Goal: Task Accomplishment & Management: Complete application form

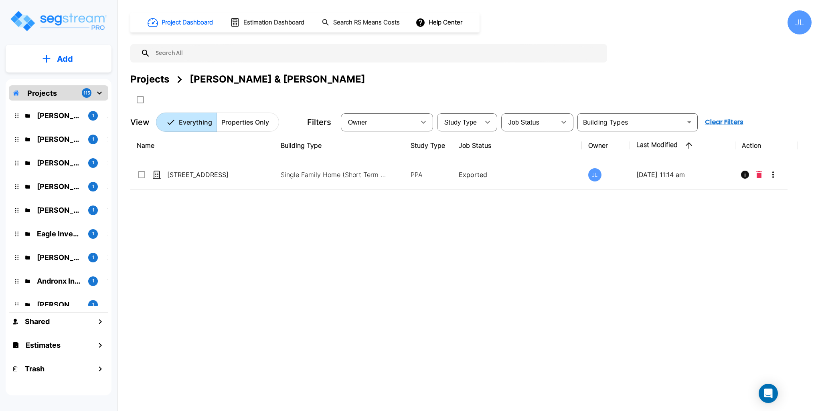
click at [151, 75] on div "Projects" at bounding box center [149, 79] width 39 height 14
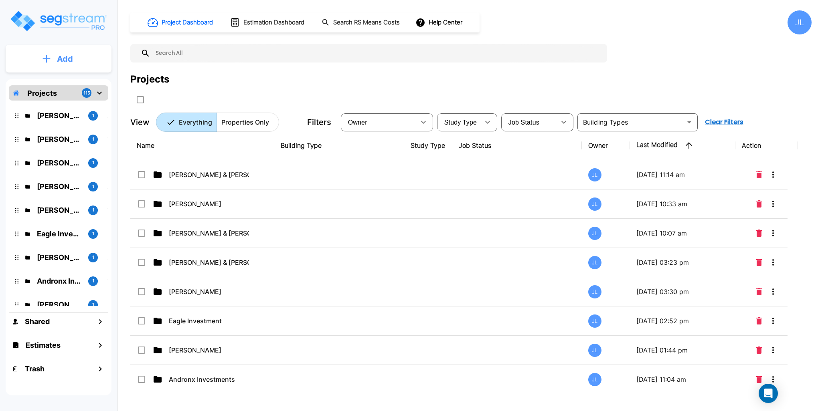
click at [63, 58] on p "Add" at bounding box center [65, 59] width 16 height 12
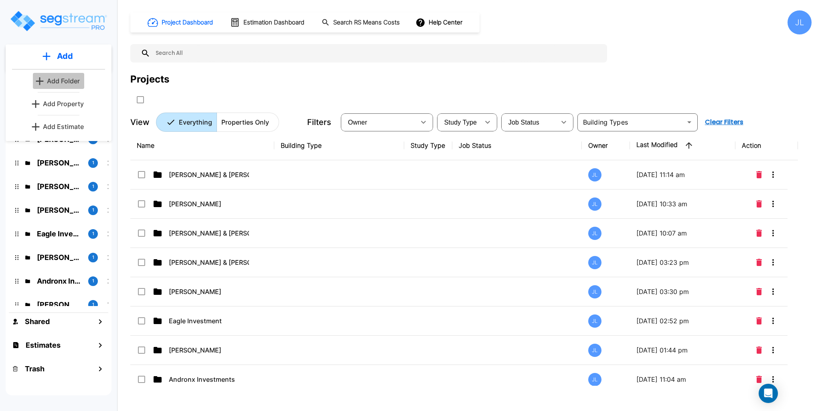
click at [61, 84] on p "Add Folder" at bounding box center [63, 81] width 33 height 10
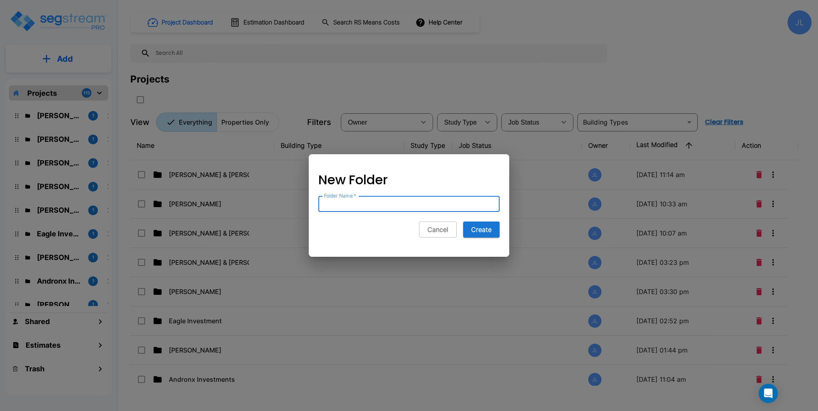
click at [343, 204] on input "Folder Name   *" at bounding box center [408, 204] width 181 height 16
click at [371, 203] on input "Andronx" at bounding box center [408, 204] width 181 height 16
drag, startPoint x: 371, startPoint y: 203, endPoint x: 367, endPoint y: 205, distance: 4.5
click at [371, 203] on input "Andronx" at bounding box center [408, 204] width 181 height 16
click at [360, 204] on input "Alex" at bounding box center [408, 204] width 181 height 16
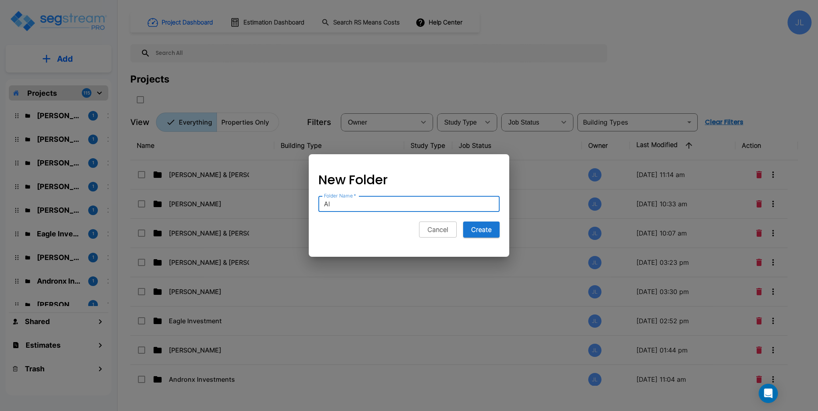
type input "A"
type input "Andronic Personal"
click at [486, 225] on button "Create" at bounding box center [481, 230] width 36 height 16
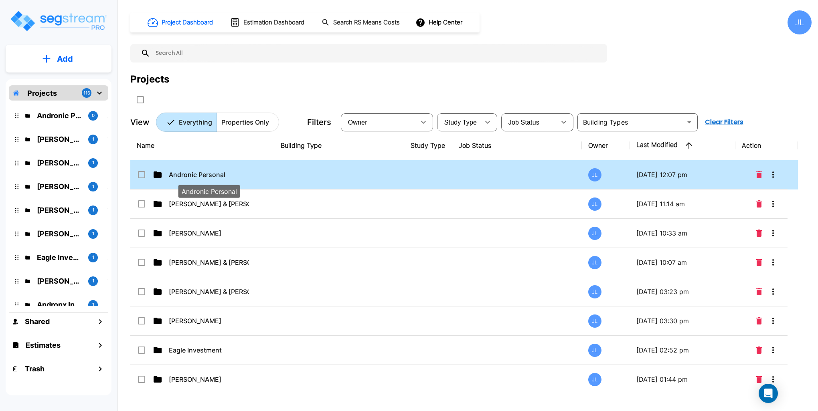
click at [228, 171] on p "Andronic Personal" at bounding box center [209, 175] width 80 height 10
checkbox input "true"
click at [210, 171] on p "Andronic Personal" at bounding box center [209, 175] width 80 height 10
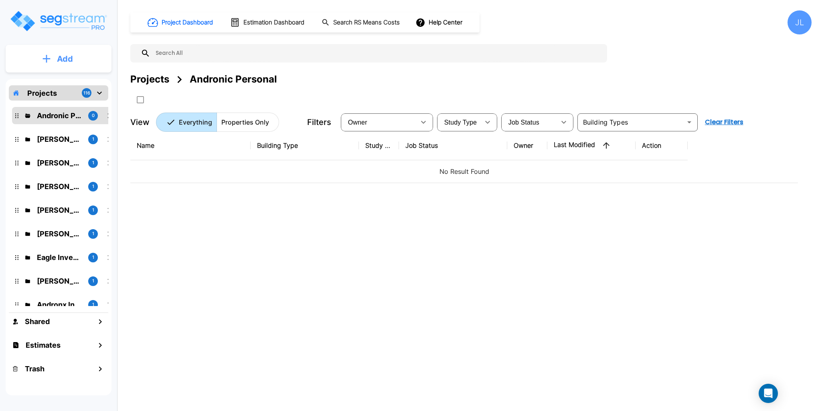
click at [58, 57] on p "Add" at bounding box center [65, 59] width 16 height 12
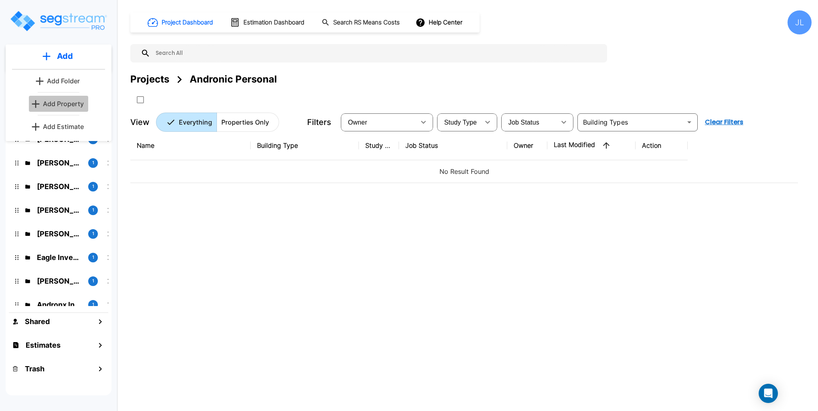
click at [61, 104] on p "Add Property" at bounding box center [63, 104] width 41 height 10
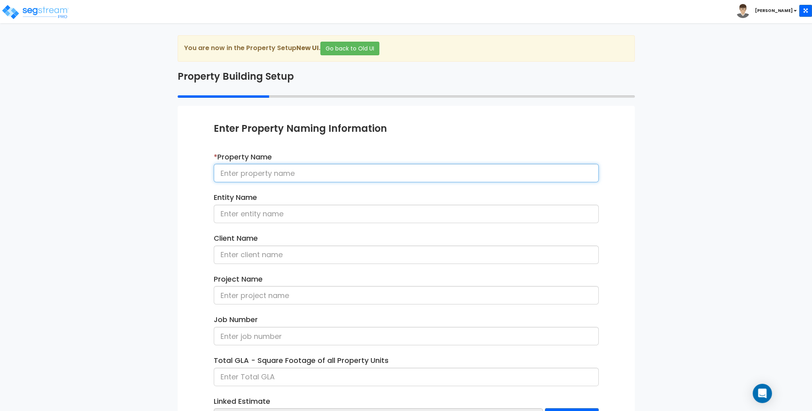
click at [276, 172] on input at bounding box center [406, 173] width 385 height 18
paste input "[STREET_ADDRESS][PERSON_NAME]"
type input "[STREET_ADDRESS][PERSON_NAME]"
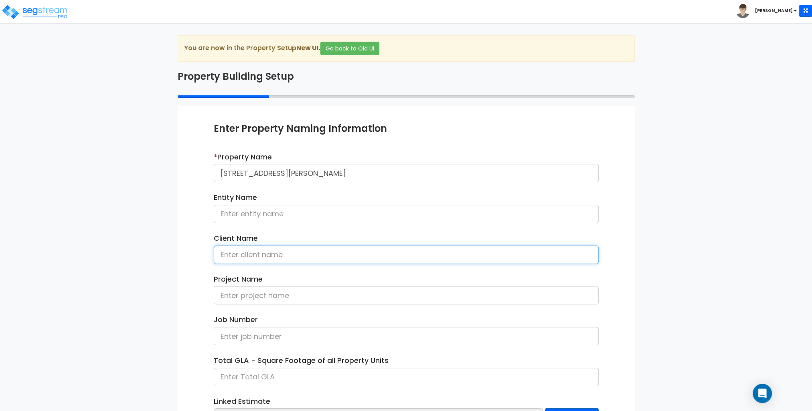
drag, startPoint x: 248, startPoint y: 257, endPoint x: 253, endPoint y: 252, distance: 7.4
click at [248, 257] on input at bounding box center [406, 255] width 385 height 18
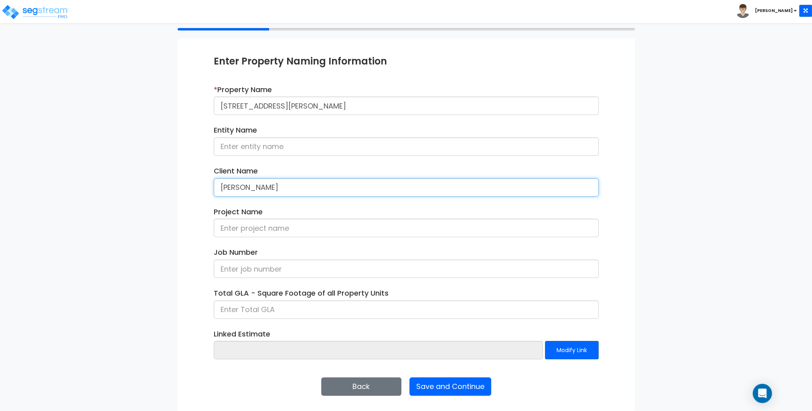
scroll to position [67, 0]
type input "Alex Andronic"
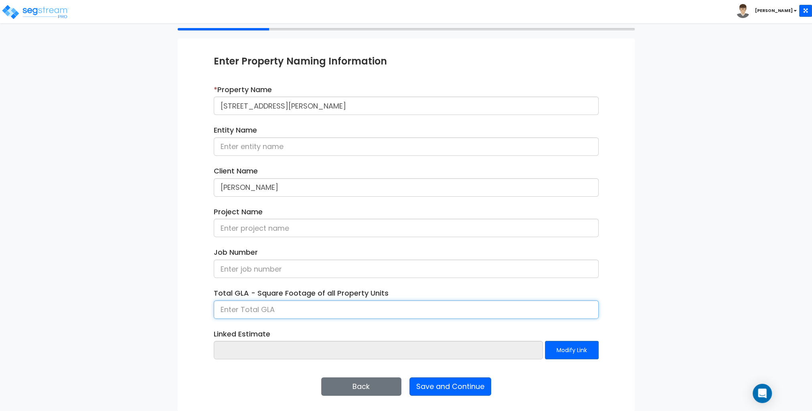
click at [250, 308] on input at bounding box center [406, 310] width 385 height 18
type input "1,762"
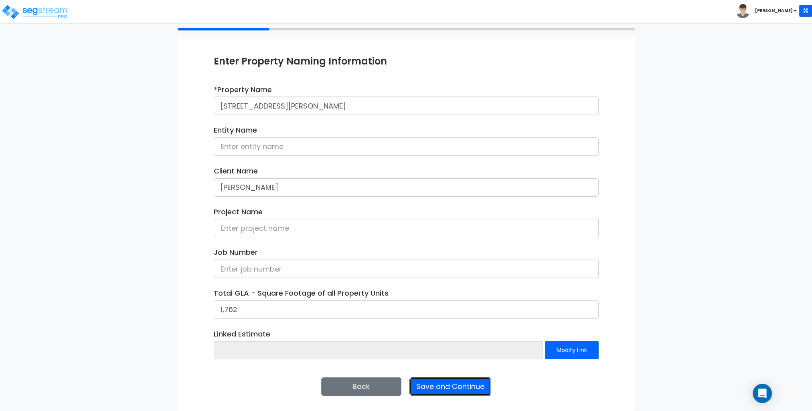
click at [454, 386] on button "Save and Continue" at bounding box center [450, 387] width 82 height 18
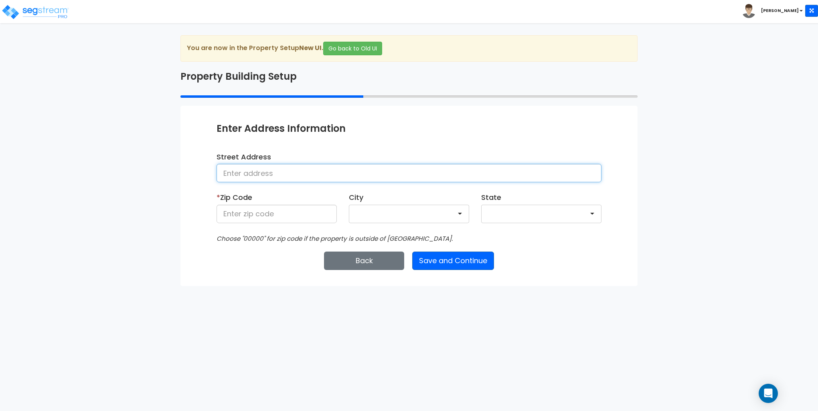
click at [287, 178] on input at bounding box center [409, 173] width 385 height 18
type input "107 Morab Dr"
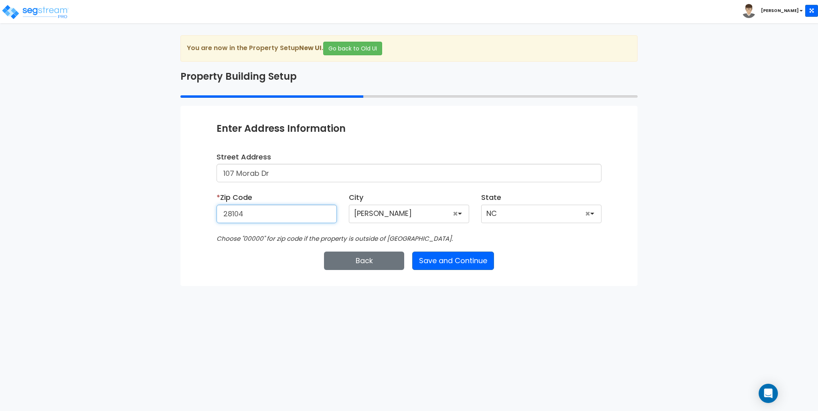
type input "28104"
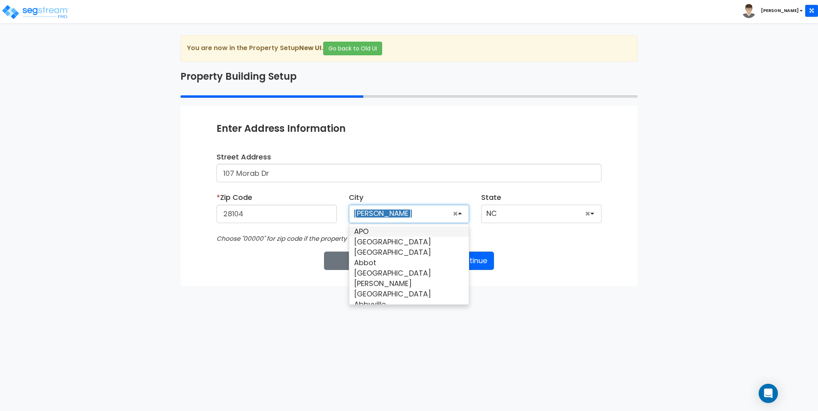
click at [553, 261] on div "Back Save and Continue Next Submit Save & Go to Dashboard Save & Continue" at bounding box center [409, 261] width 385 height 18
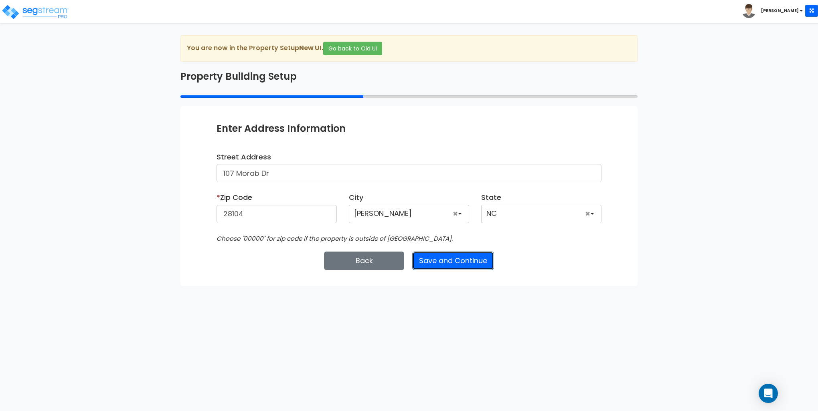
click at [450, 261] on button "Save and Continue" at bounding box center [453, 261] width 82 height 18
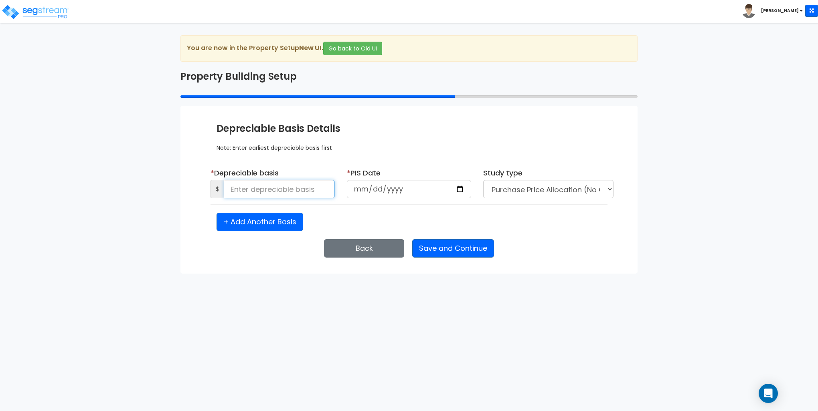
drag, startPoint x: 297, startPoint y: 188, endPoint x: 303, endPoint y: 186, distance: 6.6
click at [297, 188] on input at bounding box center [279, 189] width 111 height 18
type input "295,000"
click at [361, 188] on input "date" at bounding box center [409, 189] width 124 height 18
type input "2023-02-09"
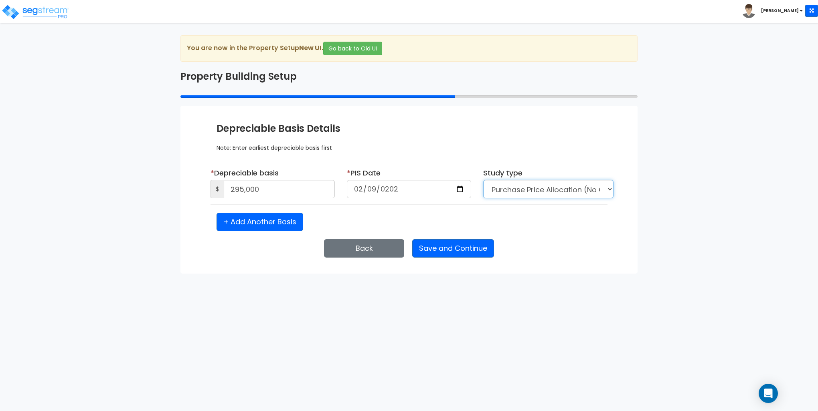
click at [512, 190] on select "Purchase Price Allocation (No Given Costs) New Construction / Reno / TI's (Give…" at bounding box center [548, 189] width 130 height 18
click at [457, 245] on button "Save and Continue" at bounding box center [453, 248] width 82 height 18
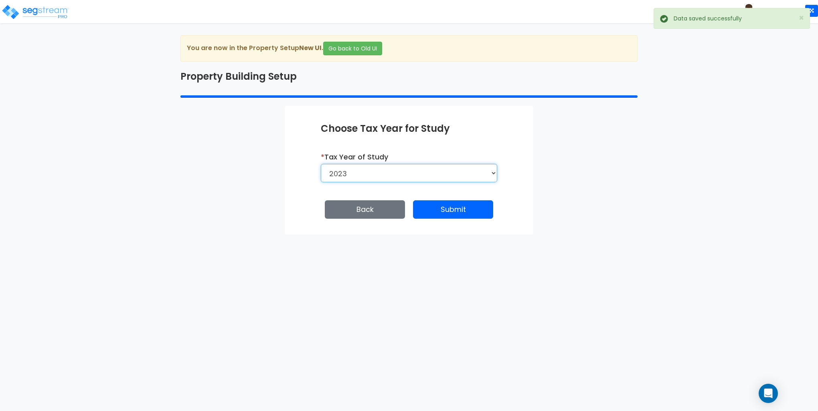
click at [440, 180] on select "2026 2025 2024 2023" at bounding box center [409, 173] width 176 height 18
select select "2024"
click at [321, 164] on select "2026 2025 2024 2023" at bounding box center [409, 173] width 176 height 18
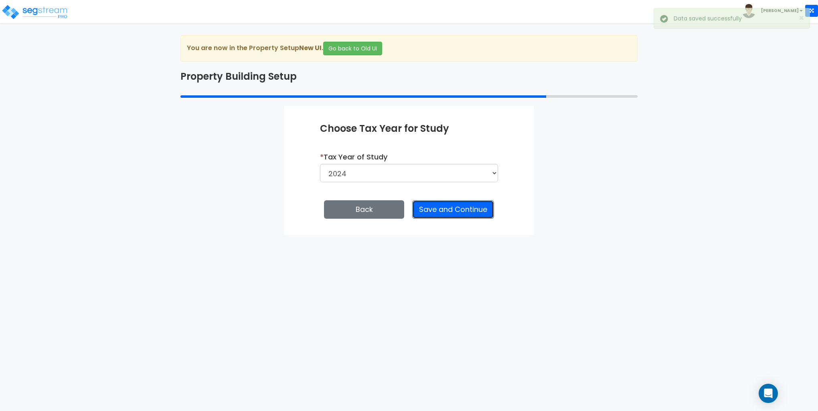
click at [443, 217] on button "Save and Continue" at bounding box center [453, 209] width 82 height 18
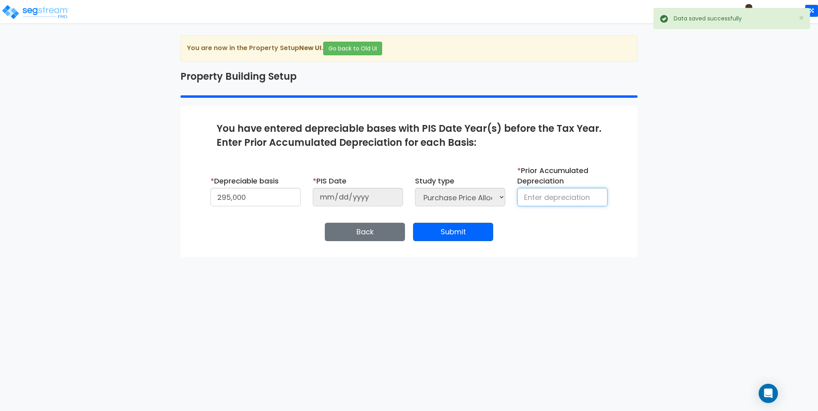
click at [564, 194] on input at bounding box center [562, 197] width 90 height 18
type input "9,387"
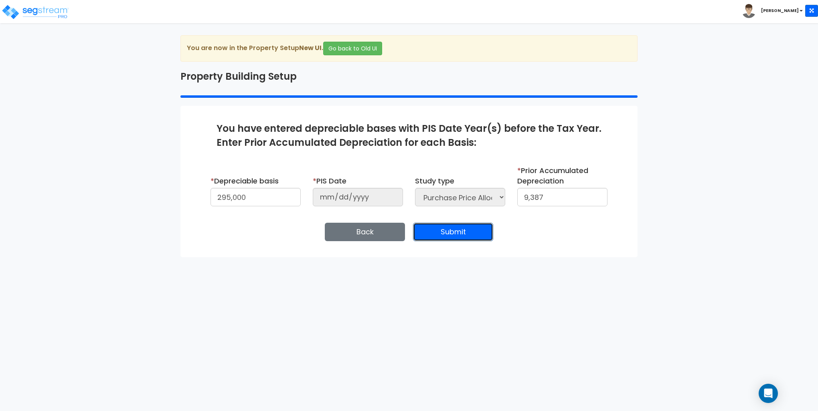
click at [449, 229] on button "Submit" at bounding box center [453, 232] width 80 height 18
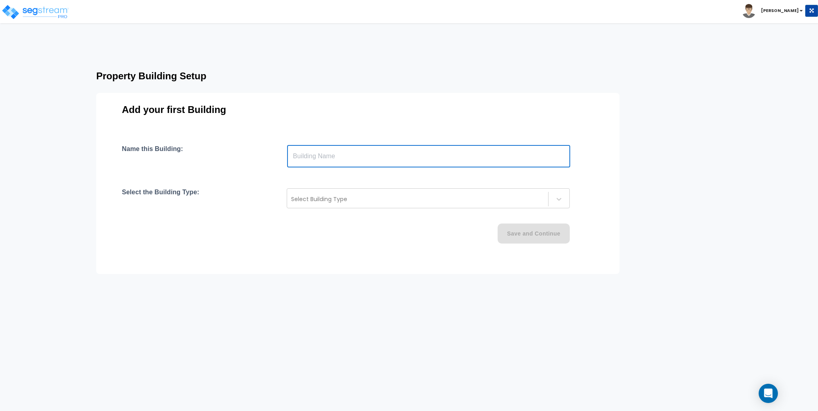
click at [358, 153] on input "text" at bounding box center [428, 156] width 283 height 22
type input "Building"
click at [324, 198] on div at bounding box center [417, 199] width 253 height 10
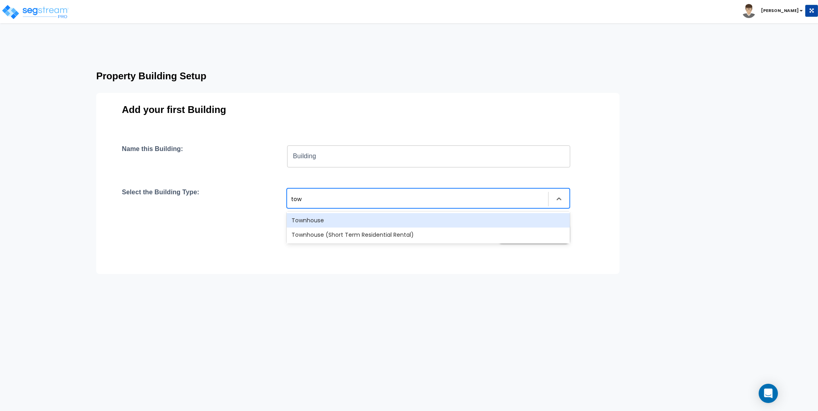
type input "town"
click at [320, 219] on div "Townhouse" at bounding box center [428, 220] width 283 height 14
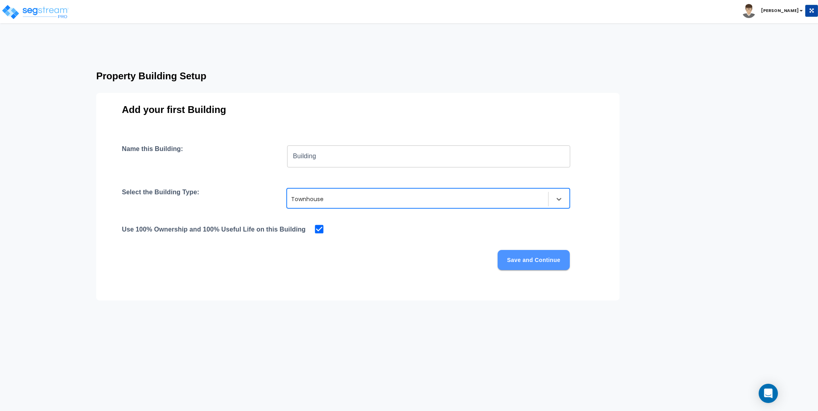
click at [542, 261] on button "Save and Continue" at bounding box center [534, 260] width 72 height 20
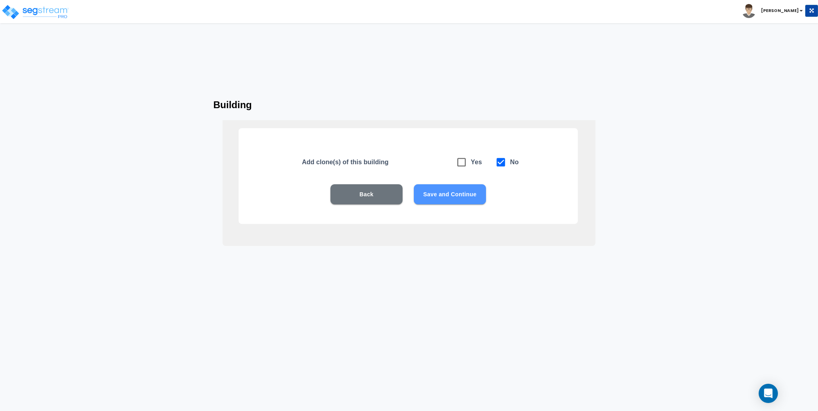
click at [443, 199] on button "Save and Continue" at bounding box center [450, 194] width 72 height 20
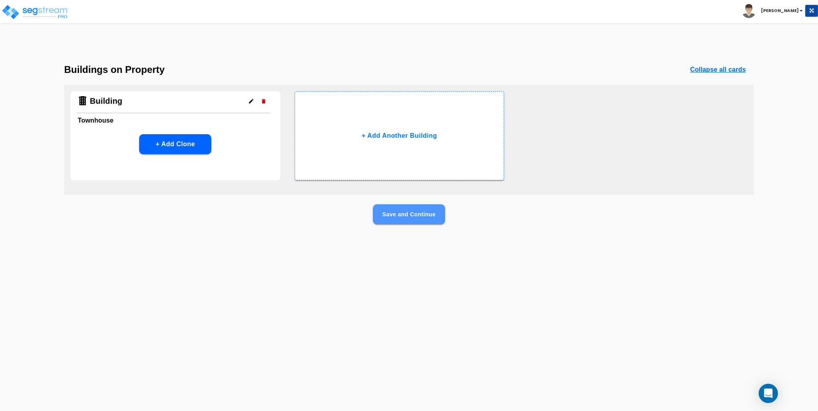
click at [427, 218] on button "Save and Continue" at bounding box center [409, 214] width 72 height 20
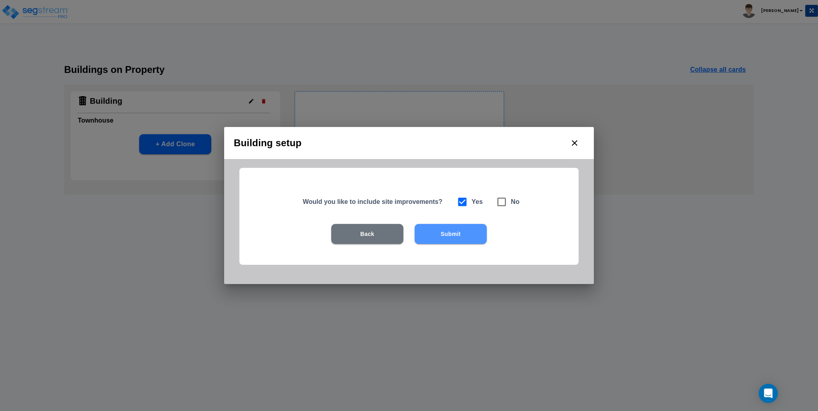
click at [454, 233] on button "Submit" at bounding box center [451, 234] width 72 height 20
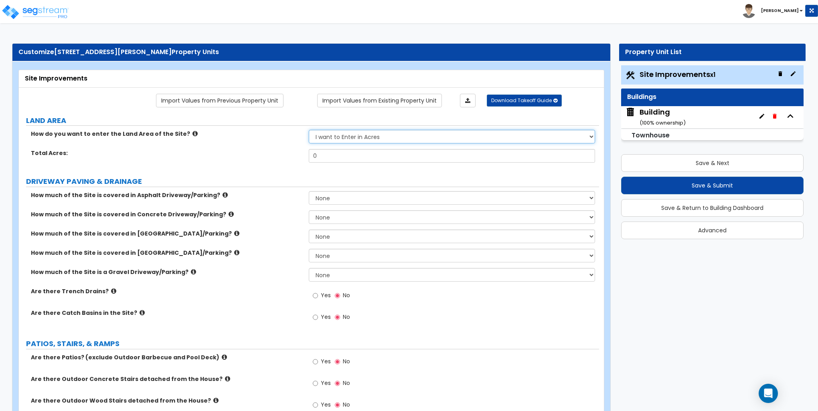
click at [354, 134] on select "I want to Enter in Acres I want to Enter in Square Feet" at bounding box center [452, 137] width 286 height 14
select select "2"
click at [309, 130] on select "I want to Enter in Acres I want to Enter in Square Feet" at bounding box center [452, 137] width 286 height 14
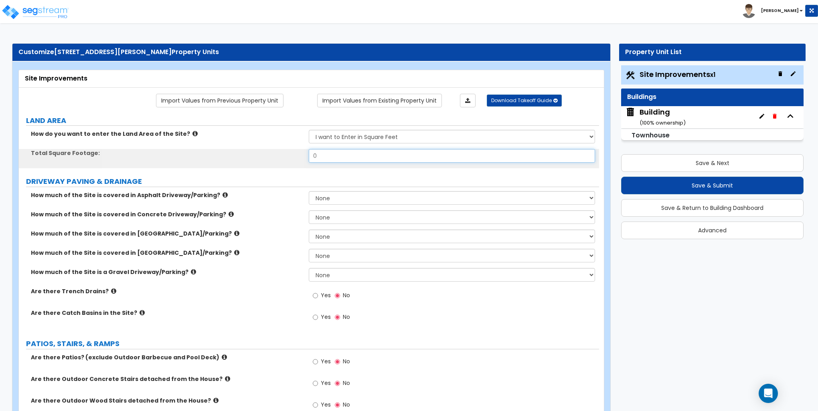
click at [353, 156] on input "0" at bounding box center [452, 156] width 286 height 14
click at [352, 155] on input "0" at bounding box center [452, 156] width 286 height 14
type input "1,916"
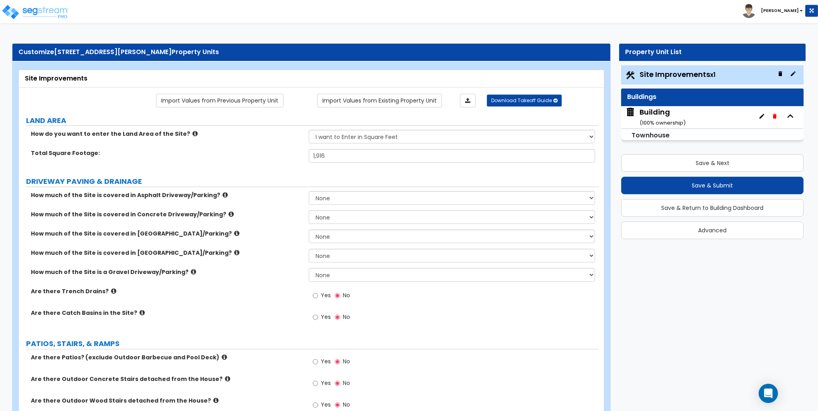
click at [294, 220] on div "How much of the Site is covered in Concrete Driveway/Parking? None I want to En…" at bounding box center [309, 220] width 580 height 19
click at [334, 213] on select "None I want to Enter an Approximate Percentage I want to Enter the Square Foota…" at bounding box center [452, 218] width 286 height 14
select select "2"
click at [309, 211] on select "None I want to Enter an Approximate Percentage I want to Enter the Square Foota…" at bounding box center [452, 218] width 286 height 14
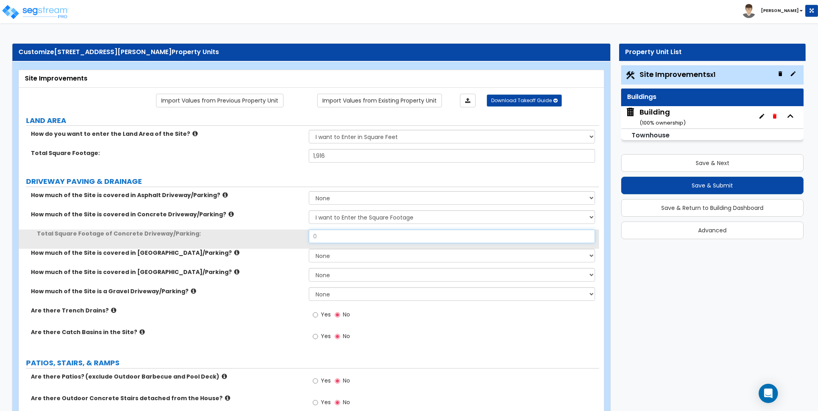
click at [338, 233] on input "0" at bounding box center [452, 237] width 286 height 14
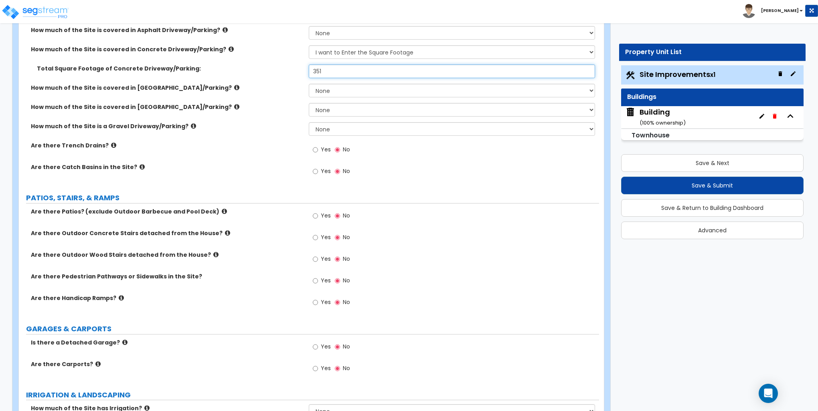
scroll to position [200, 0]
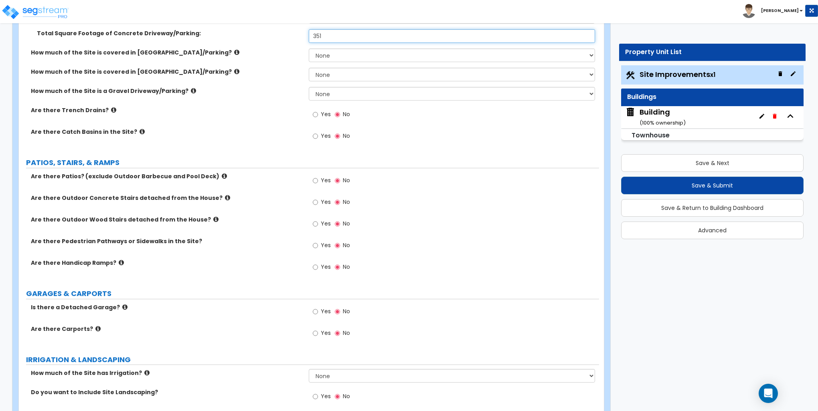
type input "351"
click at [316, 180] on input "Yes" at bounding box center [315, 180] width 5 height 9
radio input "true"
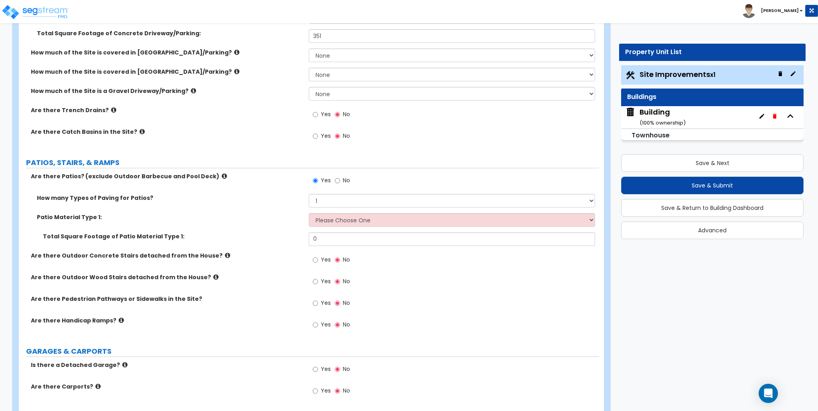
click at [461, 256] on div "Yes No" at bounding box center [454, 263] width 290 height 22
click at [323, 195] on select "1 2 3 4" at bounding box center [452, 201] width 286 height 14
click at [324, 195] on select "1 2 3 4" at bounding box center [452, 201] width 286 height 14
click at [324, 196] on select "1 2 3 4" at bounding box center [452, 201] width 286 height 14
select select "2"
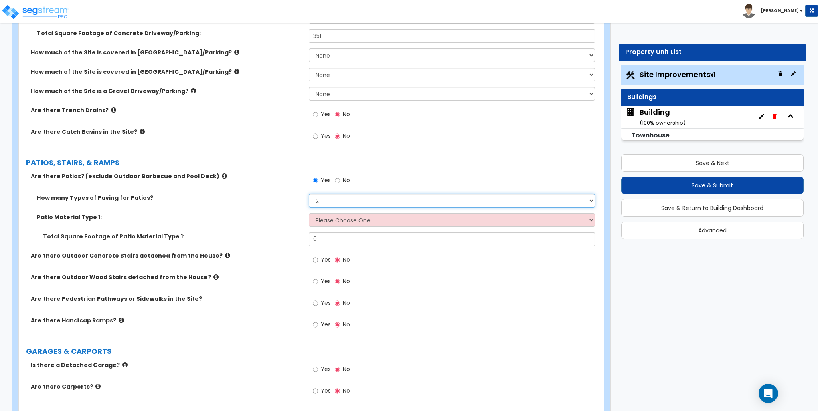
click at [309, 194] on select "1 2 3 4" at bounding box center [452, 201] width 286 height 14
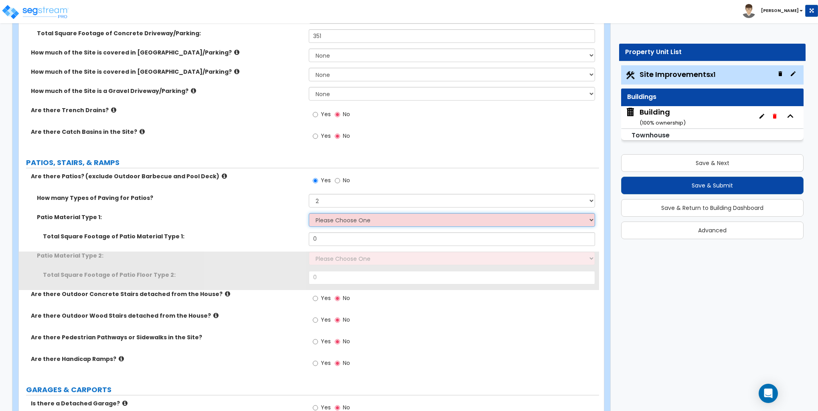
click at [326, 220] on select "Please Choose One Bare Concrete Stamped Concrete Brick Pavers Stone Pavers Tile…" at bounding box center [452, 220] width 286 height 14
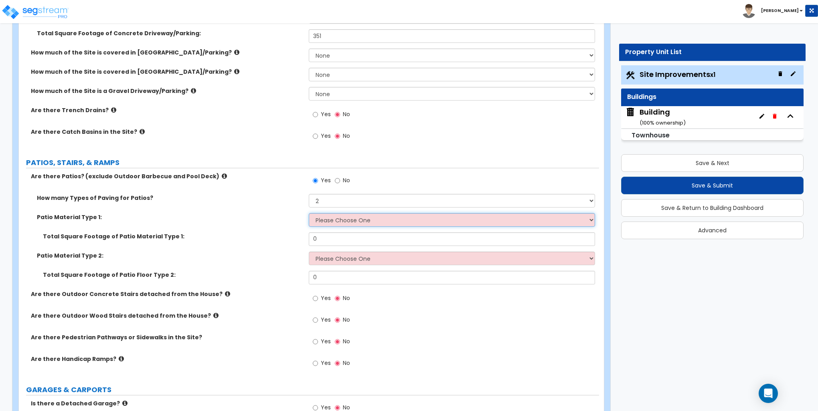
select select "1"
click at [309, 213] on select "Please Choose One Bare Concrete Stamped Concrete Brick Pavers Stone Pavers Tile…" at bounding box center [452, 220] width 286 height 14
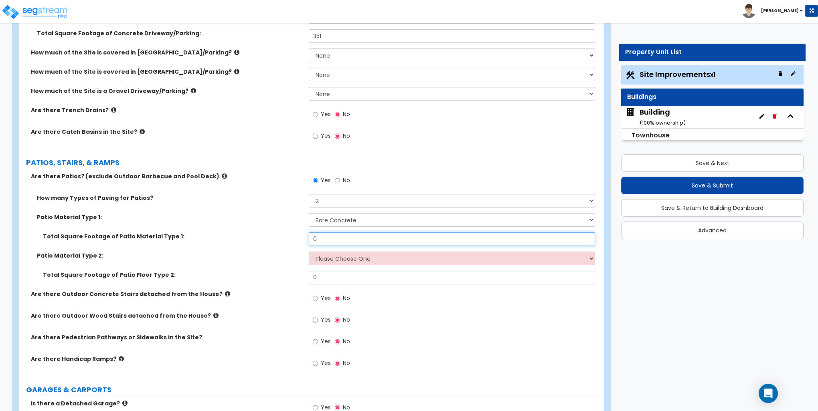
click at [334, 237] on input "0" at bounding box center [452, 240] width 286 height 14
type input "41"
click at [356, 257] on select "Please Choose One Bare Concrete Stamped Concrete Brick Pavers Stone Pavers Tile…" at bounding box center [452, 259] width 286 height 14
select select "3"
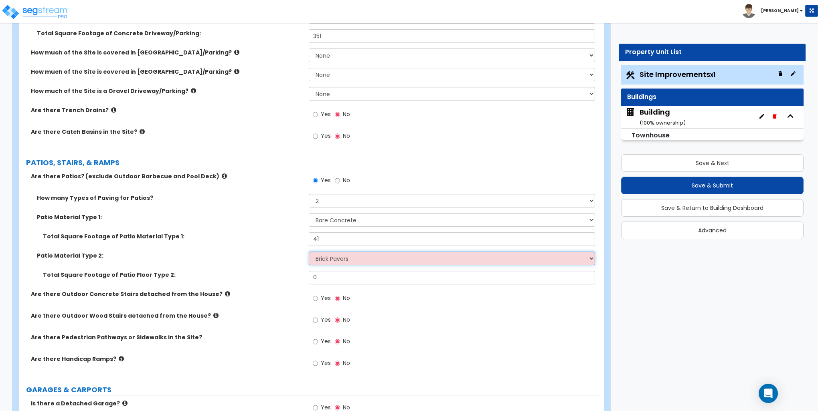
click at [309, 252] on select "Please Choose One Bare Concrete Stamped Concrete Brick Pavers Stone Pavers Tile…" at bounding box center [452, 259] width 286 height 14
click at [476, 350] on div "Yes No" at bounding box center [454, 345] width 290 height 22
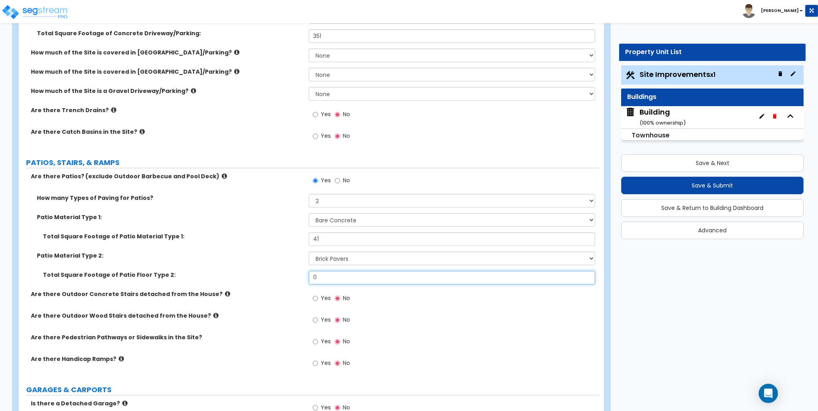
click at [379, 278] on input "0" at bounding box center [452, 278] width 286 height 14
type input "273"
click at [455, 312] on div "Yes No" at bounding box center [454, 323] width 290 height 22
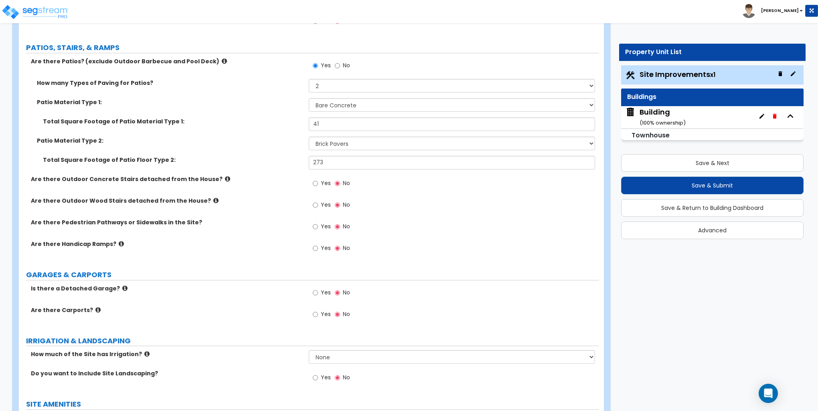
scroll to position [321, 0]
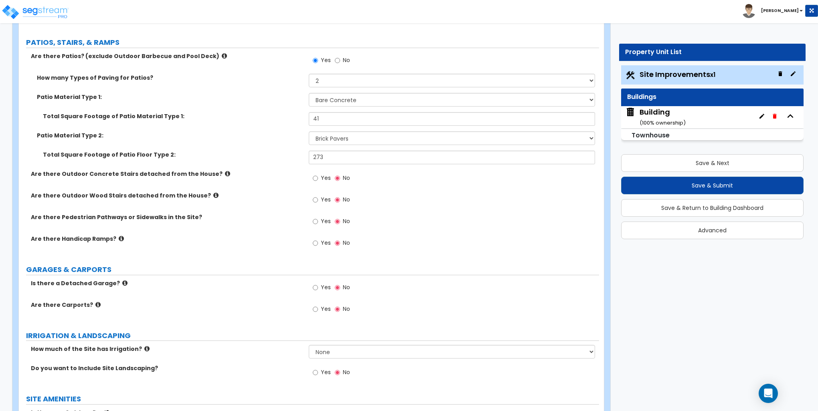
click at [318, 220] on label "Yes" at bounding box center [322, 223] width 18 height 14
click at [318, 220] on input "Yes" at bounding box center [315, 221] width 5 height 9
radio input "true"
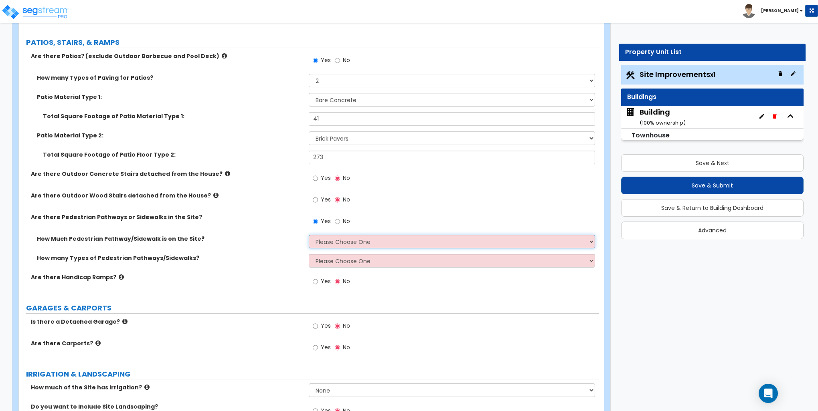
click at [334, 239] on select "Please Choose One I Don't Know, Please Estimate For Me Enter Linear Footage" at bounding box center [452, 242] width 286 height 14
select select "2"
click at [309, 235] on select "Please Choose One I Don't Know, Please Estimate For Me Enter Linear Footage" at bounding box center [452, 242] width 286 height 14
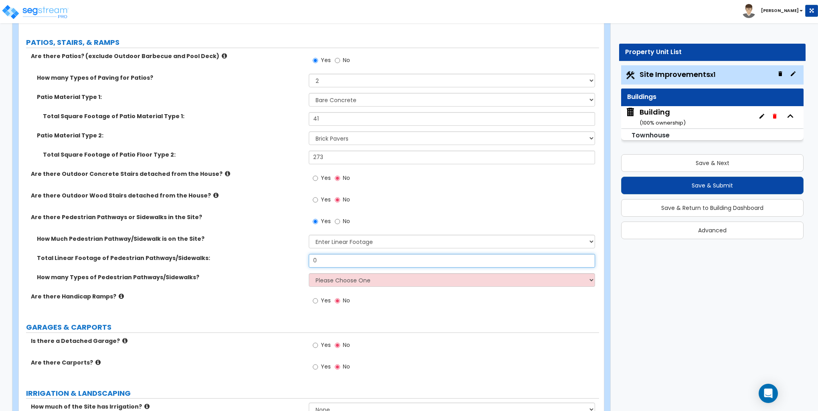
click at [355, 260] on input "0" at bounding box center [452, 261] width 286 height 14
type input "39"
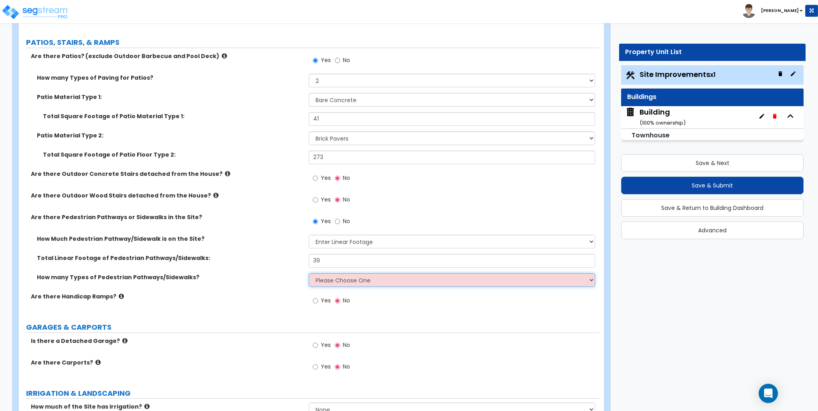
click at [365, 280] on select "Please Choose One 1 2 3" at bounding box center [452, 280] width 286 height 14
select select "1"
click at [309, 273] on select "Please Choose One 1 2 3" at bounding box center [452, 280] width 286 height 14
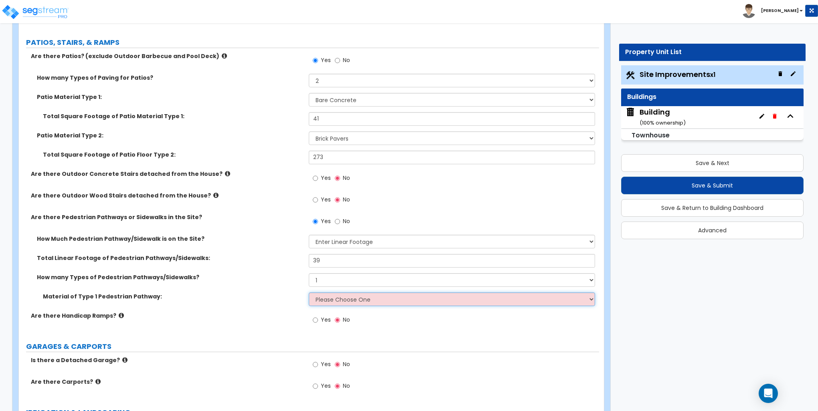
click at [364, 296] on select "Please Choose One Bare Concrete Stamped Concrete Brick Pavers Stone Pavers Wood…" at bounding box center [452, 300] width 286 height 14
select select "1"
click at [309, 293] on select "Please Choose One Bare Concrete Stamped Concrete Brick Pavers Stone Pavers Wood…" at bounding box center [452, 300] width 286 height 14
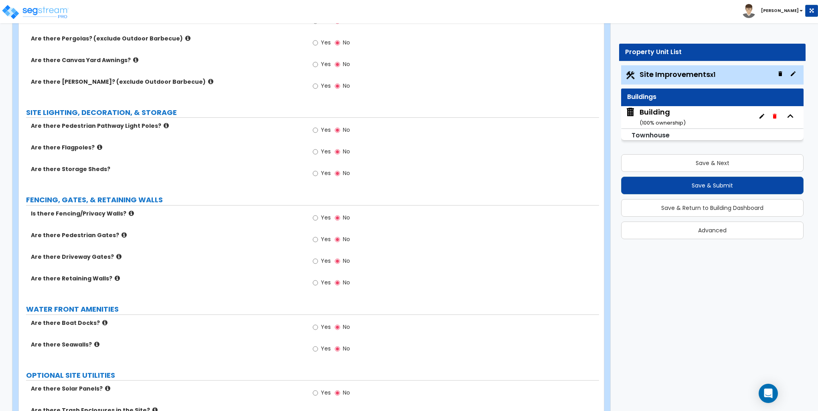
scroll to position [922, 0]
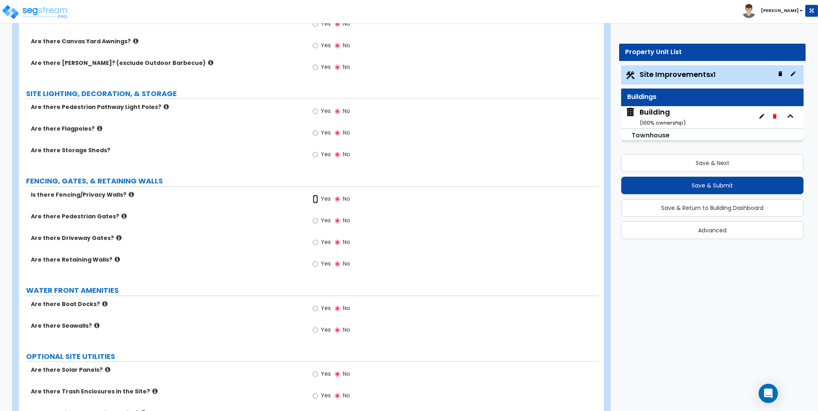
click at [318, 198] on input "Yes" at bounding box center [315, 199] width 5 height 9
radio input "true"
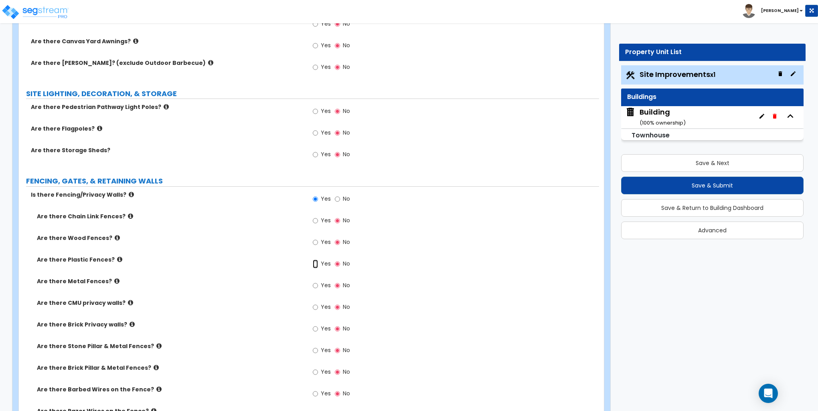
click at [316, 264] on input "Yes" at bounding box center [315, 264] width 5 height 9
radio input "true"
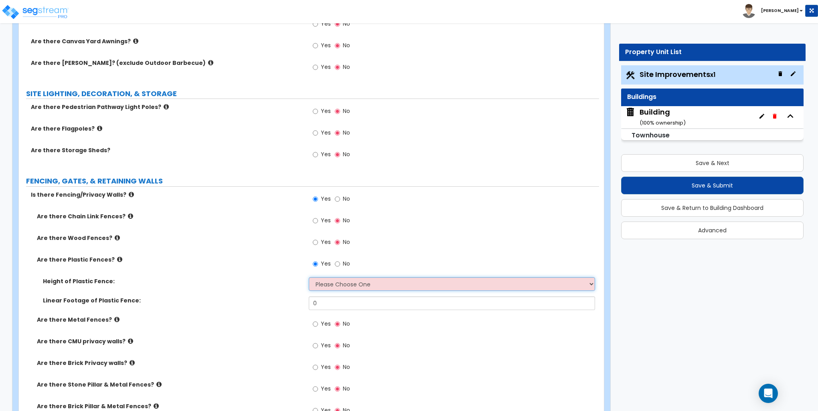
click at [329, 281] on select "Please Choose One 3 feet 4 feet 5 feet 6 feet" at bounding box center [452, 284] width 286 height 14
select select "4"
click at [309, 277] on select "Please Choose One 3 feet 4 feet 5 feet 6 feet" at bounding box center [452, 284] width 286 height 14
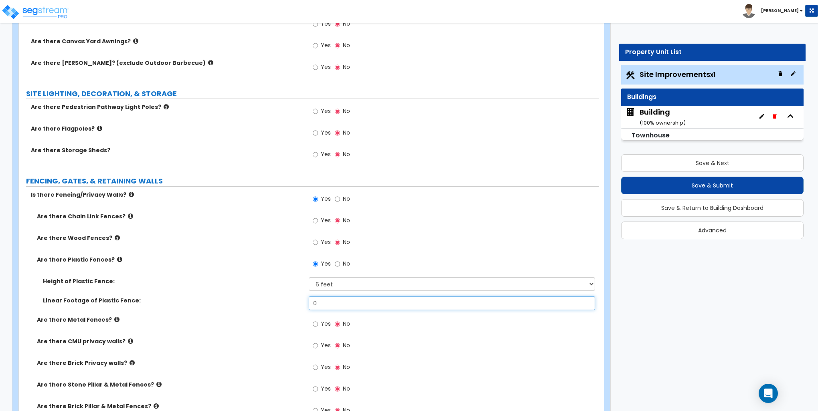
click at [326, 302] on input "0" at bounding box center [452, 304] width 286 height 14
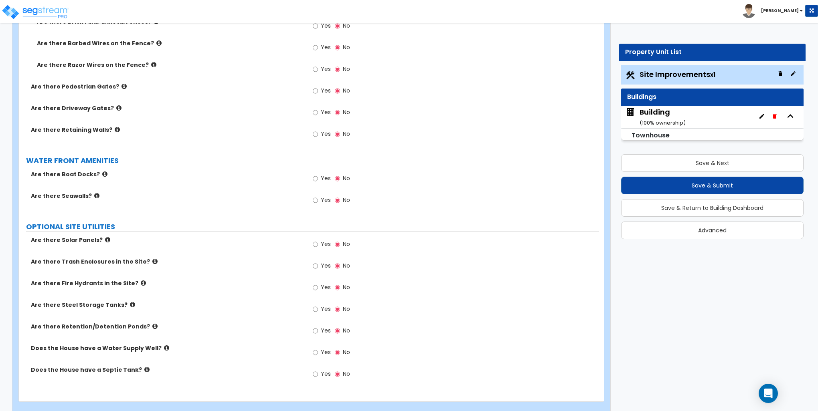
scroll to position [1319, 0]
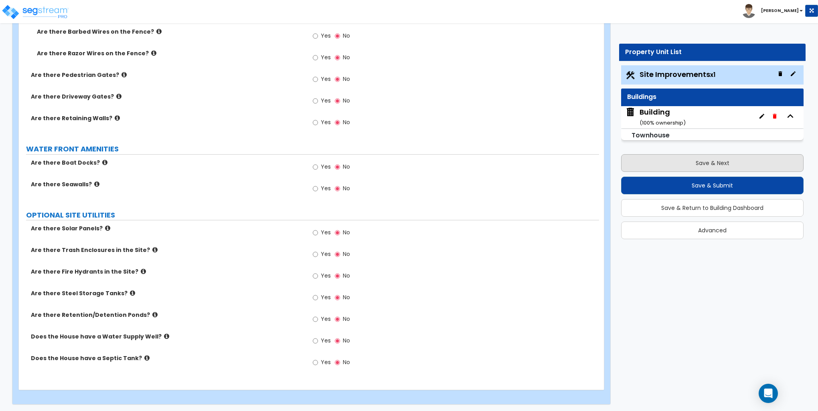
type input "59"
click at [730, 160] on button "Save & Next" at bounding box center [712, 163] width 182 height 18
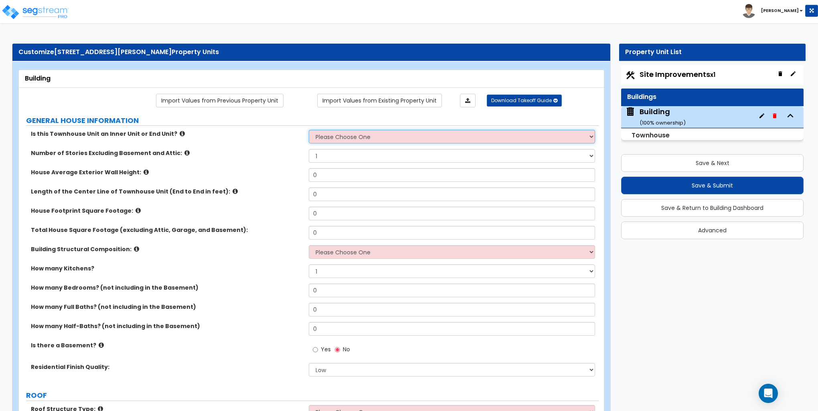
click at [338, 136] on select "Please Choose One Inner Unit End Unit" at bounding box center [452, 137] width 286 height 14
select select "2"
click at [309, 130] on select "Please Choose One Inner Unit End Unit" at bounding box center [452, 137] width 286 height 14
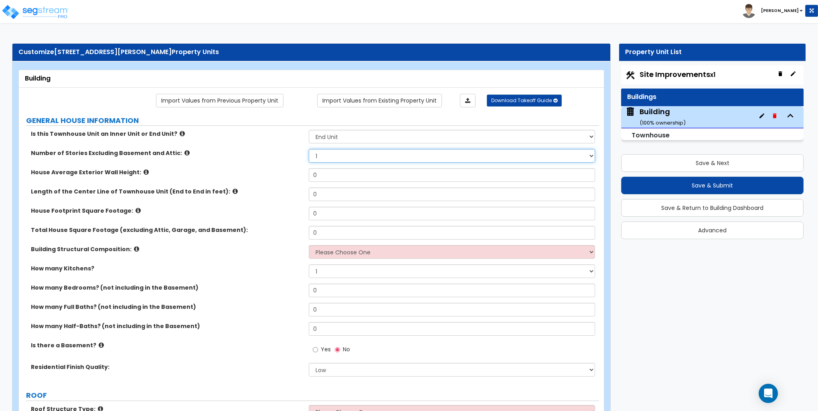
click at [332, 156] on select "1 2 3 4 5" at bounding box center [452, 156] width 286 height 14
select select "2"
click at [309, 149] on select "1 2 3 4 5" at bounding box center [452, 156] width 286 height 14
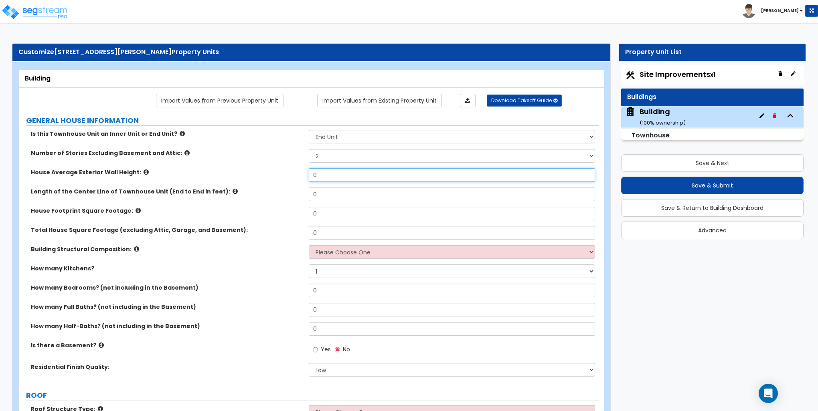
click at [327, 176] on input "0" at bounding box center [452, 175] width 286 height 14
type input "20"
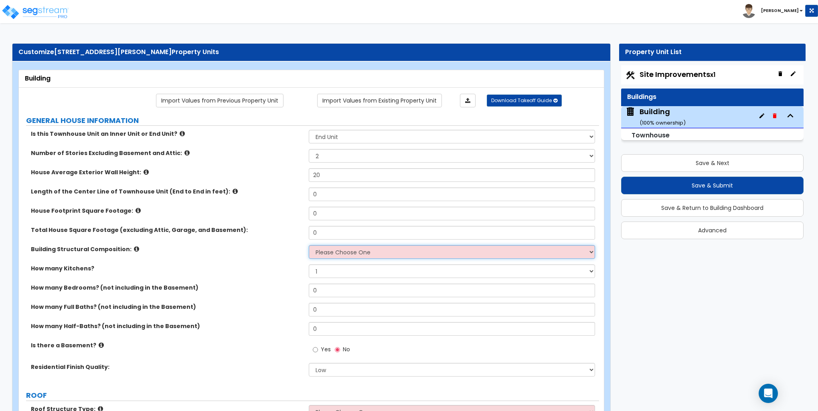
click at [328, 254] on select "Please Choose One Reinforced Concrete Structural Steel Brick Masonry CMU Masonr…" at bounding box center [452, 252] width 286 height 14
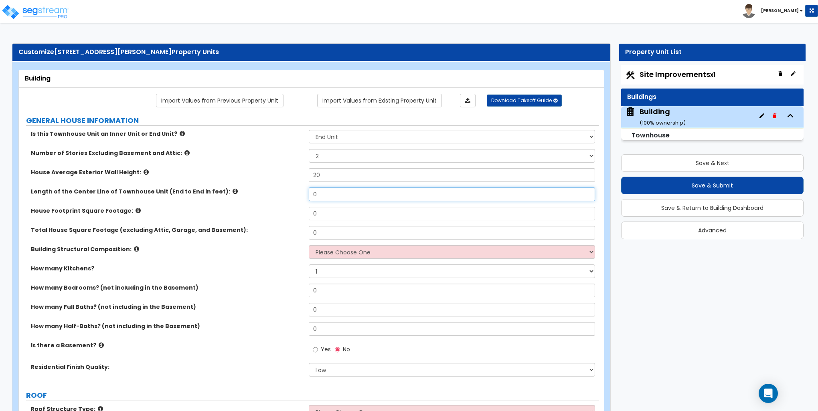
click at [322, 195] on input "0" at bounding box center [452, 195] width 286 height 14
click at [213, 192] on label "Length of the Center Line of Townhouse Unit (End to End in feet):" at bounding box center [167, 192] width 272 height 8
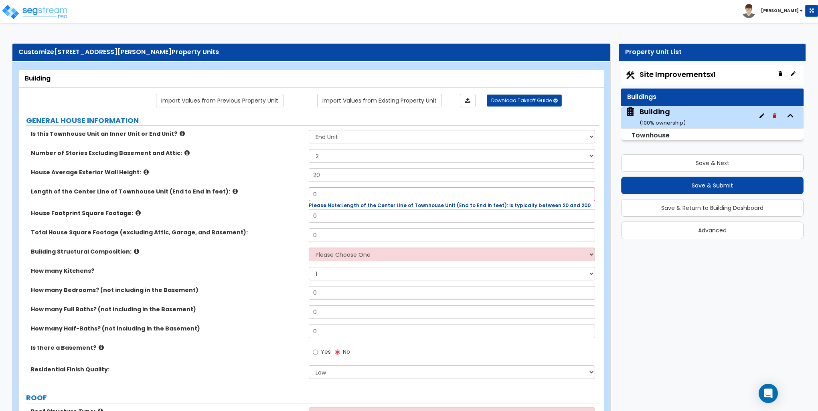
click at [233, 192] on icon at bounding box center [235, 191] width 5 height 6
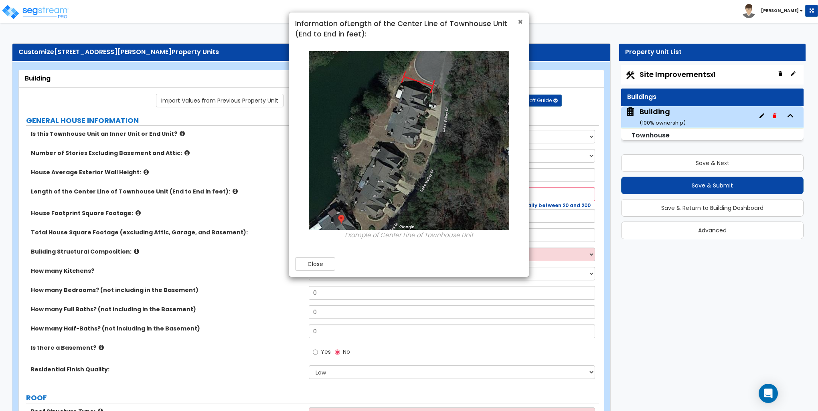
click at [522, 23] on span "×" at bounding box center [520, 22] width 5 height 12
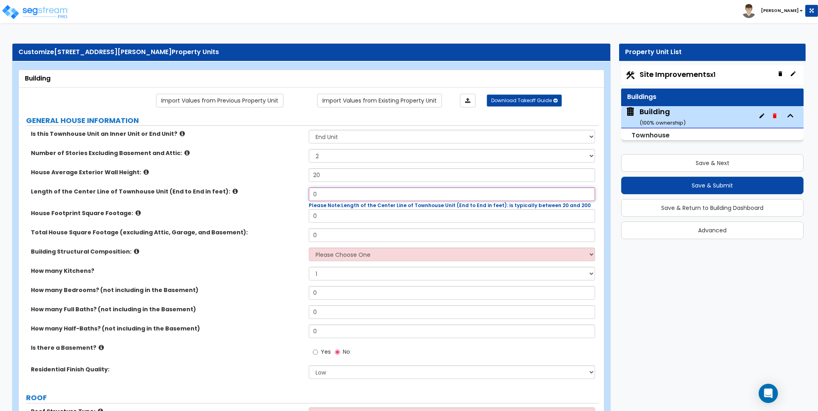
click at [317, 198] on input "0" at bounding box center [452, 195] width 286 height 14
click at [318, 196] on input "0" at bounding box center [452, 195] width 286 height 14
type input "47"
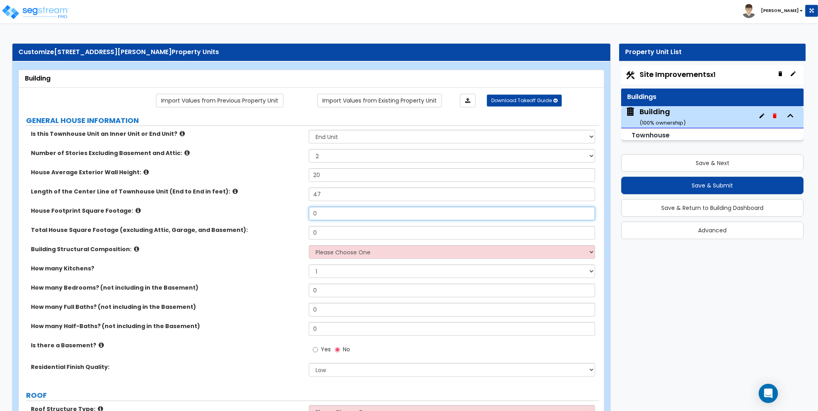
click at [328, 211] on input "0" at bounding box center [452, 214] width 286 height 14
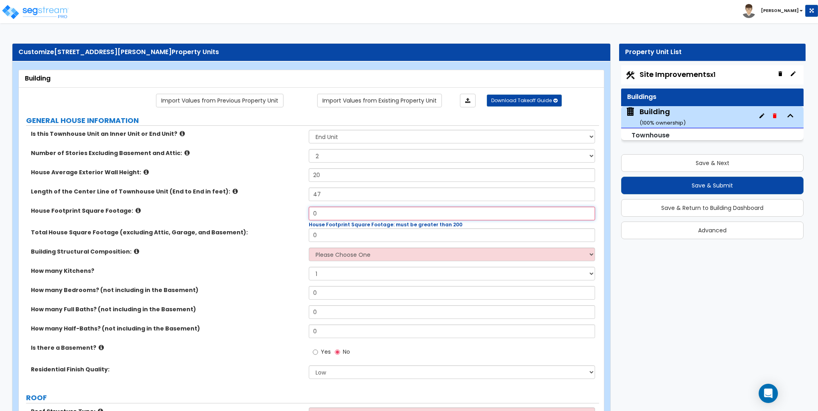
click at [321, 216] on input "0" at bounding box center [452, 214] width 286 height 14
type input "481"
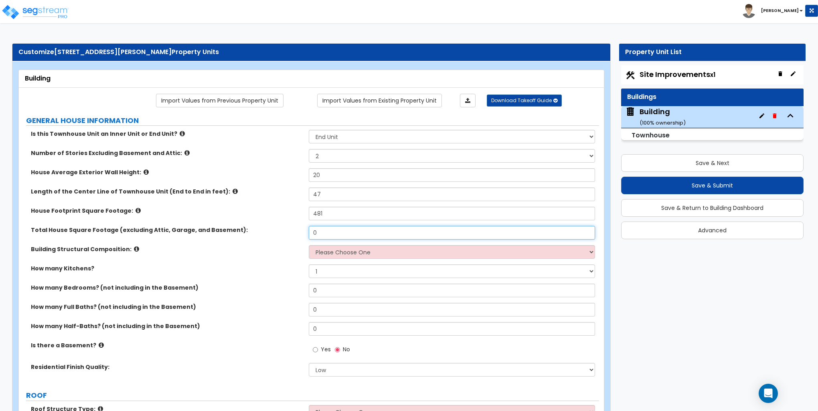
click at [329, 232] on input "0" at bounding box center [452, 233] width 286 height 14
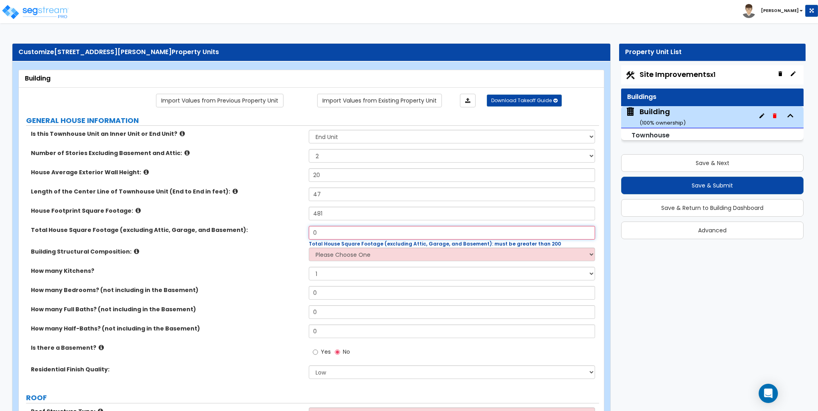
click at [327, 232] on input "0" at bounding box center [452, 233] width 286 height 14
type input "1,762"
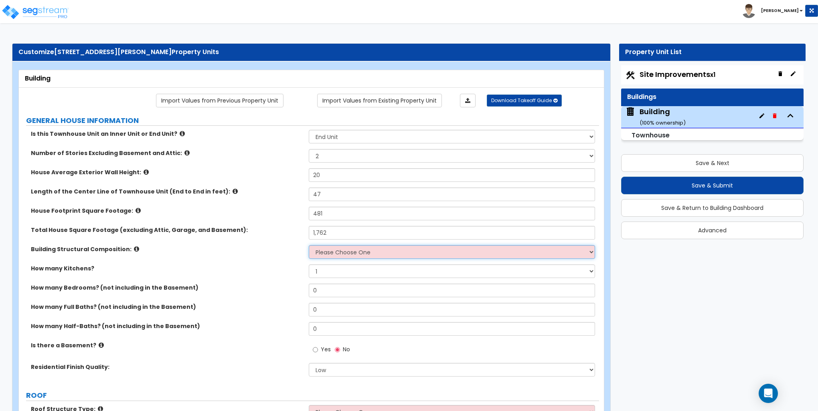
click at [342, 255] on select "Please Choose One Reinforced Concrete Structural Steel Brick Masonry CMU Masonr…" at bounding box center [452, 252] width 286 height 14
select select "7"
click at [309, 245] on select "Please Choose One Reinforced Concrete Structural Steel Brick Masonry CMU Masonr…" at bounding box center [452, 252] width 286 height 14
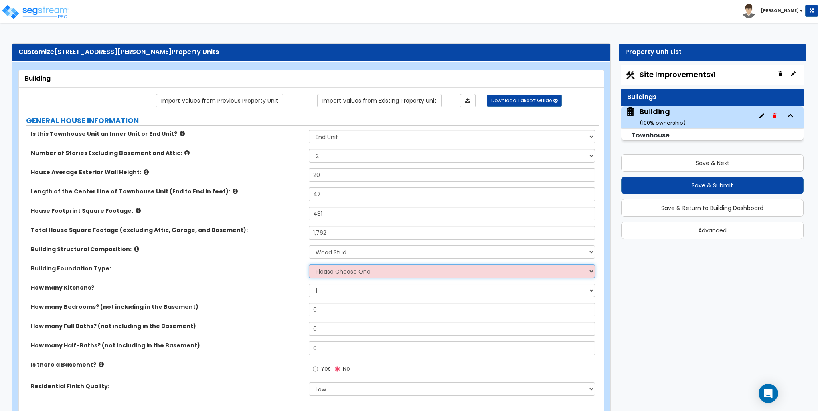
drag, startPoint x: 343, startPoint y: 270, endPoint x: 349, endPoint y: 272, distance: 6.3
click at [346, 271] on select "Please Choose One Spread Ftg, Col, & Beam FDN Slab on Grade" at bounding box center [452, 272] width 286 height 14
select select "2"
click at [309, 265] on select "Please Choose One Spread Ftg, Col, & Beam FDN Slab on Grade" at bounding box center [452, 272] width 286 height 14
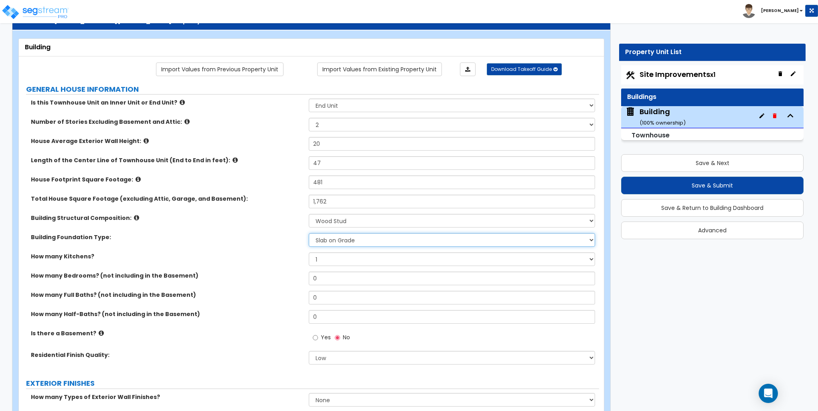
scroll to position [80, 0]
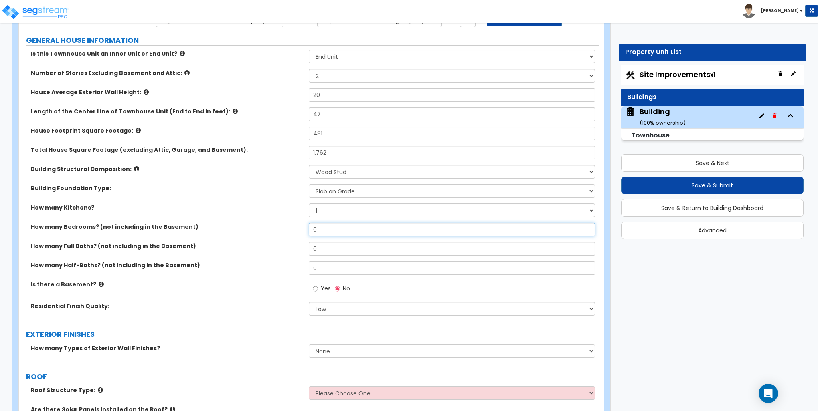
click at [328, 230] on input "0" at bounding box center [452, 230] width 286 height 14
type input "3"
type input "2"
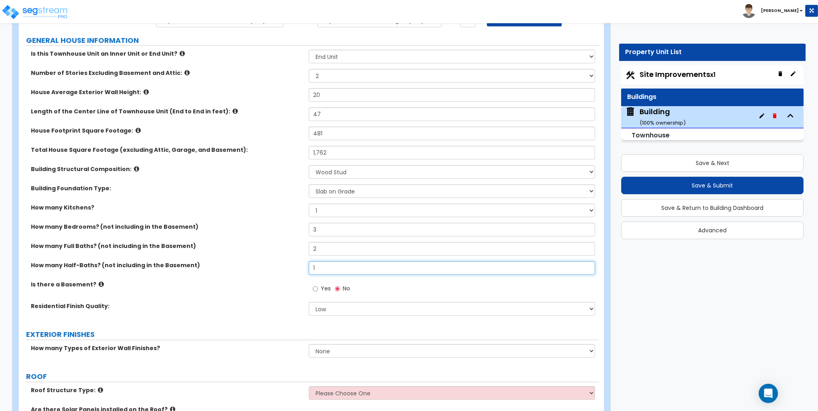
type input "1"
click at [254, 271] on div "How many Half-Baths? (not including in the Basement) 1" at bounding box center [309, 270] width 580 height 19
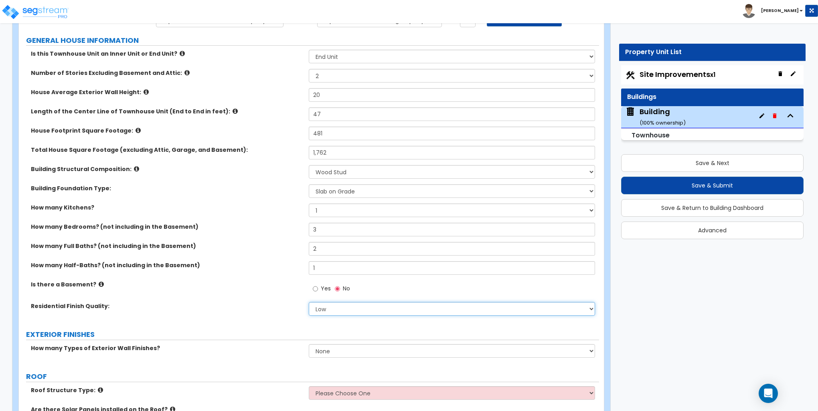
click at [356, 310] on select "Low Average High" at bounding box center [452, 309] width 286 height 14
select select "1"
click at [309, 302] on select "Low Average High" at bounding box center [452, 309] width 286 height 14
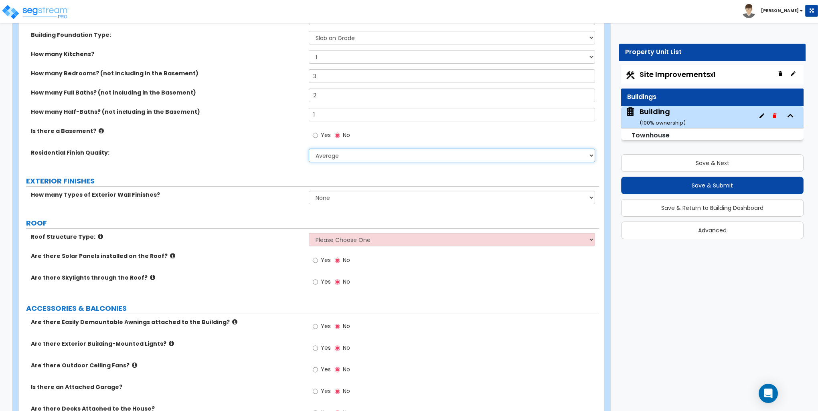
scroll to position [241, 0]
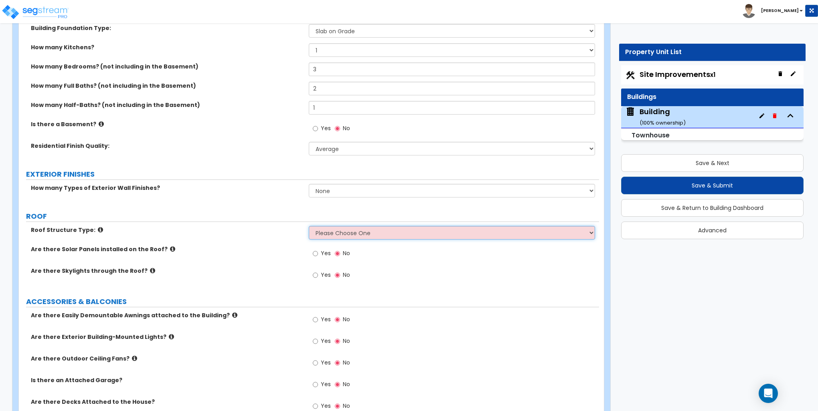
click at [331, 231] on select "Please Choose One Gable Roof Flat Roof Hybrid Gable & Flat Roof" at bounding box center [452, 233] width 286 height 14
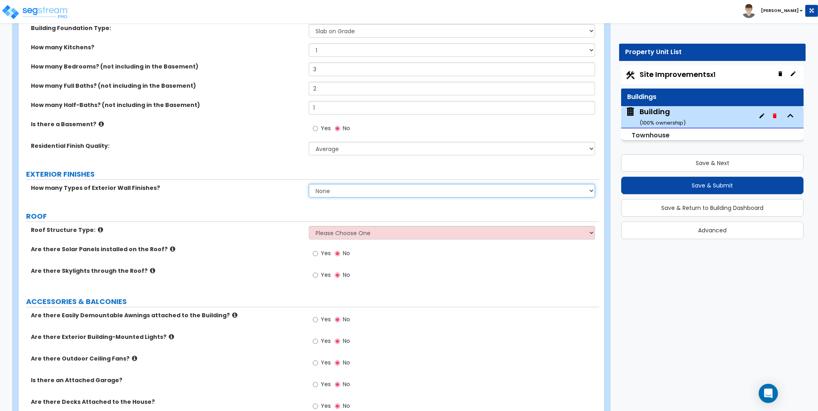
click at [330, 184] on select "None 1 2 3" at bounding box center [452, 191] width 286 height 14
select select "2"
click at [309, 184] on select "None 1 2 3" at bounding box center [452, 191] width 286 height 14
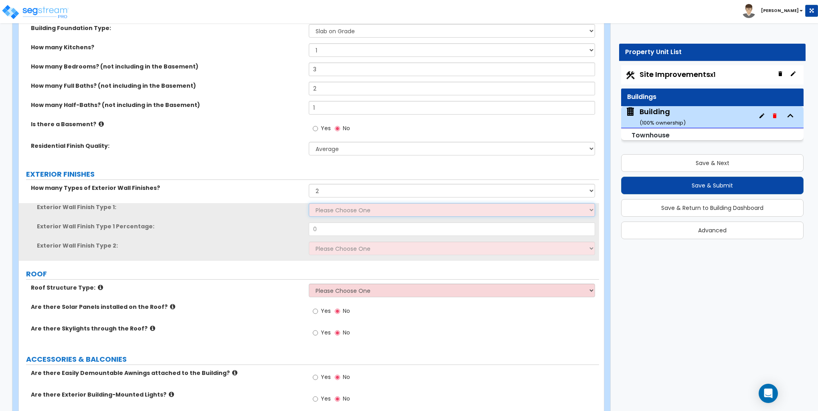
click at [333, 212] on select "Please Choose One No Finish/Shared Wall No Wall Brick Veneer Stone Veneer Wood …" at bounding box center [452, 210] width 286 height 14
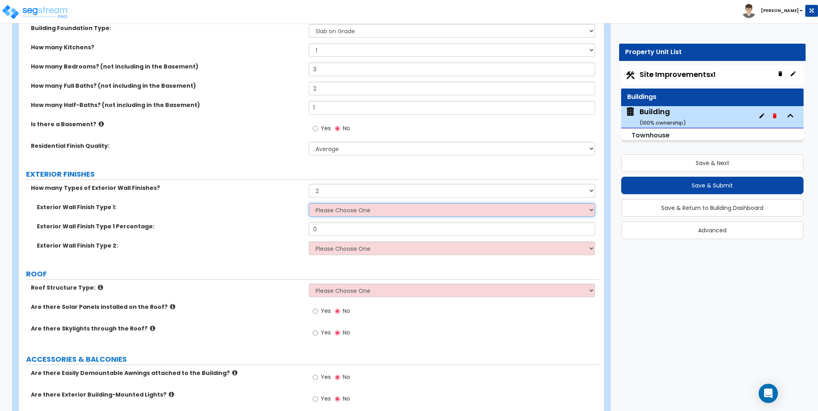
select select "2"
click at [309, 203] on select "Please Choose One No Finish/Shared Wall No Wall Brick Veneer Stone Veneer Wood …" at bounding box center [452, 210] width 286 height 14
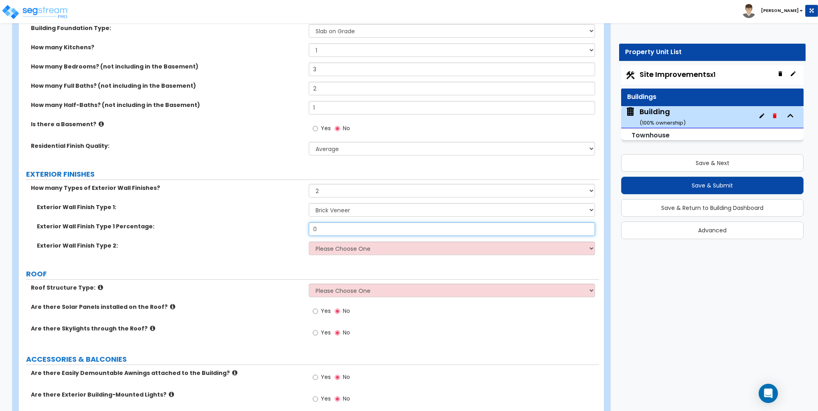
click at [328, 225] on input "0" at bounding box center [452, 230] width 286 height 14
type input "20"
click at [328, 249] on select "Please Choose One No Finish/Shared Wall No Wall Brick Veneer Stone Veneer Wood …" at bounding box center [452, 249] width 286 height 14
select select "5"
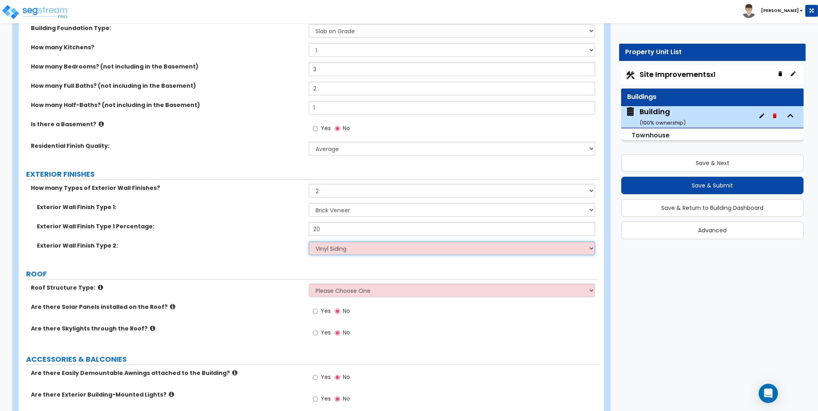
click at [309, 242] on select "Please Choose One No Finish/Shared Wall No Wall Brick Veneer Stone Veneer Wood …" at bounding box center [452, 249] width 286 height 14
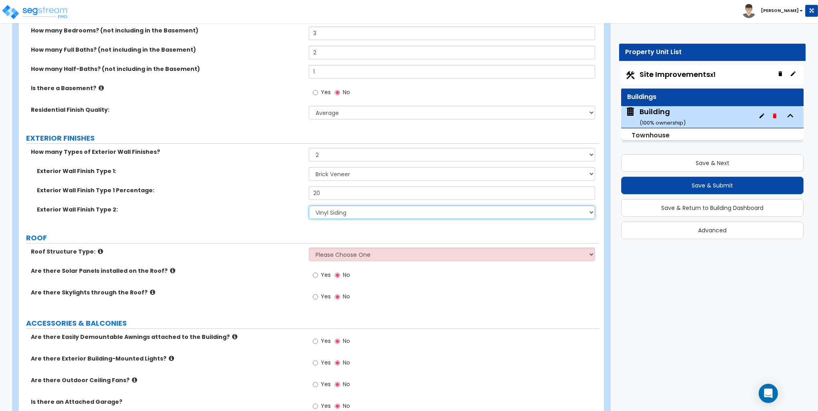
scroll to position [321, 0]
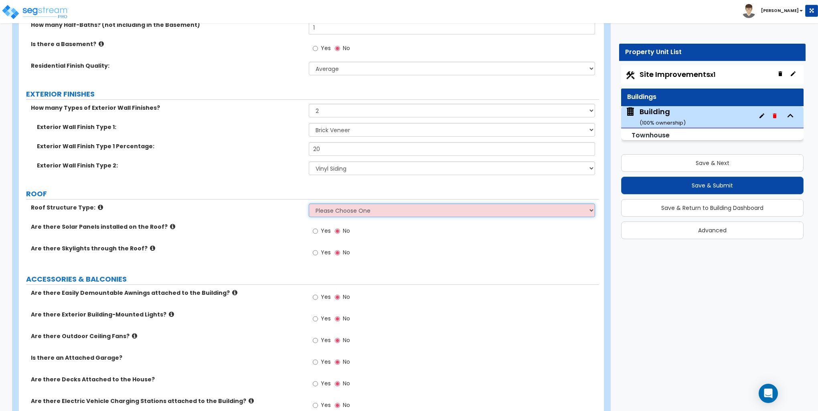
click at [346, 208] on select "Please Choose One Gable Roof Flat Roof Hybrid Gable & Flat Roof" at bounding box center [452, 211] width 286 height 14
select select "1"
click at [309, 204] on select "Please Choose One Gable Roof Flat Roof Hybrid Gable & Flat Roof" at bounding box center [452, 211] width 286 height 14
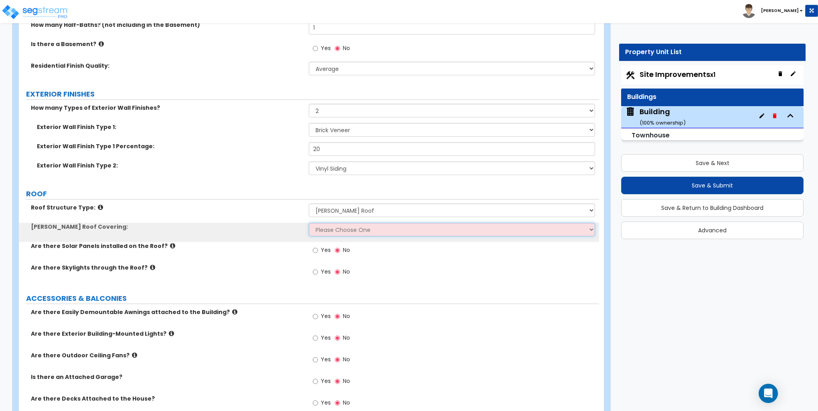
click at [340, 225] on select "Please Choose One Asphalt Shingle Clay Tile Wood Shingle Metal Shingle Standing…" at bounding box center [452, 230] width 286 height 14
select select "1"
click at [309, 223] on select "Please Choose One Asphalt Shingle Clay Tile Wood Shingle Metal Shingle Standing…" at bounding box center [452, 230] width 286 height 14
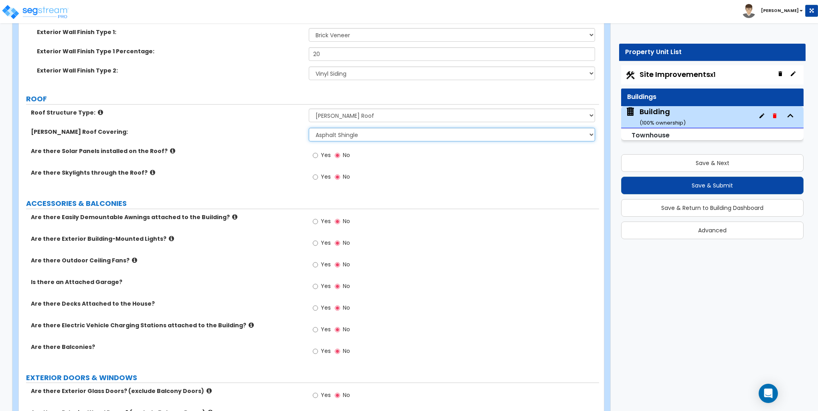
scroll to position [441, 0]
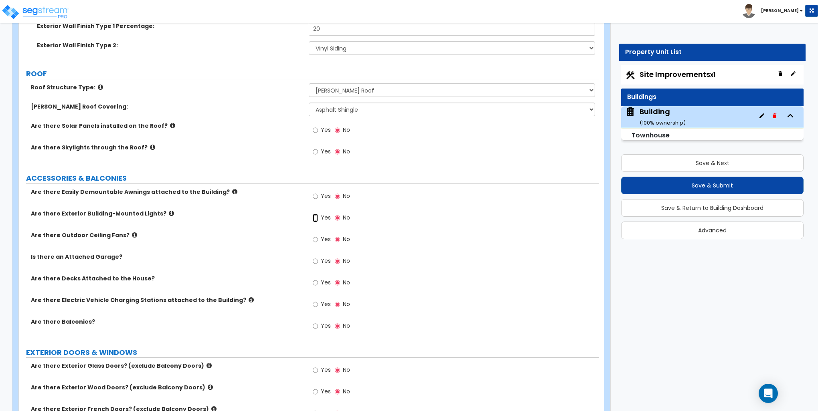
click at [313, 217] on input "Yes" at bounding box center [315, 218] width 5 height 9
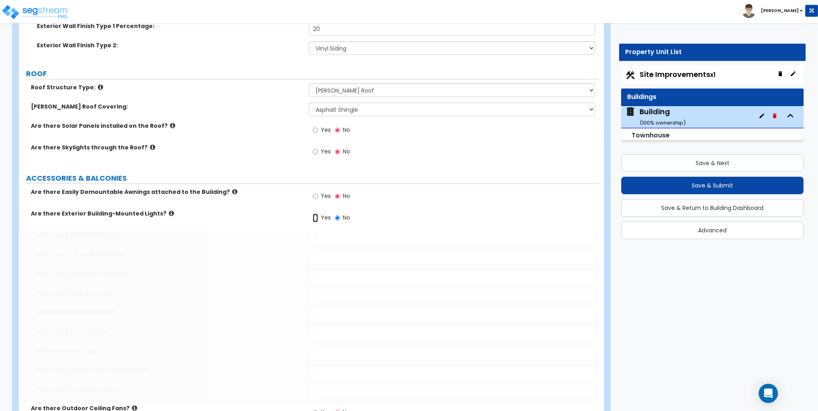
radio input "true"
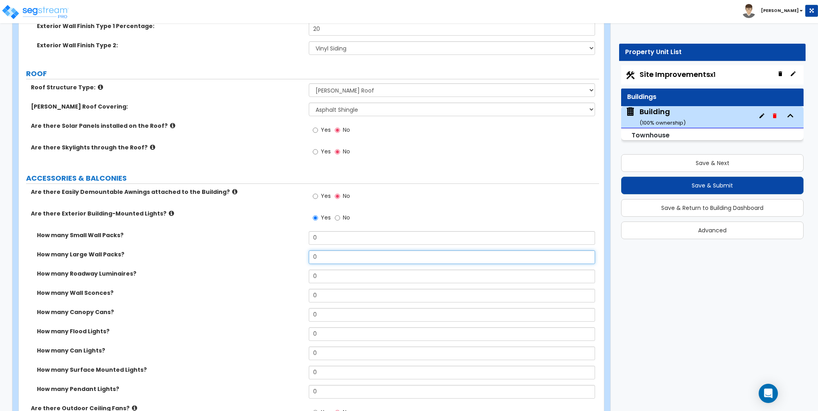
click at [323, 255] on input "0" at bounding box center [452, 258] width 286 height 14
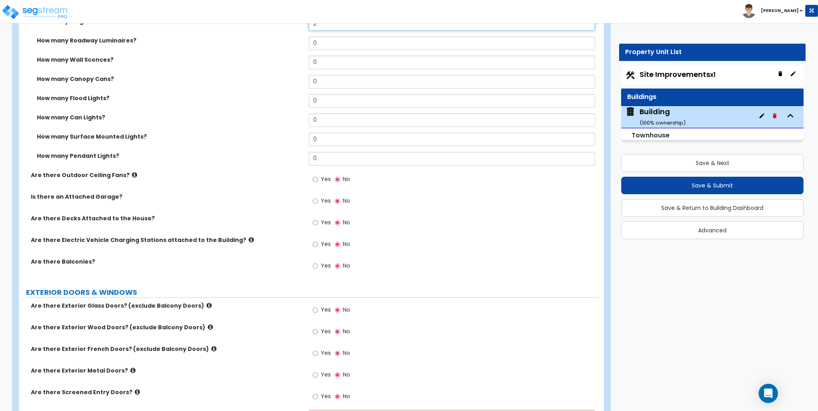
scroll to position [682, 0]
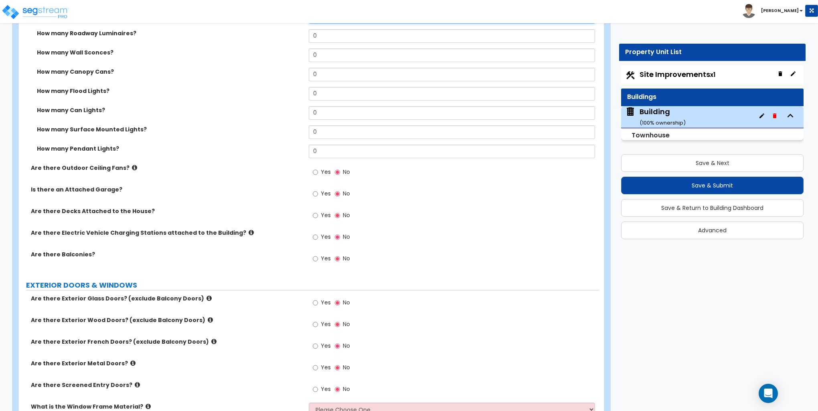
type input "2"
click at [316, 192] on input "Yes" at bounding box center [315, 194] width 5 height 9
radio input "true"
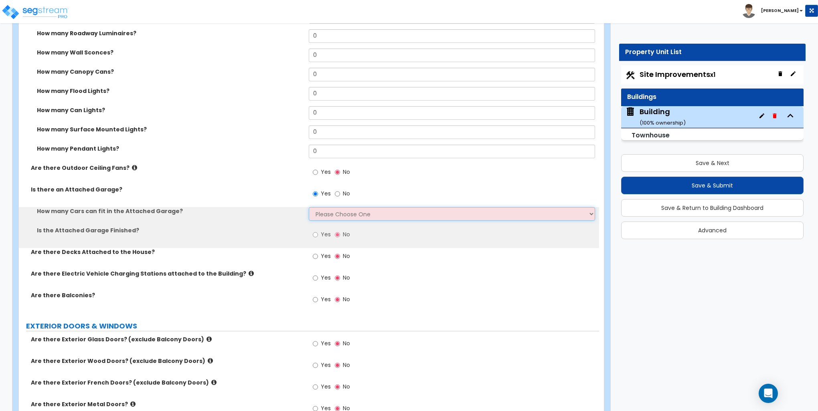
click at [348, 214] on select "Please Choose One 1 2 3 4 5" at bounding box center [452, 214] width 286 height 14
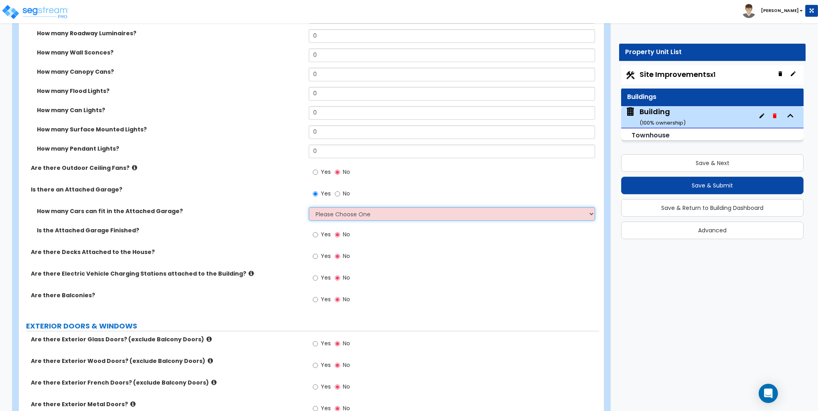
select select "1"
click at [309, 207] on select "Please Choose One 1 2 3 4 5" at bounding box center [452, 214] width 286 height 14
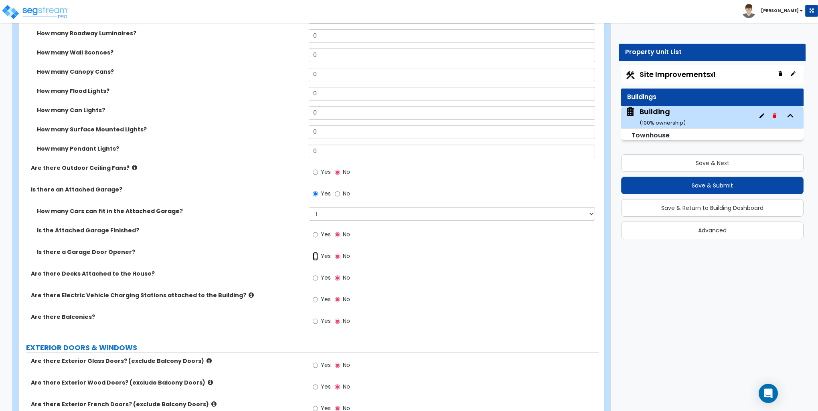
click at [316, 256] on input "Yes" at bounding box center [315, 256] width 5 height 9
radio input "true"
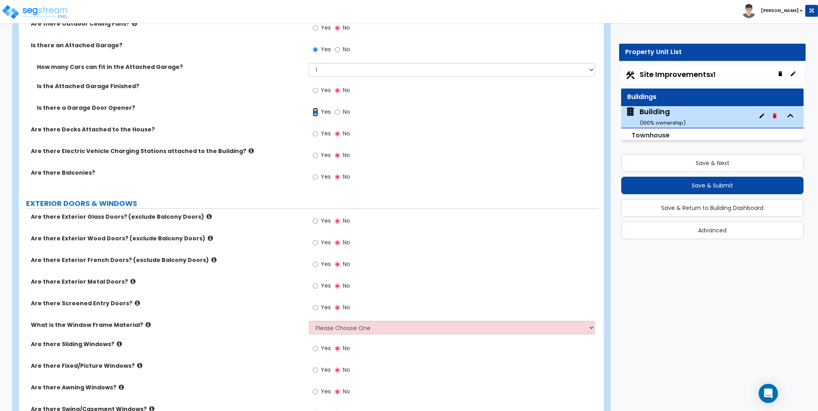
scroll to position [842, 0]
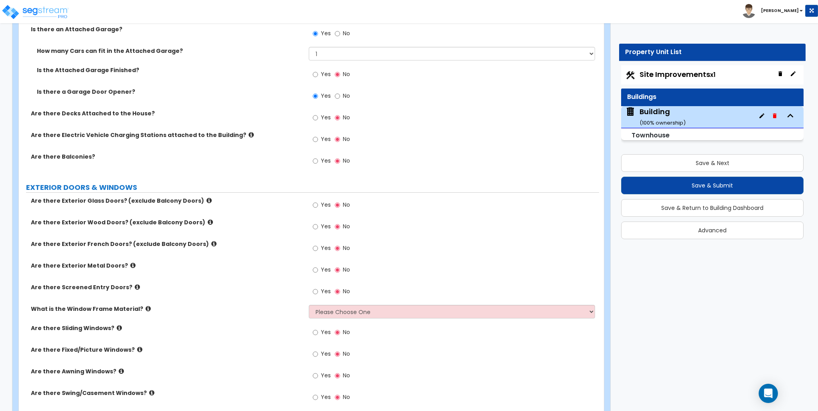
click at [319, 204] on label "Yes" at bounding box center [322, 206] width 18 height 14
click at [318, 204] on input "Yes" at bounding box center [315, 205] width 5 height 9
radio input "true"
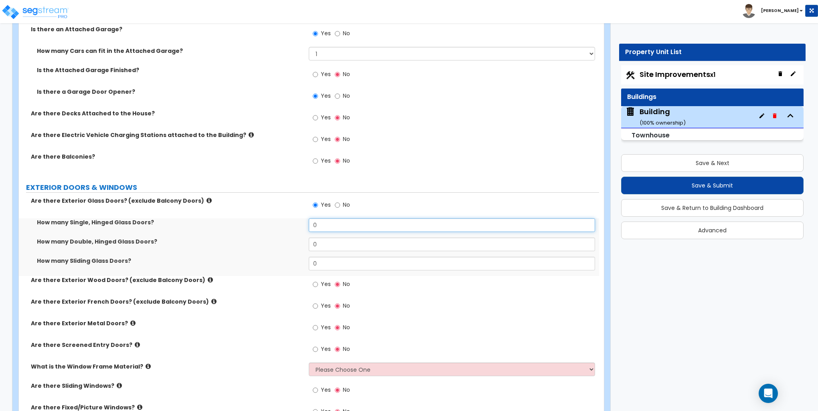
click at [319, 225] on input "0" at bounding box center [452, 226] width 286 height 14
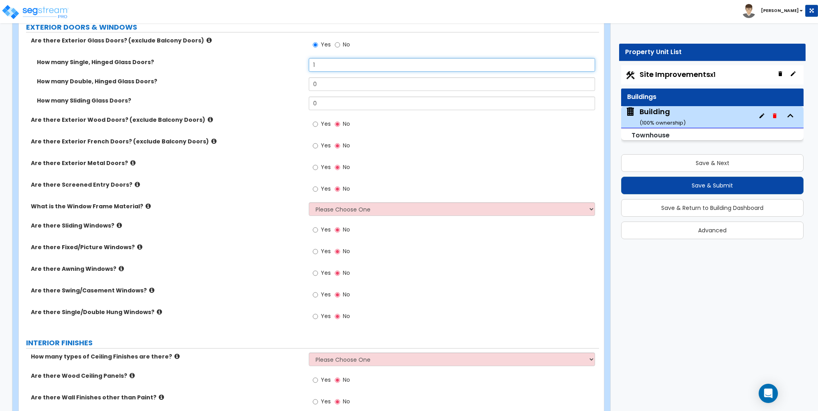
scroll to position [1042, 0]
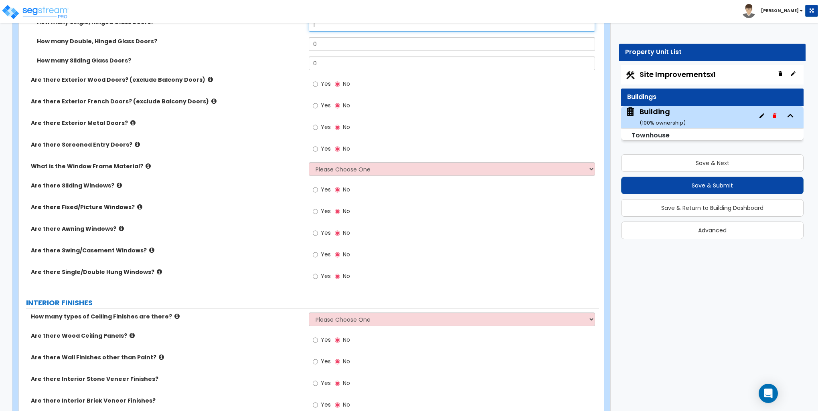
type input "1"
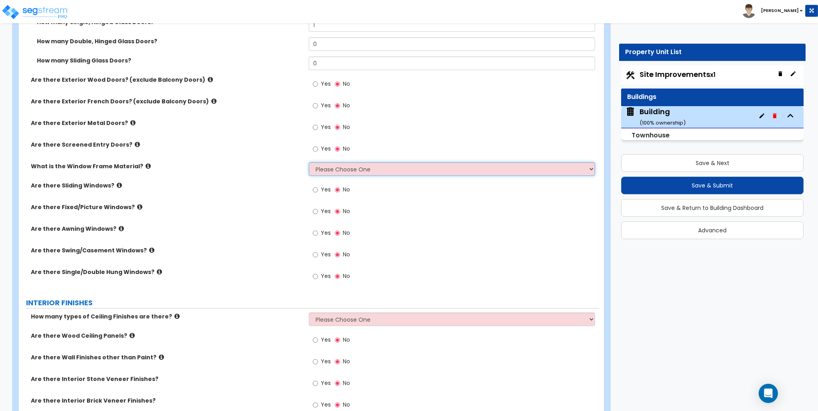
click at [360, 170] on select "Please Choose One Vinyl Aluminum Wood" at bounding box center [452, 169] width 286 height 14
select select "1"
click at [309, 162] on select "Please Choose One Vinyl Aluminum Wood" at bounding box center [452, 169] width 286 height 14
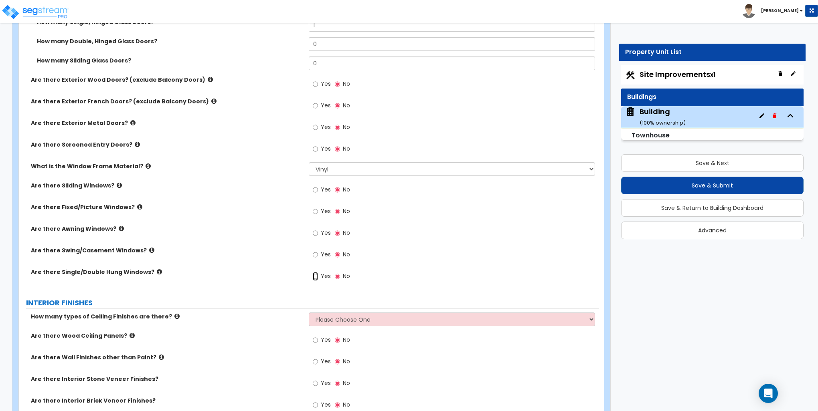
click at [316, 275] on input "Yes" at bounding box center [315, 276] width 5 height 9
radio input "true"
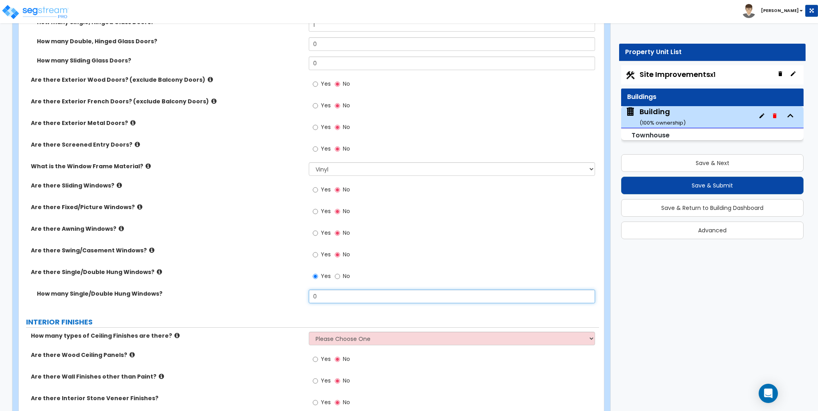
click at [320, 293] on input "0" at bounding box center [452, 297] width 286 height 14
click at [321, 293] on input "0" at bounding box center [452, 297] width 286 height 14
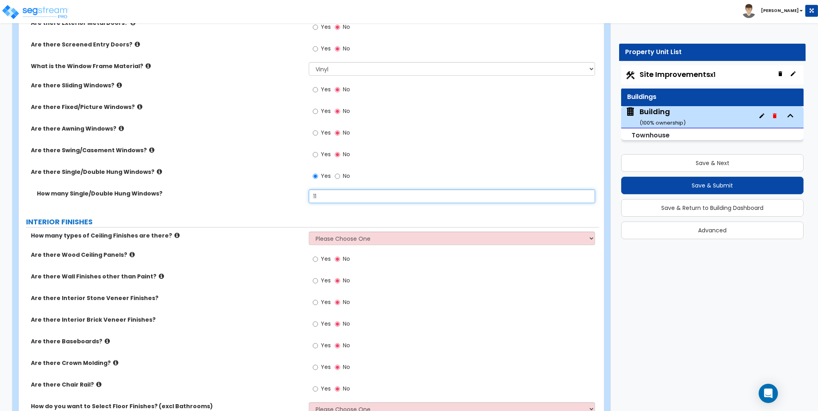
scroll to position [1163, 0]
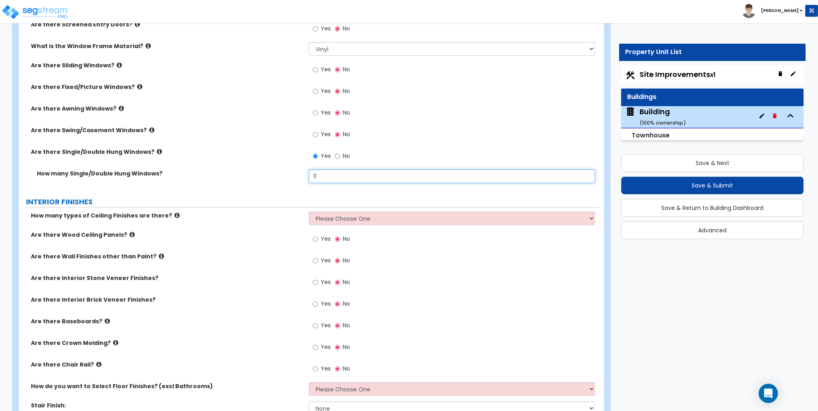
type input "11"
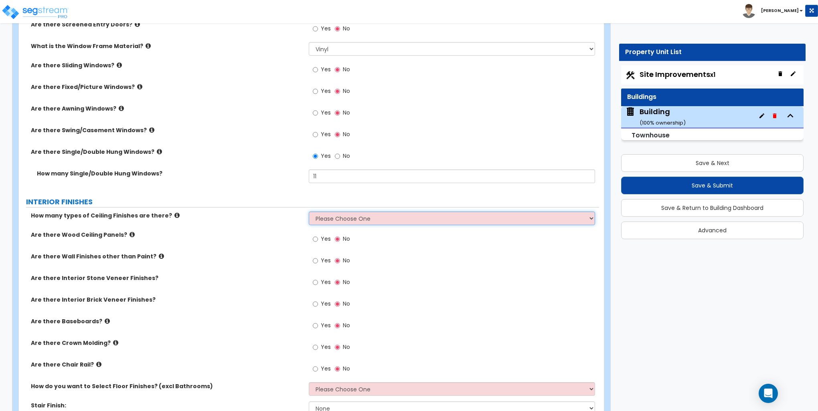
click at [330, 217] on select "Please Choose One 1 2 3" at bounding box center [452, 219] width 286 height 14
select select "1"
click at [309, 212] on select "Please Choose One 1 2 3" at bounding box center [452, 219] width 286 height 14
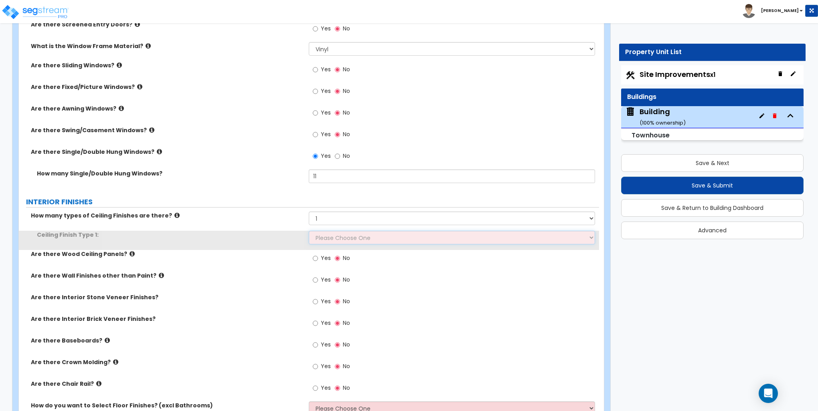
click at [328, 233] on select "Please Choose One Drop Ceiling Drywall Ceiling Open Ceiling" at bounding box center [452, 238] width 286 height 14
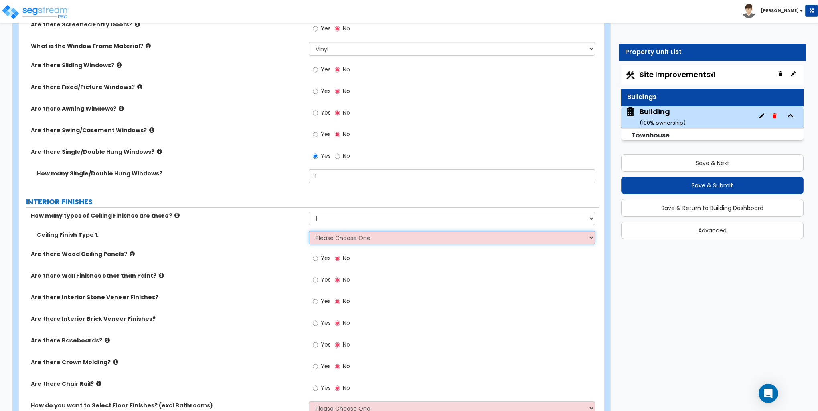
select select "2"
click at [309, 231] on select "Please Choose One Drop Ceiling Drywall Ceiling Open Ceiling" at bounding box center [452, 238] width 286 height 14
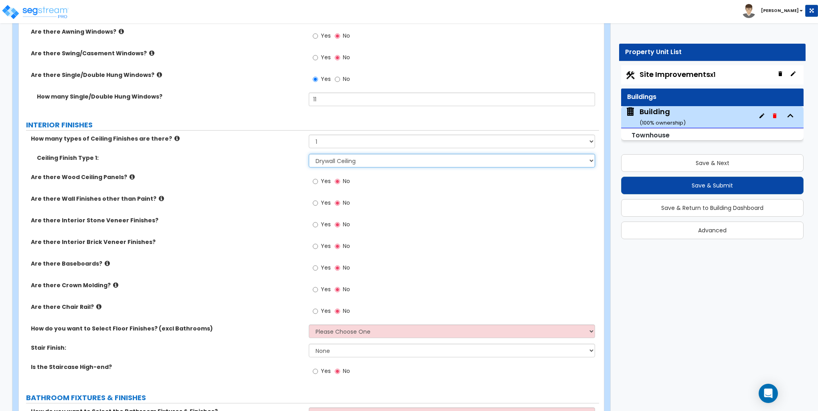
scroll to position [1243, 0]
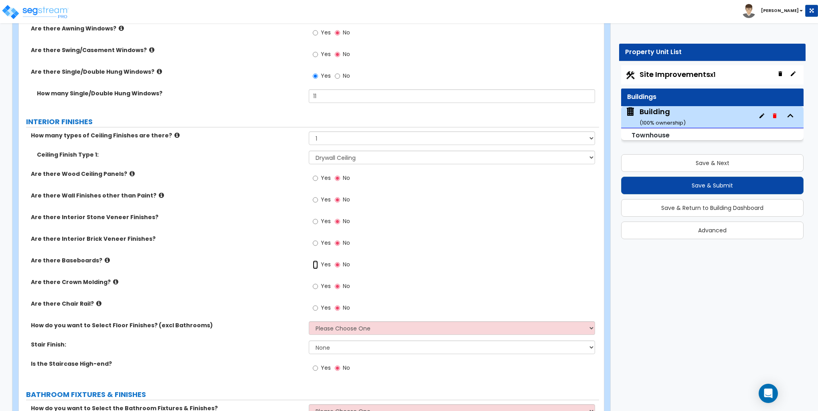
click at [315, 264] on input "Yes" at bounding box center [315, 265] width 5 height 9
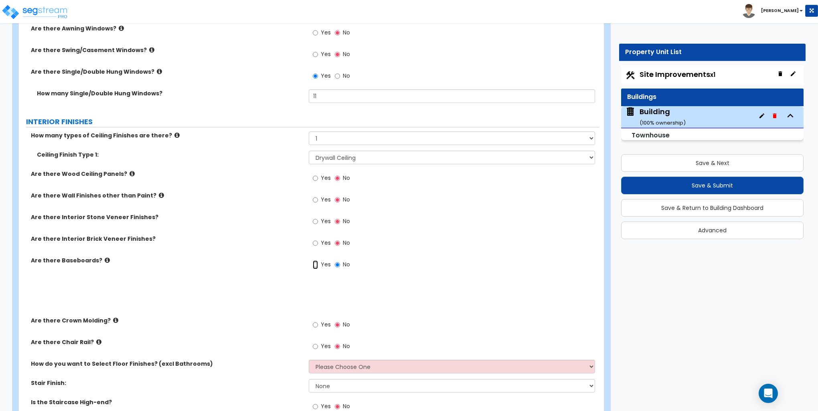
radio input "true"
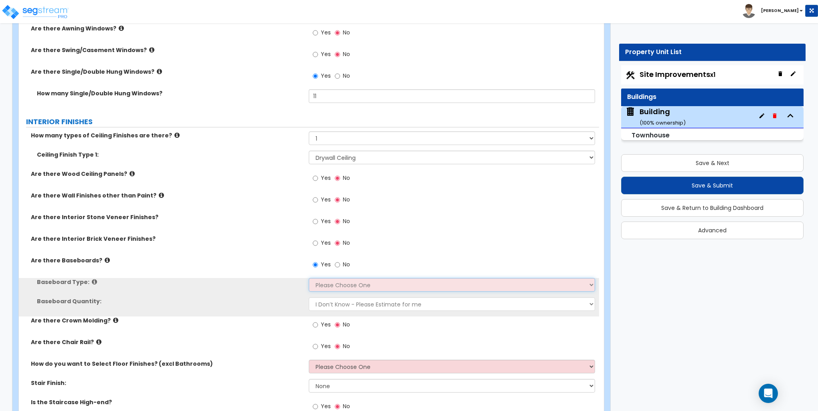
click at [328, 285] on select "Please Choose One Wood Vinyl Carpet Tile" at bounding box center [452, 285] width 286 height 14
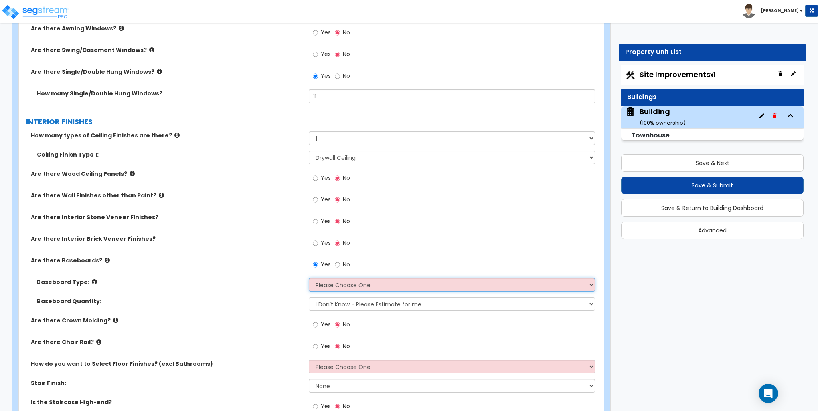
select select "2"
click at [309, 278] on select "Please Choose One Wood Vinyl Carpet Tile" at bounding box center [452, 285] width 286 height 14
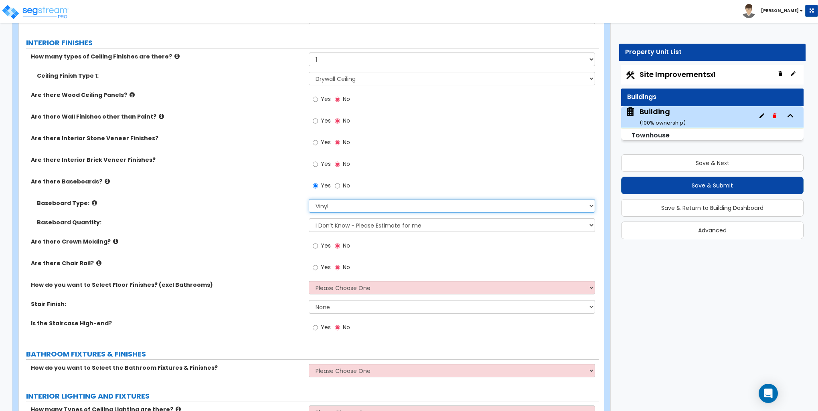
scroll to position [1323, 0]
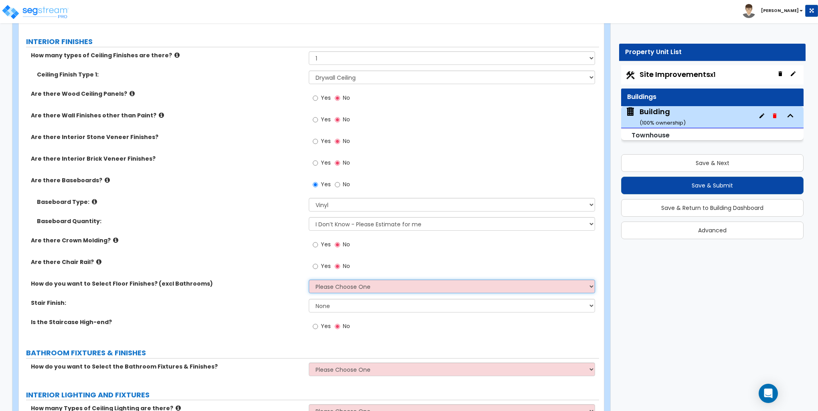
click at [347, 284] on select "Please Choose One I want to Select Floor Finishes for the Areas of the House I …" at bounding box center [452, 287] width 286 height 14
select select "1"
click at [309, 280] on select "Please Choose One I want to Select Floor Finishes for the Areas of the House I …" at bounding box center [452, 287] width 286 height 14
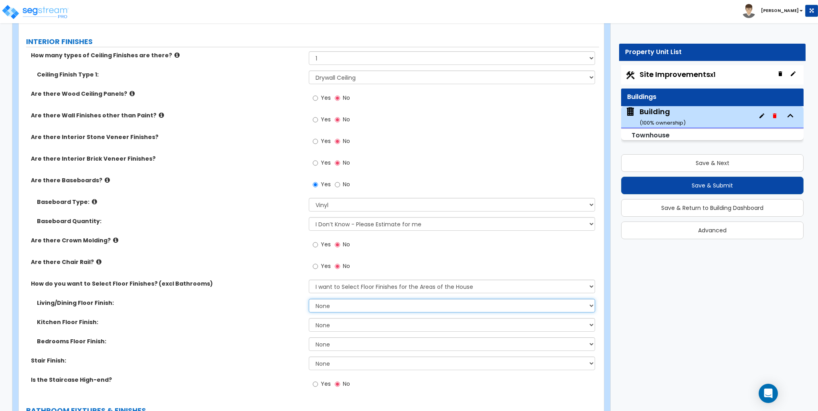
click at [327, 304] on select "None Tile Flooring Hardwood Flooring Resilient Laminate Flooring VCT Flooring S…" at bounding box center [452, 306] width 286 height 14
select select "2"
click at [309, 299] on select "None Tile Flooring Hardwood Flooring Resilient Laminate Flooring VCT Flooring S…" at bounding box center [452, 306] width 286 height 14
click at [332, 326] on select "None Tile Flooring Hardwood Flooring Resilient Laminate Flooring VCT Flooring S…" at bounding box center [452, 325] width 286 height 14
select select "2"
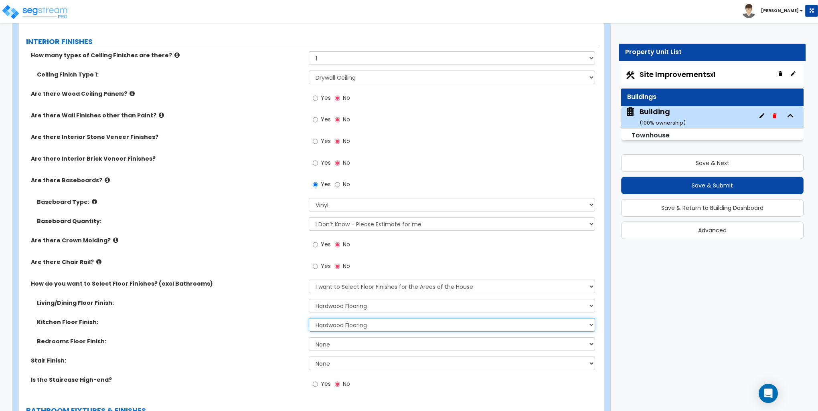
click at [309, 318] on select "None Tile Flooring Hardwood Flooring Resilient Laminate Flooring VCT Flooring S…" at bounding box center [452, 325] width 286 height 14
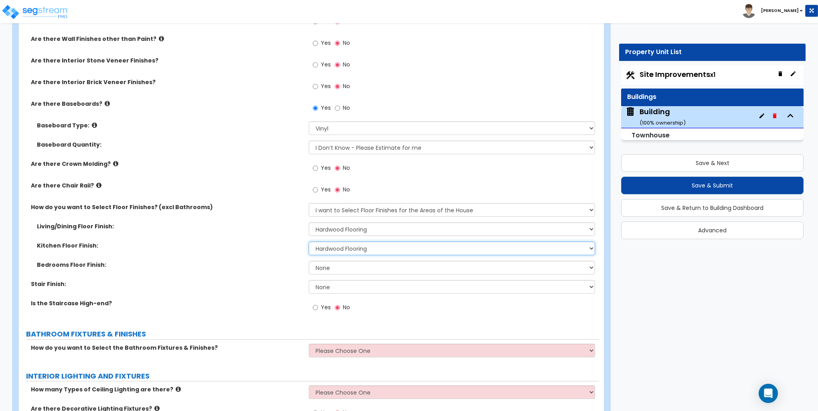
scroll to position [1403, 0]
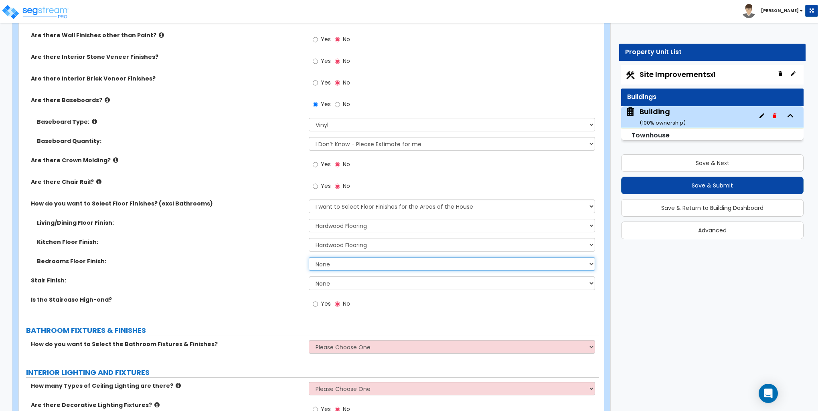
click at [330, 260] on select "None Tile Flooring Hardwood Flooring Resilient Laminate Flooring VCT Flooring S…" at bounding box center [452, 264] width 286 height 14
select select "5"
click at [309, 257] on select "None Tile Flooring Hardwood Flooring Resilient Laminate Flooring VCT Flooring S…" at bounding box center [452, 264] width 286 height 14
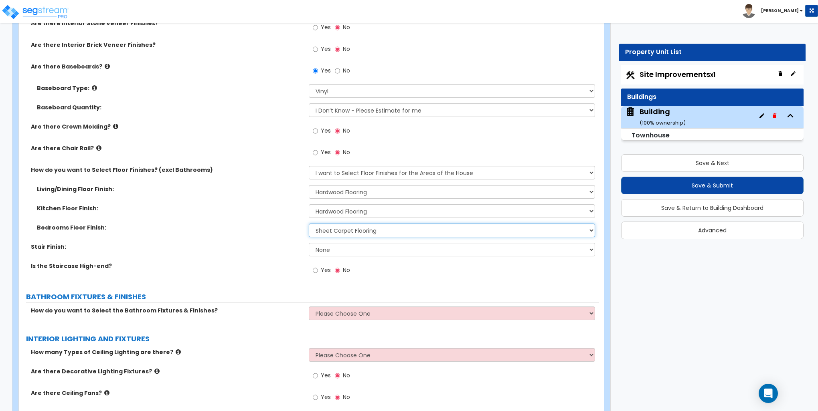
scroll to position [1484, 0]
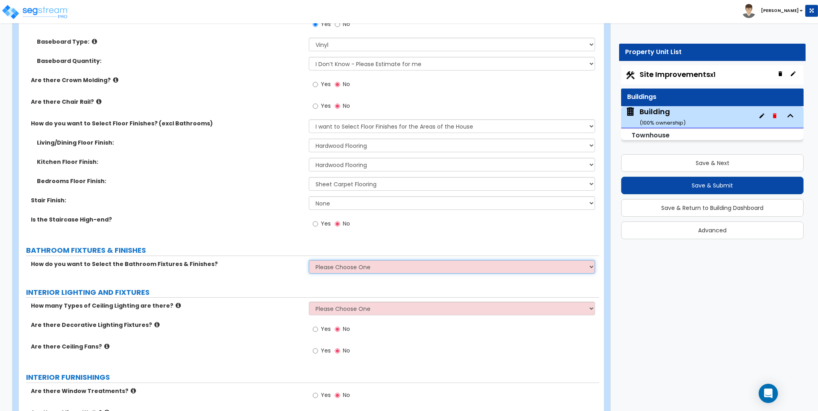
click at [327, 267] on select "Please Choose One I want to Select Fixtures and Finishes only for one Bath and …" at bounding box center [452, 267] width 286 height 14
select select "1"
click at [309, 260] on select "Please Choose One I want to Select Fixtures and Finishes only for one Bath and …" at bounding box center [452, 267] width 286 height 14
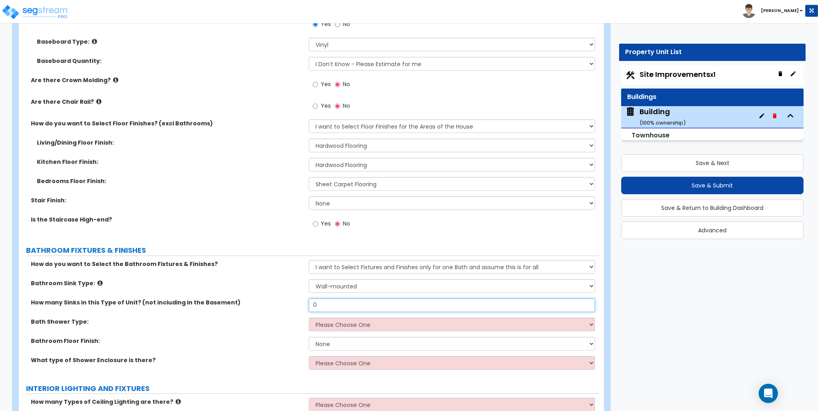
click at [326, 305] on input "0" at bounding box center [452, 306] width 286 height 14
type input "3"
click at [326, 326] on select "Please Choose One Standalone Shower Bathtub - Shower Combination" at bounding box center [452, 325] width 286 height 14
select select "2"
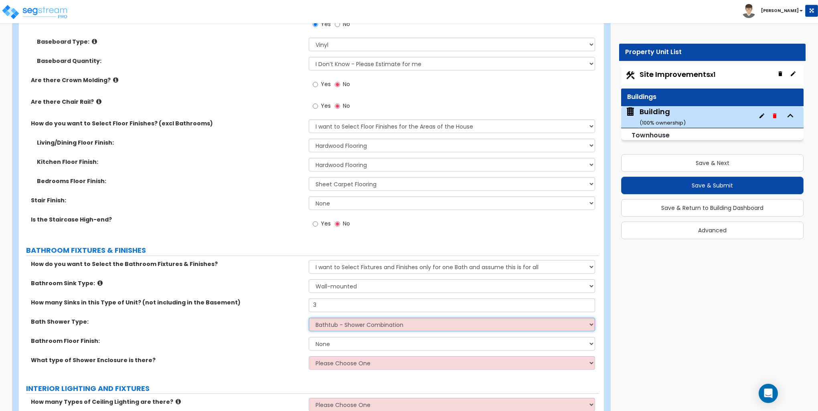
click at [309, 318] on select "Please Choose One Standalone Shower Bathtub - Shower Combination" at bounding box center [452, 325] width 286 height 14
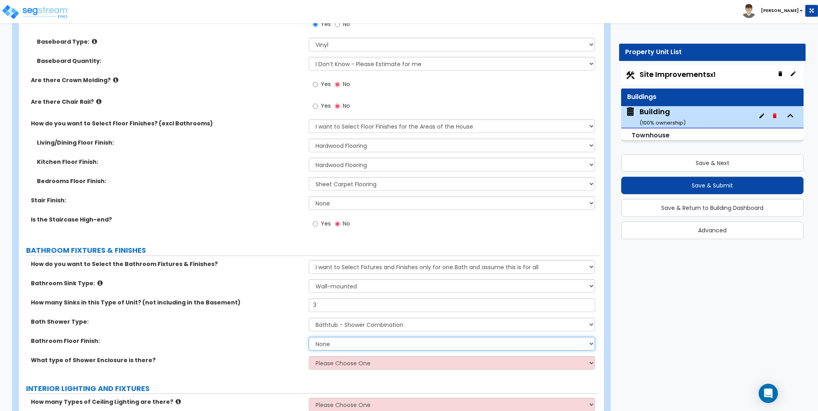
click at [329, 342] on select "None Tile Flooring Hardwood Flooring Resilient Laminate Flooring VCT Flooring S…" at bounding box center [452, 344] width 286 height 14
select select "1"
click at [309, 337] on select "None Tile Flooring Hardwood Flooring Resilient Laminate Flooring VCT Flooring S…" at bounding box center [452, 344] width 286 height 14
click at [350, 323] on select "Please Choose One Standalone Shower Bathtub - Shower Combination" at bounding box center [452, 325] width 286 height 14
select select "1"
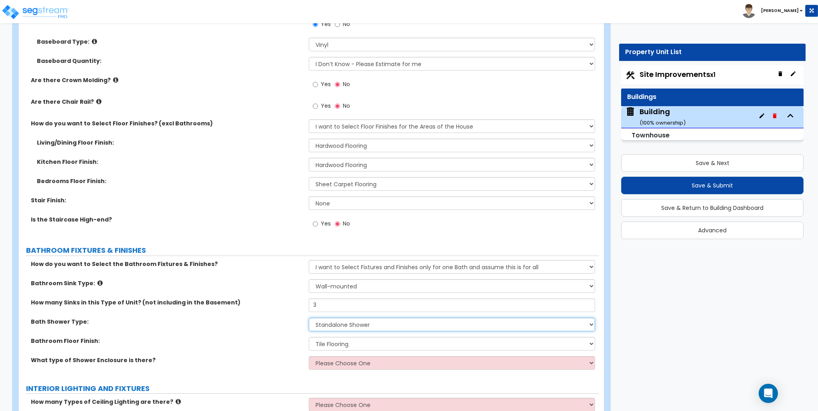
click at [309, 318] on select "Please Choose One Standalone Shower Bathtub - Shower Combination" at bounding box center [452, 325] width 286 height 14
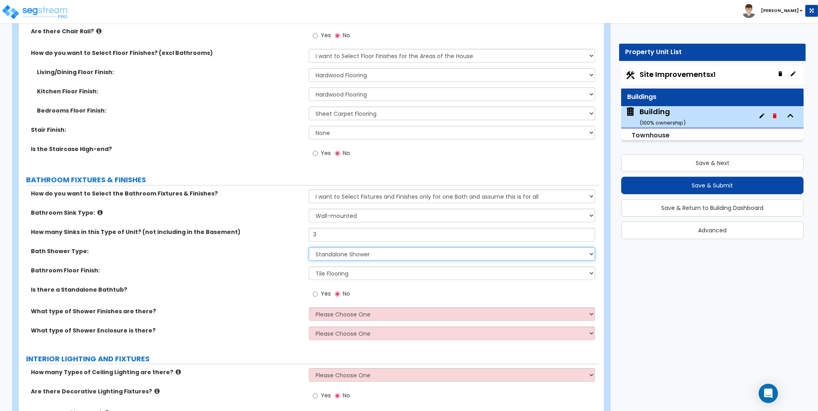
scroll to position [1564, 0]
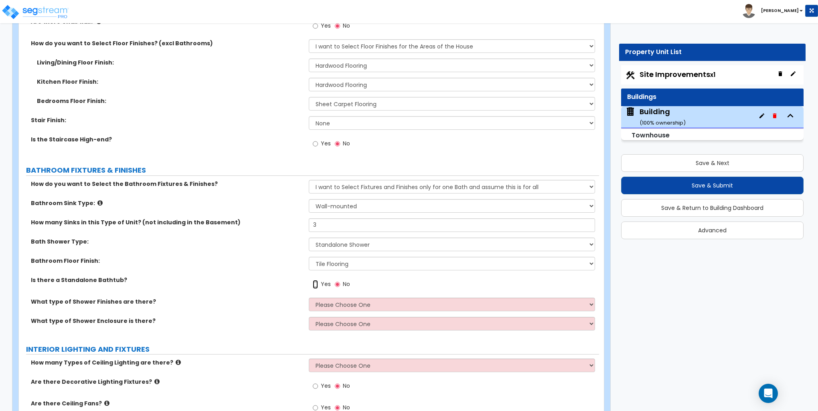
click at [315, 285] on input "Yes" at bounding box center [315, 284] width 5 height 9
radio input "true"
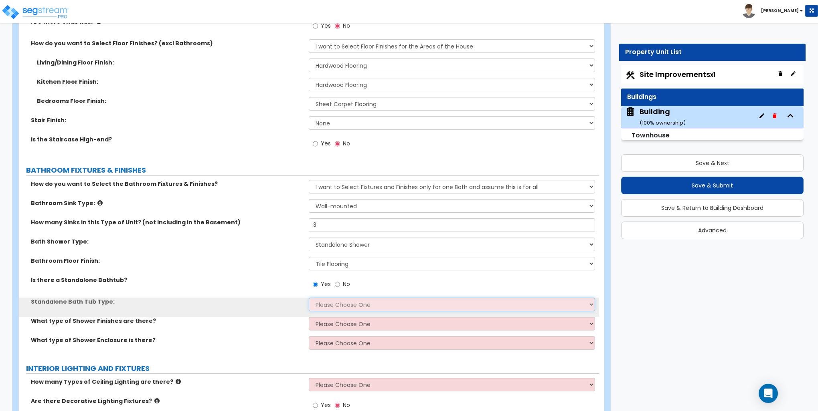
click at [335, 309] on select "Please Choose One Freestanding Bathtub Recessed Bathtub Walk-in Bathtub" at bounding box center [452, 305] width 286 height 14
select select "1"
click at [309, 298] on select "Please Choose One Freestanding Bathtub Recessed Bathtub Walk-in Bathtub" at bounding box center [452, 305] width 286 height 14
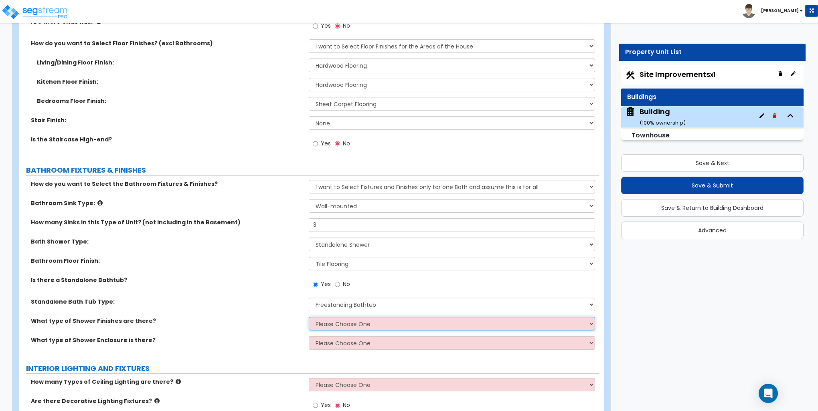
click at [326, 324] on select "Please Choose One Plastic Tile Stone" at bounding box center [452, 324] width 286 height 14
select select "2"
click at [309, 317] on select "Please Choose One Plastic Tile Stone" at bounding box center [452, 324] width 286 height 14
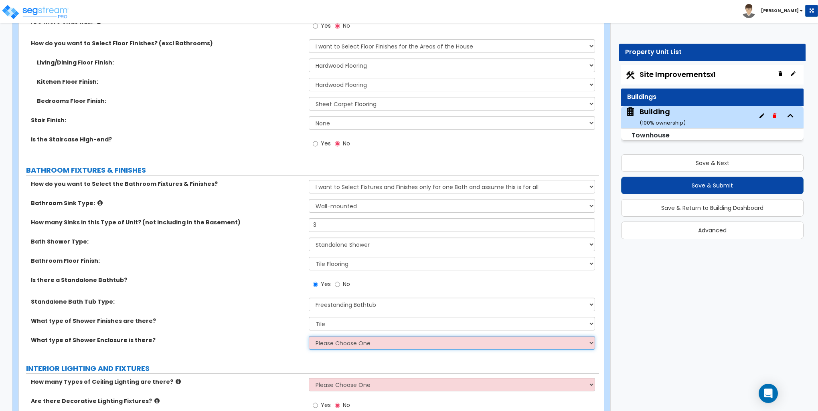
click at [330, 345] on select "Please Choose One Curtain & Rod Glass Sliding Doors Glass Hinged Doors" at bounding box center [452, 343] width 286 height 14
select select "3"
click at [309, 336] on select "Please Choose One Curtain & Rod Glass Sliding Doors Glass Hinged Doors" at bounding box center [452, 343] width 286 height 14
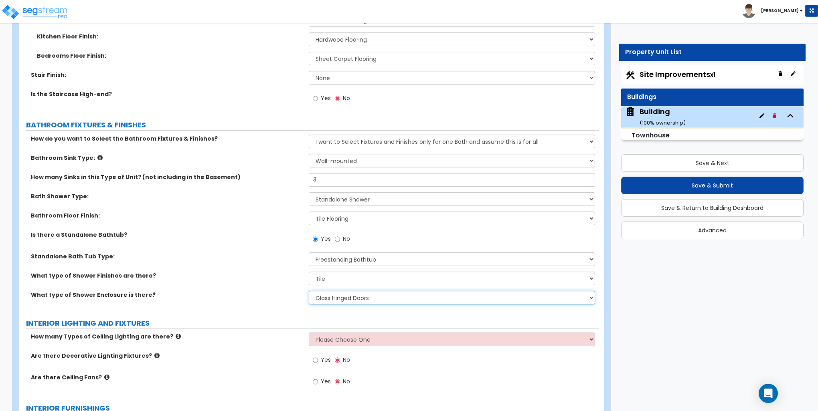
scroll to position [1684, 0]
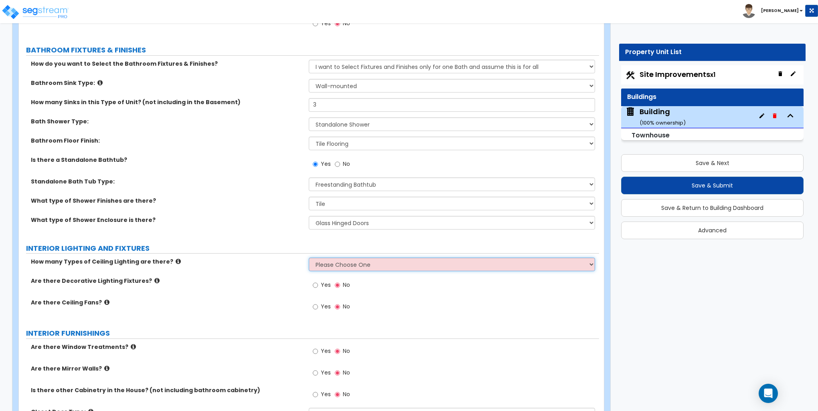
click at [341, 258] on select "Please Choose One 1 2 3" at bounding box center [452, 265] width 286 height 14
click at [309, 258] on select "Please Choose One 1 2 3" at bounding box center [452, 265] width 286 height 14
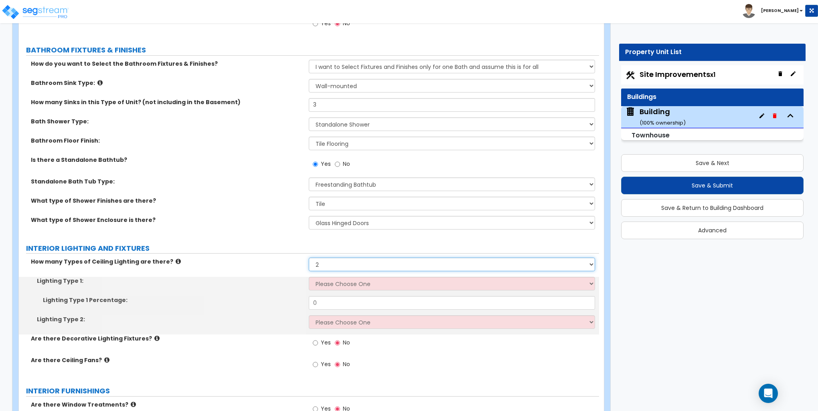
click at [326, 261] on select "Please Choose One 1 2 3" at bounding box center [452, 265] width 286 height 14
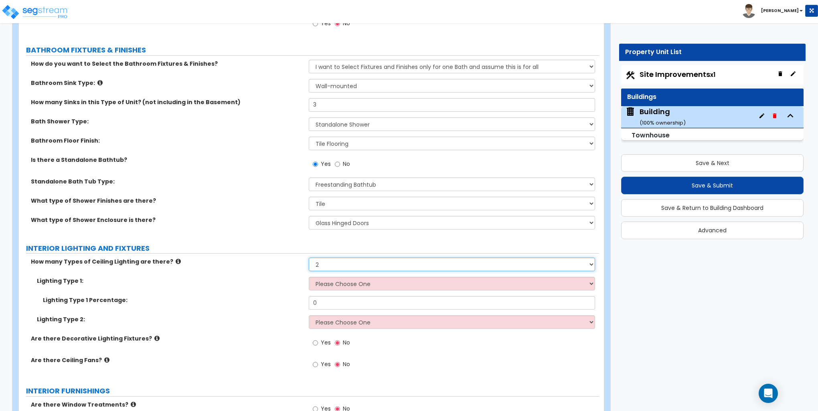
select select "1"
click at [309, 258] on select "Please Choose One 1 2 3" at bounding box center [452, 265] width 286 height 14
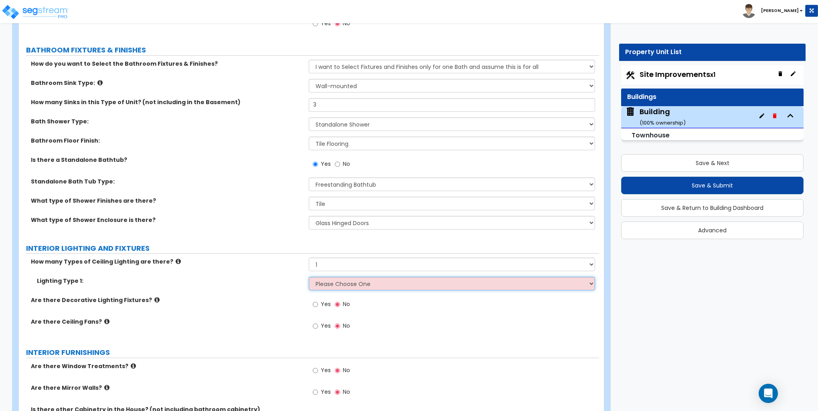
click at [326, 286] on select "Please Choose One LED Surface-Mounted LED Recessed Fluorescent Surface-Mounted …" at bounding box center [452, 284] width 286 height 14
select select "1"
click at [309, 277] on select "Please Choose One LED Surface-Mounted LED Recessed Fluorescent Surface-Mounted …" at bounding box center [452, 284] width 286 height 14
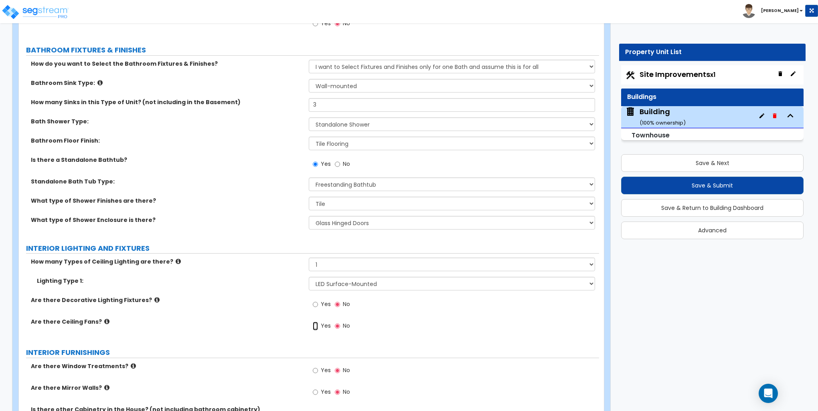
click at [316, 327] on input "Yes" at bounding box center [315, 326] width 5 height 9
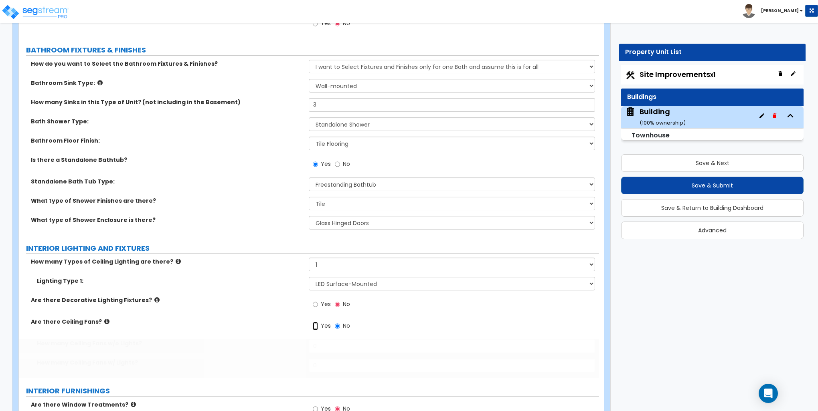
radio input "true"
click at [322, 357] on div "How many Ceiling Fans w/o Lights? 0" at bounding box center [309, 349] width 580 height 19
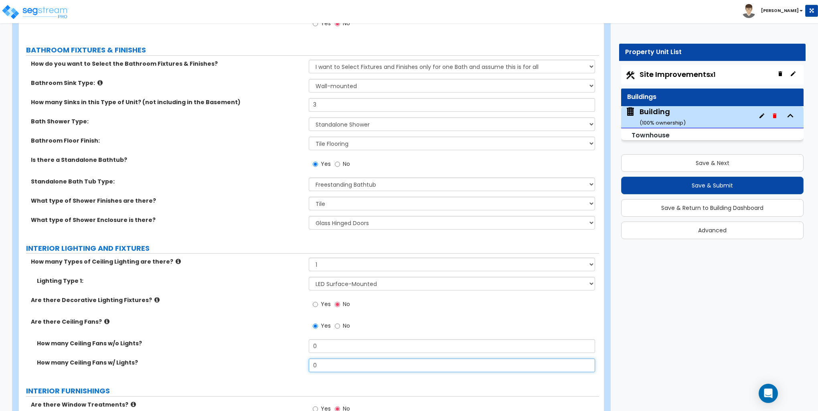
click at [324, 363] on input "0" at bounding box center [452, 366] width 286 height 14
type input "4"
click at [316, 305] on input "Yes" at bounding box center [315, 304] width 5 height 9
radio input "true"
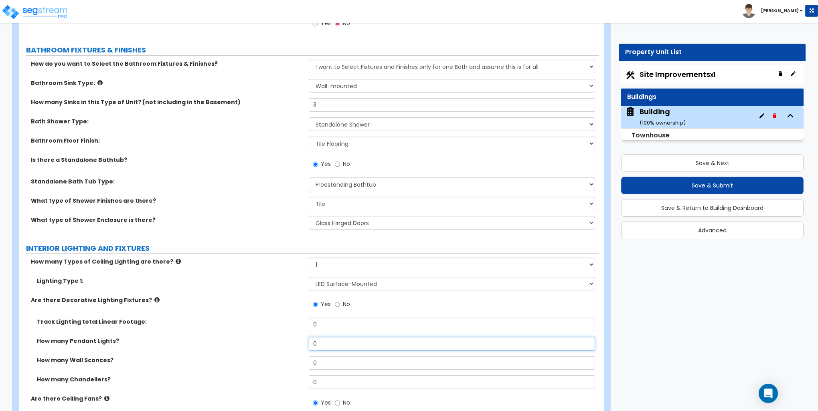
click at [342, 341] on input "0" at bounding box center [452, 344] width 286 height 14
type input "3"
click at [233, 308] on div "Are there Decorative Lighting Fixtures? Yes No" at bounding box center [309, 307] width 580 height 22
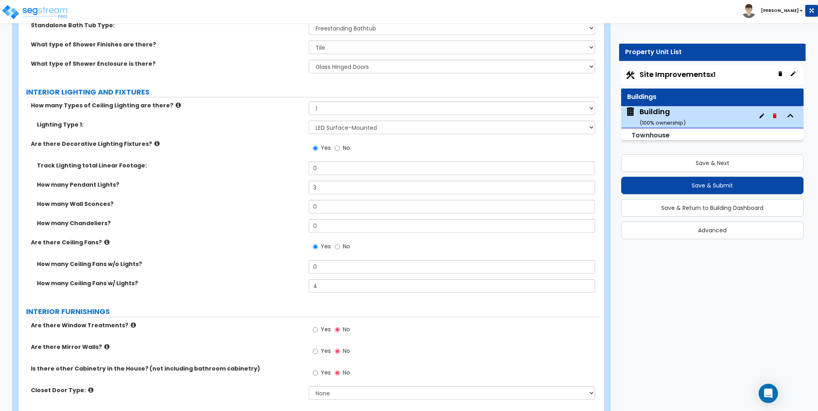
scroll to position [1884, 0]
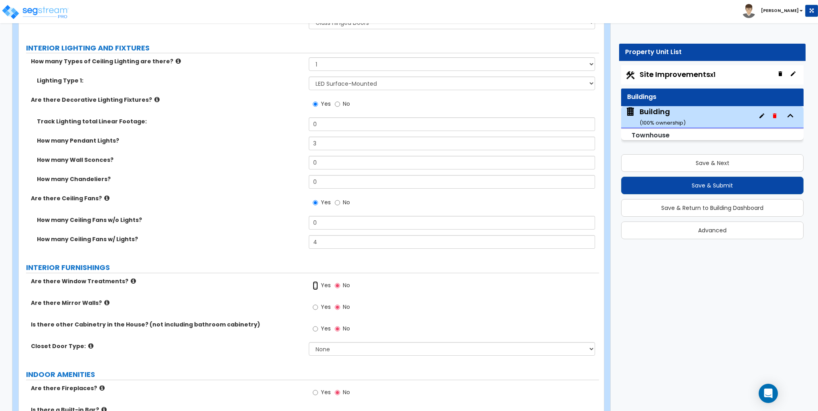
click at [315, 284] on input "Yes" at bounding box center [315, 285] width 5 height 9
radio input "true"
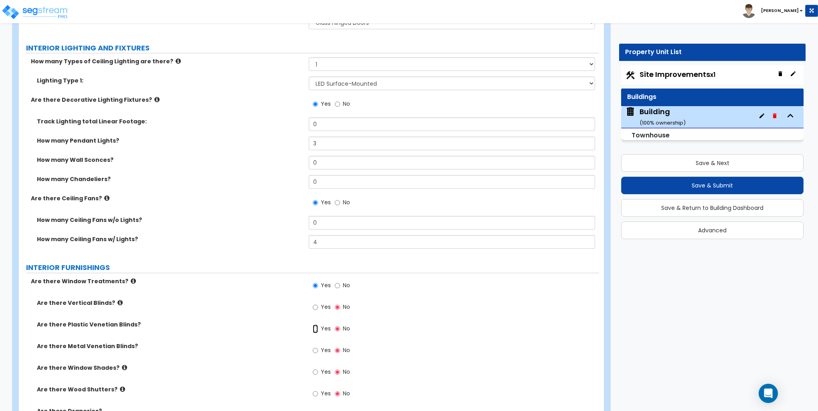
click at [316, 328] on input "Yes" at bounding box center [315, 329] width 5 height 9
radio input "true"
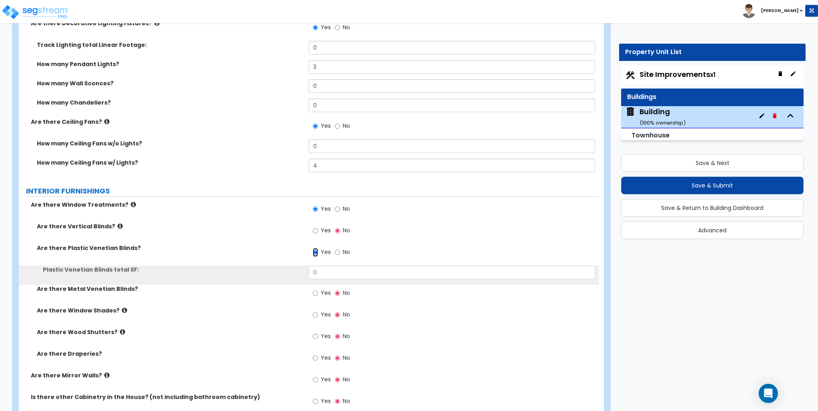
scroll to position [1965, 0]
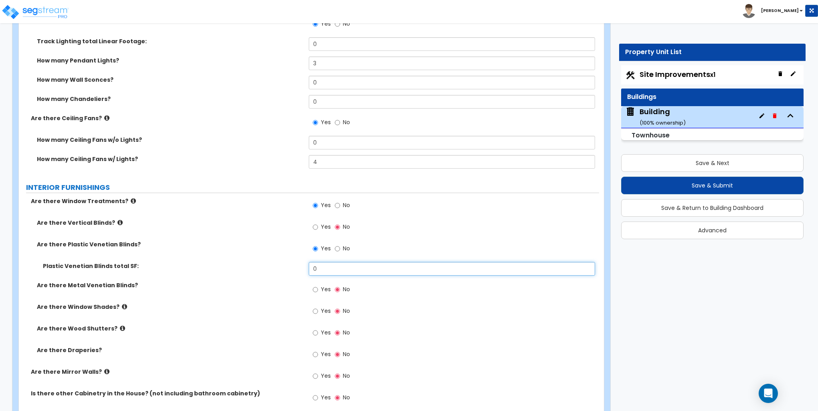
click at [331, 268] on input "0" at bounding box center [452, 269] width 286 height 14
click at [330, 268] on input "0" at bounding box center [452, 269] width 286 height 14
type input "165"
drag, startPoint x: 314, startPoint y: 355, endPoint x: 303, endPoint y: 345, distance: 14.8
click at [314, 355] on input "Yes" at bounding box center [315, 354] width 5 height 9
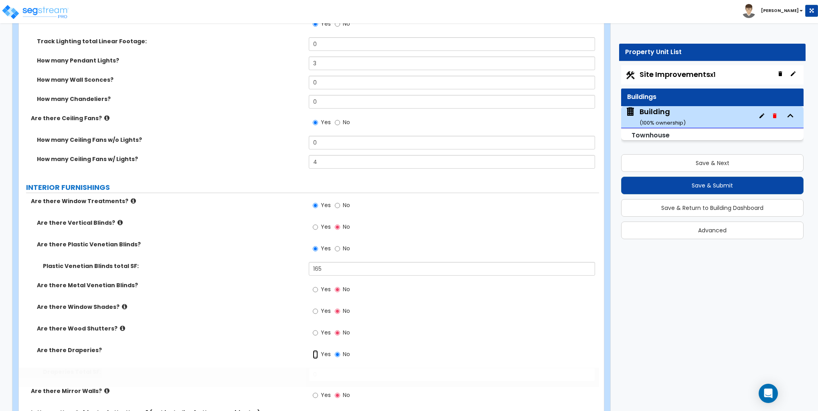
radio input "true"
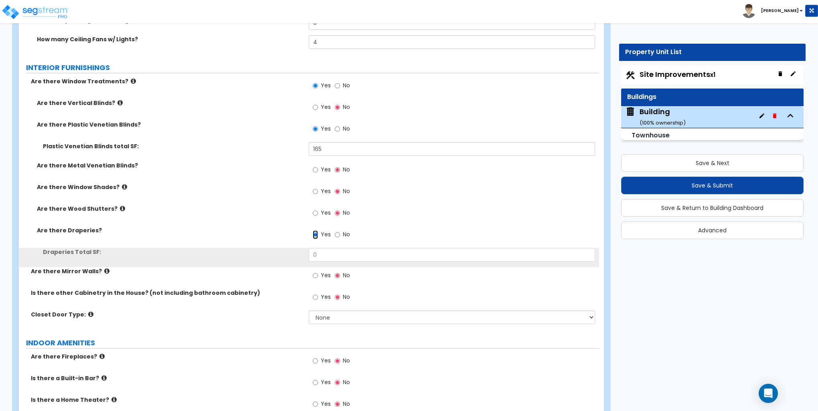
scroll to position [2085, 0]
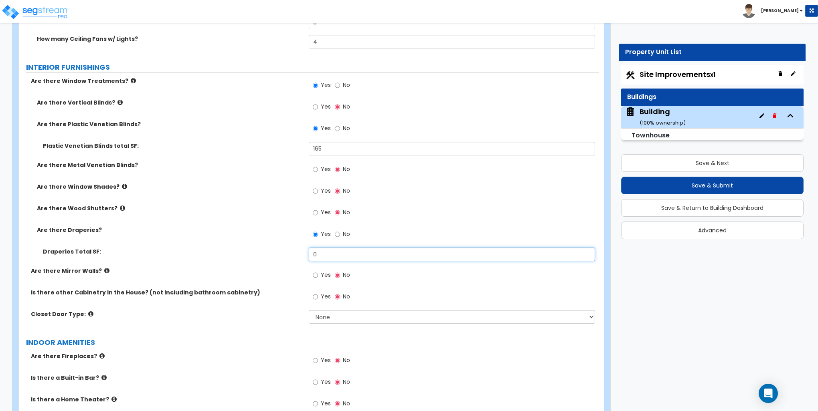
click at [329, 254] on input "0" at bounding box center [452, 255] width 286 height 14
click at [329, 255] on input "0" at bounding box center [452, 255] width 286 height 14
type input "36"
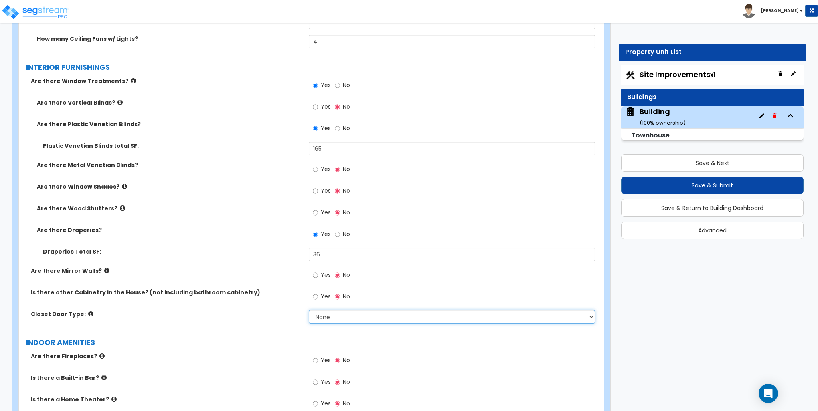
click at [330, 315] on select "None Bi-fold Louvered Doors Bi-fold Panel Doors Sliding Doors Hinged Wood Door" at bounding box center [452, 317] width 286 height 14
select select "3"
click at [309, 310] on select "None Bi-fold Louvered Doors Bi-fold Panel Doors Sliding Doors Hinged Wood Door" at bounding box center [452, 317] width 286 height 14
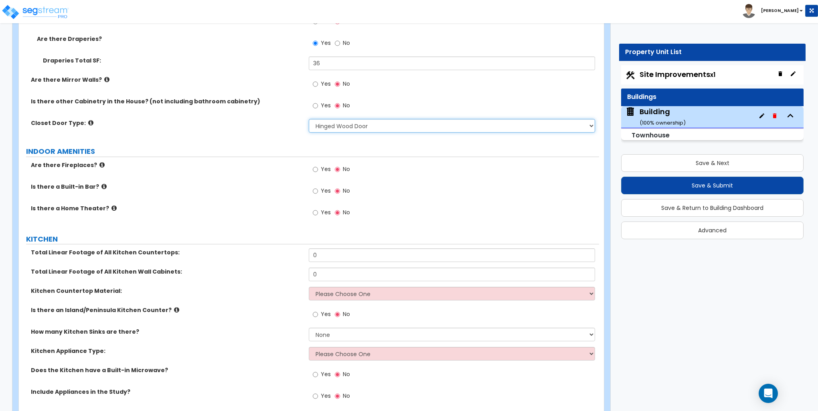
scroll to position [2326, 0]
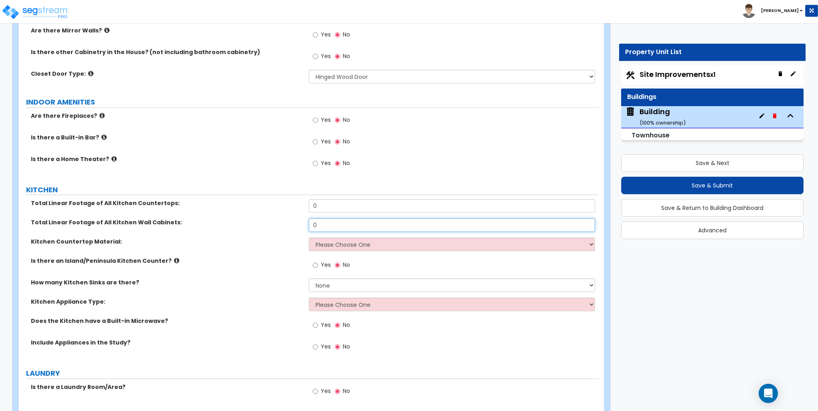
click at [320, 226] on input "0" at bounding box center [452, 226] width 286 height 14
type input "24"
click at [319, 209] on input "0" at bounding box center [452, 206] width 286 height 14
click at [322, 206] on input "0" at bounding box center [452, 206] width 286 height 14
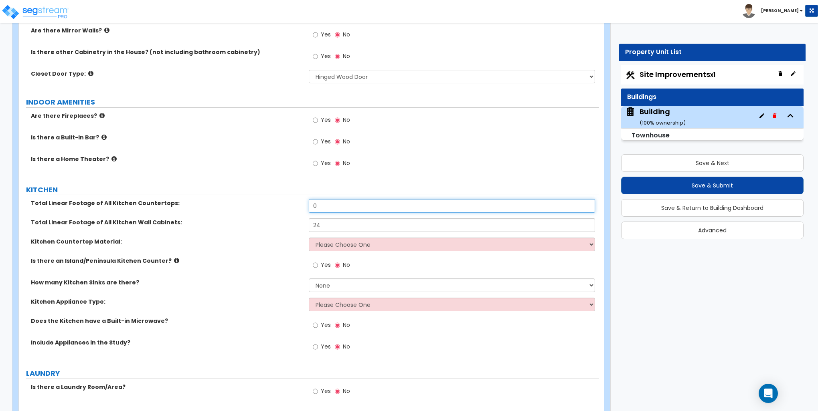
click at [322, 206] on input "0" at bounding box center [452, 206] width 286 height 14
type input "14"
click at [369, 243] on select "Please Choose One Plastic Laminate Solid Surface Stone Quartz Marble Tile Wood …" at bounding box center [452, 245] width 286 height 14
select select "3"
click at [309, 238] on select "Please Choose One Plastic Laminate Solid Surface Stone Quartz Marble Tile Wood …" at bounding box center [452, 245] width 286 height 14
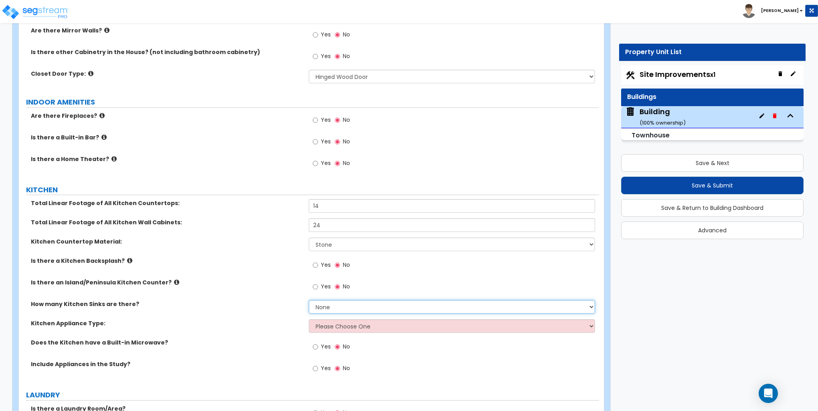
click at [321, 305] on select "None 1 2 3" at bounding box center [452, 307] width 286 height 14
select select "1"
click at [309, 300] on select "None 1 2 3" at bounding box center [452, 307] width 286 height 14
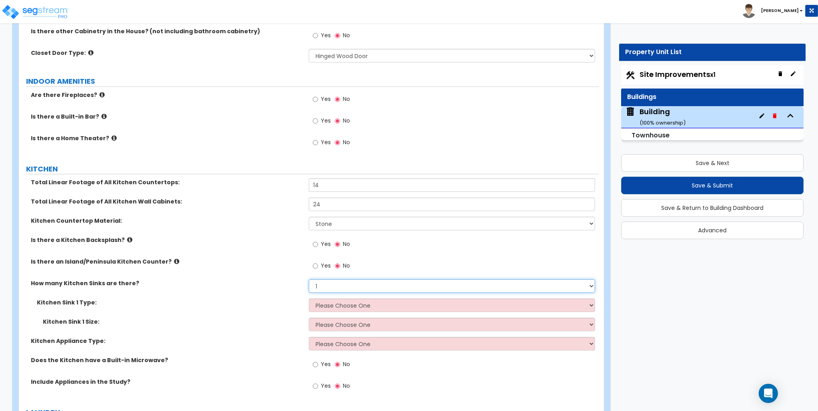
scroll to position [2366, 0]
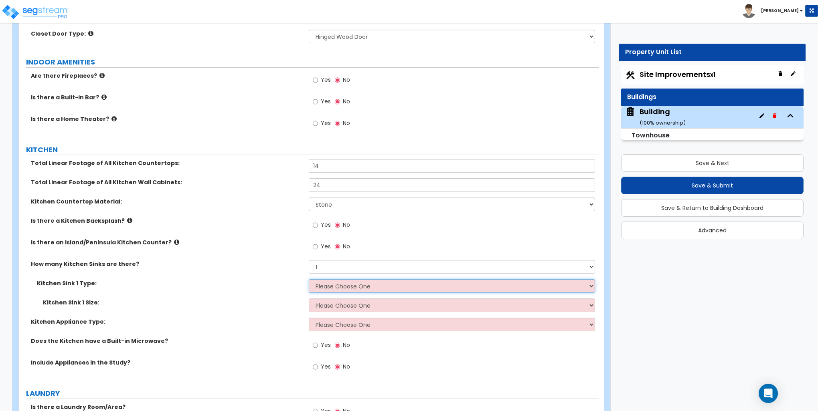
click at [331, 286] on select "Please Choose One Stainless Steel Porcelain Enamel Cast Iron Granite Composite" at bounding box center [452, 286] width 286 height 14
select select "1"
click at [309, 279] on select "Please Choose One Stainless Steel Porcelain Enamel Cast Iron Granite Composite" at bounding box center [452, 286] width 286 height 14
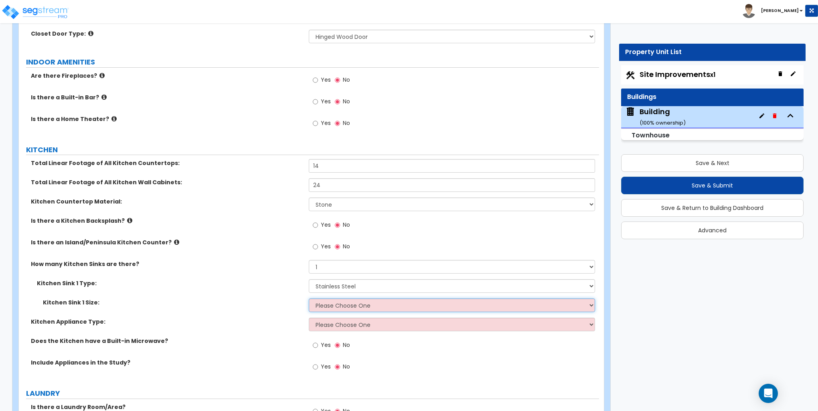
click at [336, 300] on select "Please Choose One Single Sink Double Sink" at bounding box center [452, 306] width 286 height 14
select select "1"
click at [309, 299] on select "Please Choose One Single Sink Double Sink" at bounding box center [452, 306] width 286 height 14
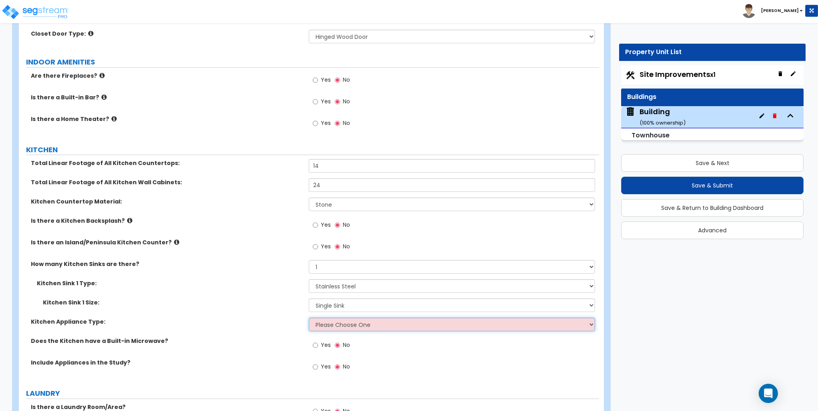
click at [336, 323] on select "Please Choose One Gas Electric" at bounding box center [452, 325] width 286 height 14
select select "2"
click at [309, 318] on select "Please Choose One Gas Electric" at bounding box center [452, 325] width 286 height 14
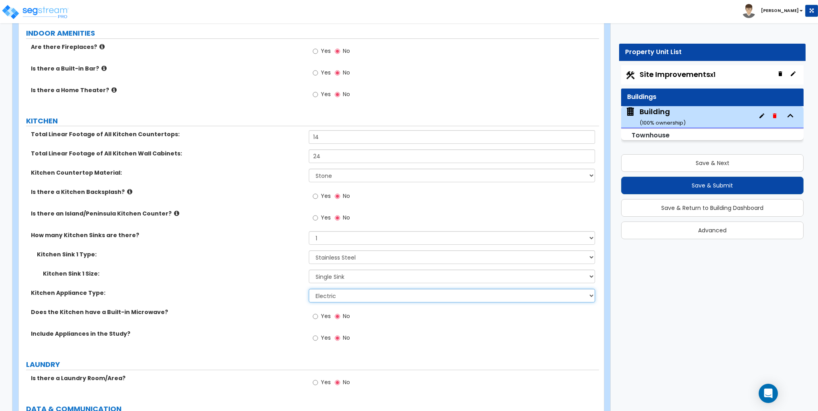
scroll to position [2486, 0]
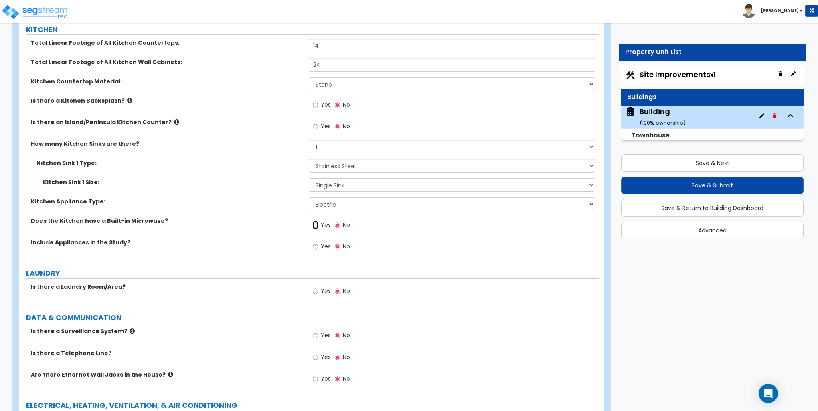
drag, startPoint x: 316, startPoint y: 221, endPoint x: 314, endPoint y: 230, distance: 8.7
click at [316, 222] on input "Yes" at bounding box center [315, 225] width 5 height 9
radio input "true"
click at [316, 245] on input "Yes" at bounding box center [315, 247] width 5 height 9
radio input "true"
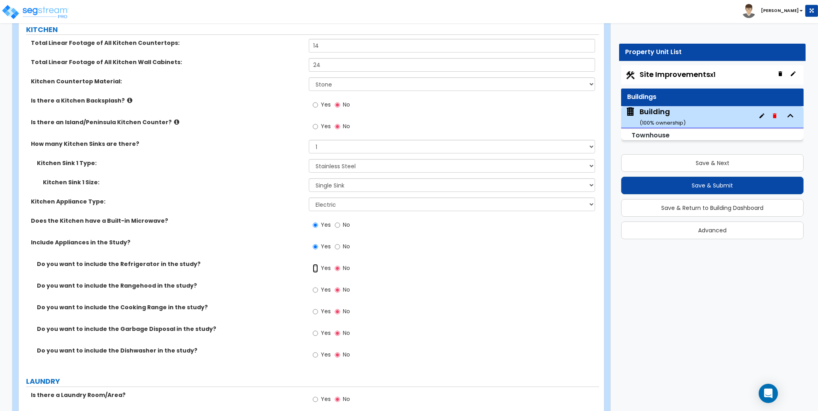
click at [316, 269] on input "Yes" at bounding box center [315, 268] width 5 height 9
radio input "true"
click at [315, 312] on input "Yes" at bounding box center [315, 312] width 5 height 9
radio input "true"
click at [315, 334] on input "Yes" at bounding box center [315, 333] width 5 height 9
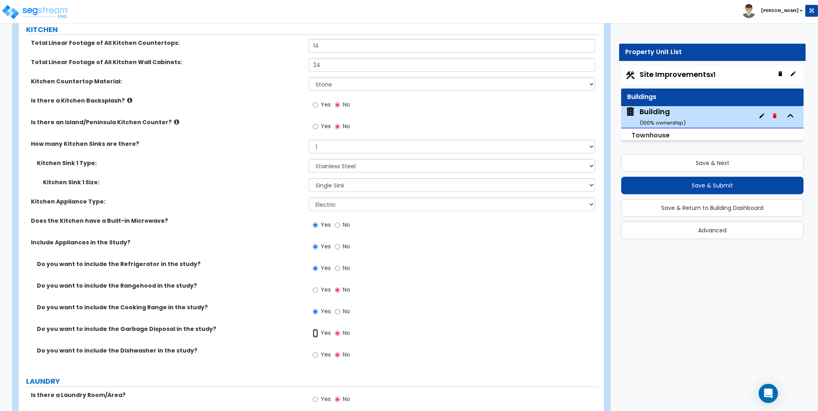
radio input "true"
click at [317, 354] on input "Yes" at bounding box center [315, 355] width 5 height 9
radio input "true"
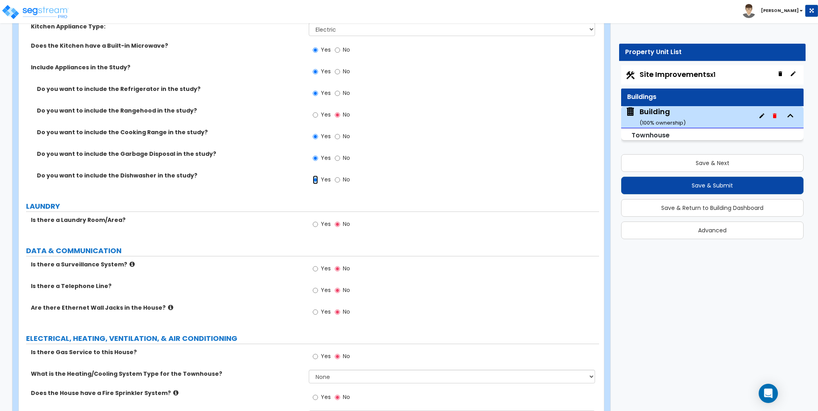
scroll to position [2686, 0]
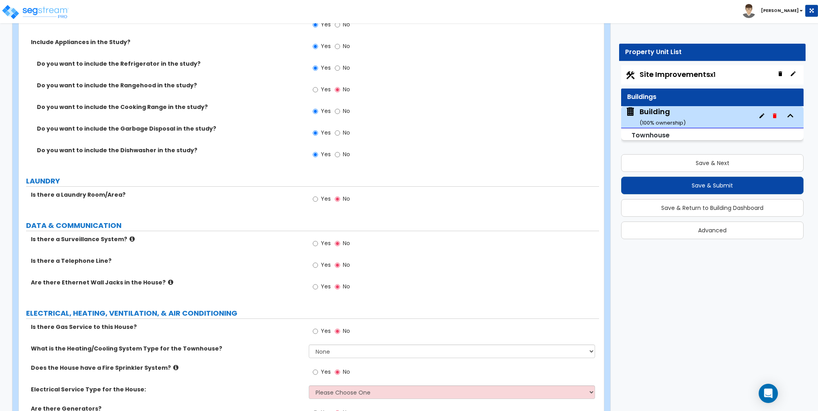
click at [312, 198] on div "Yes No" at bounding box center [331, 200] width 45 height 18
click at [316, 198] on input "Yes" at bounding box center [315, 199] width 5 height 9
radio input "true"
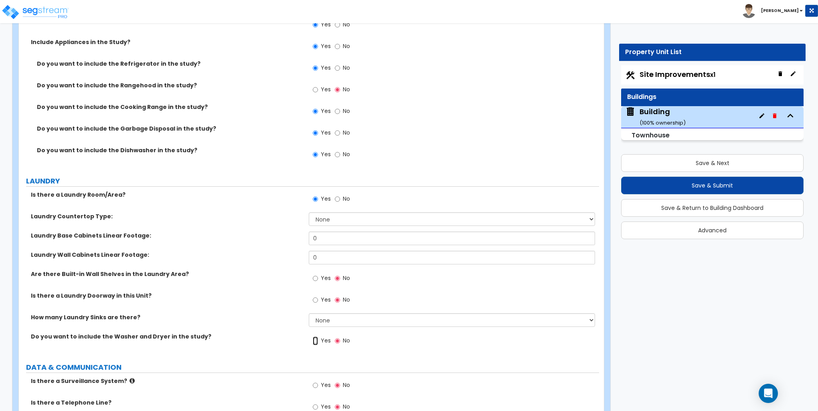
click at [316, 340] on input "Yes" at bounding box center [315, 341] width 5 height 9
radio input "true"
click at [314, 279] on input "Yes" at bounding box center [315, 278] width 5 height 9
radio input "true"
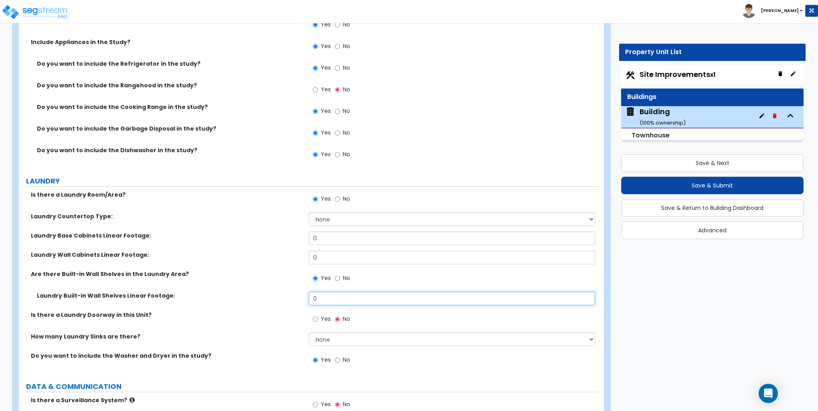
click at [338, 301] on input "0" at bounding box center [452, 299] width 286 height 14
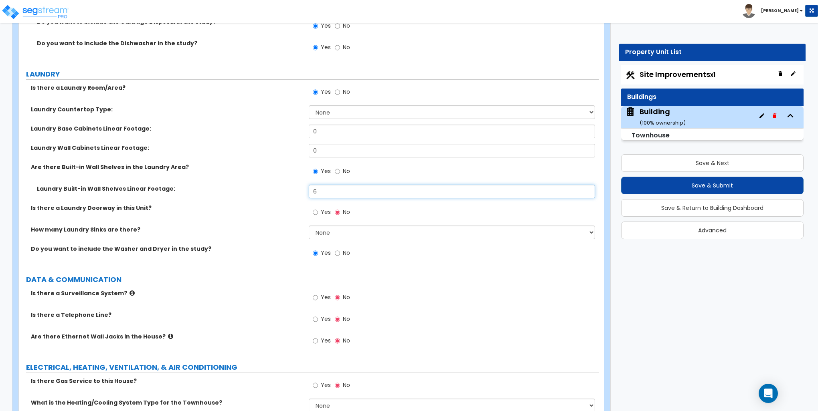
scroll to position [2807, 0]
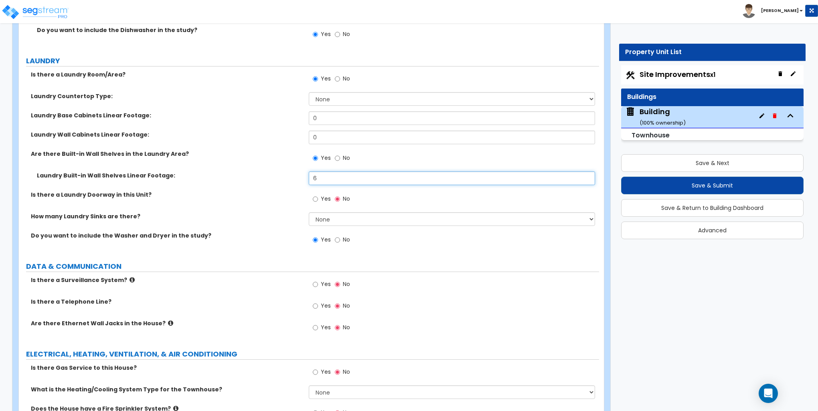
type input "6"
click at [315, 201] on input "Yes" at bounding box center [315, 199] width 5 height 9
radio input "true"
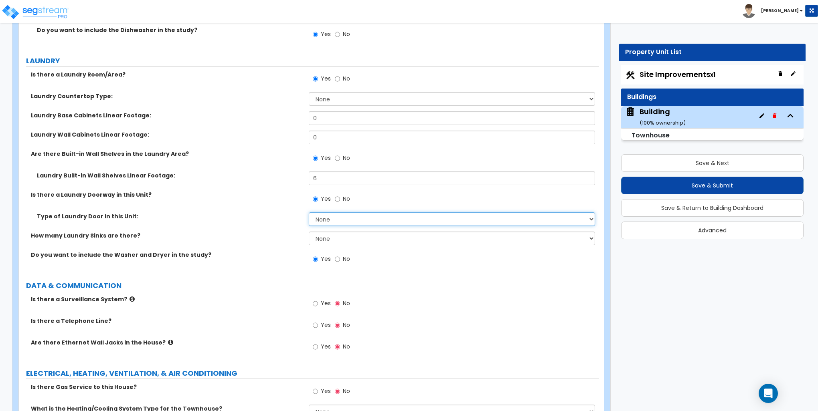
click at [336, 217] on select "None Bi-Fold Louvered Paneled Wood Passage" at bounding box center [452, 220] width 286 height 14
select select "2"
click at [309, 213] on select "None Bi-Fold Louvered Paneled Wood Passage" at bounding box center [452, 220] width 286 height 14
click at [255, 242] on div "How many Laundry Sinks are there? None 1 2 3" at bounding box center [309, 241] width 580 height 19
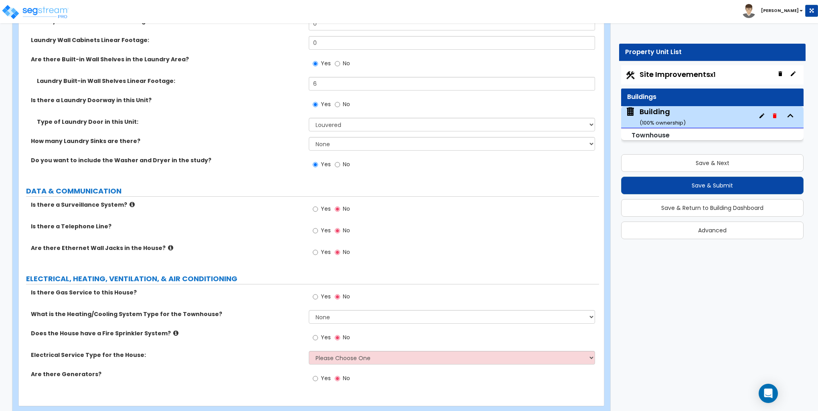
scroll to position [2917, 0]
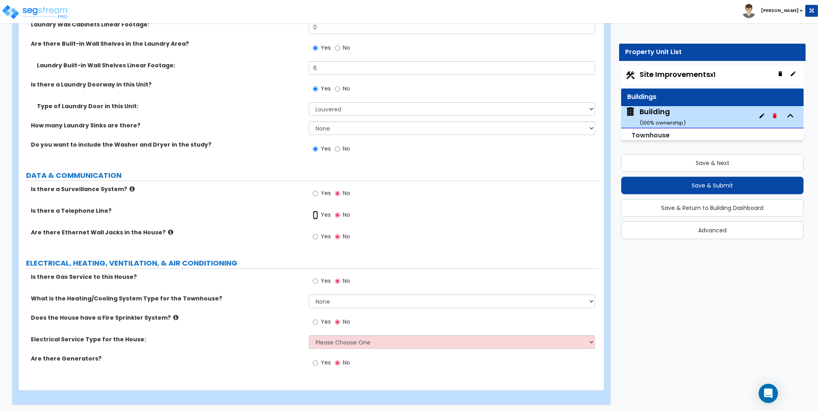
click at [314, 215] on input "Yes" at bounding box center [315, 215] width 5 height 9
radio input "true"
click at [316, 235] on input "Yes" at bounding box center [315, 237] width 5 height 9
radio input "true"
drag, startPoint x: 314, startPoint y: 280, endPoint x: 319, endPoint y: 283, distance: 5.9
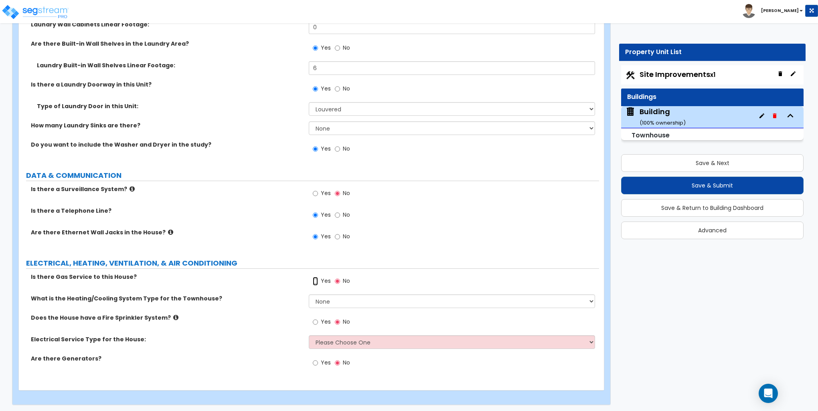
click at [314, 280] on input "Yes" at bounding box center [315, 281] width 5 height 9
radio input "true"
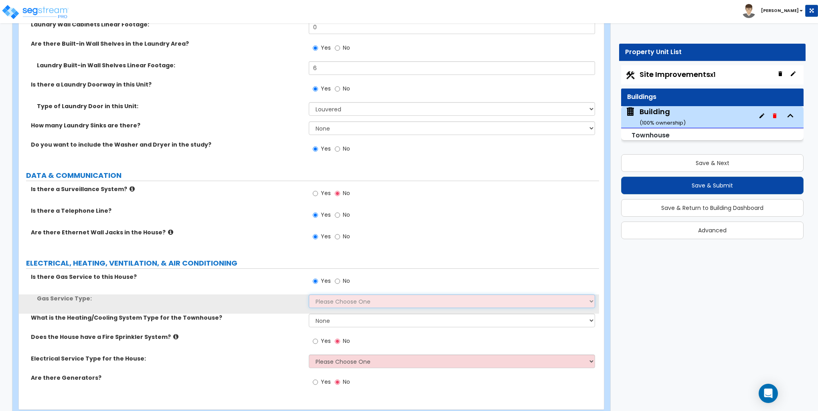
click at [326, 298] on select "Please Choose One Natural Gas Service Propane Tank On-site" at bounding box center [452, 302] width 286 height 14
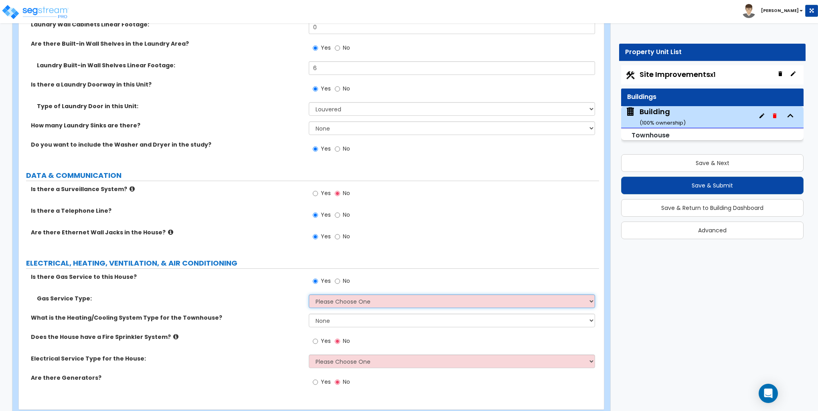
select select "1"
click at [309, 295] on select "Please Choose One Natural Gas Service Propane Tank On-site" at bounding box center [452, 302] width 286 height 14
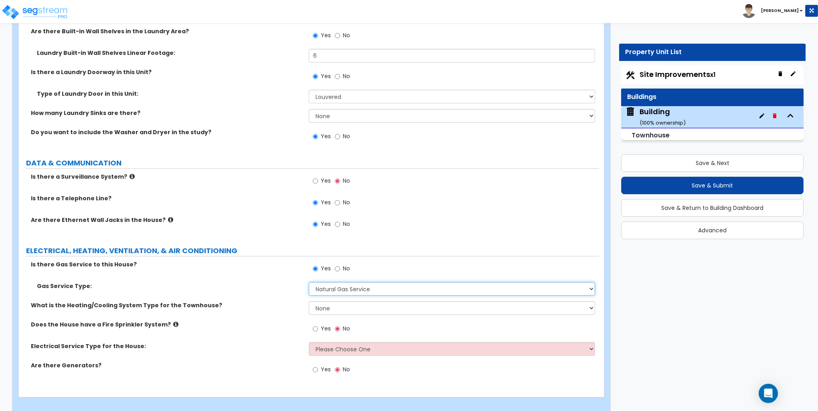
scroll to position [2936, 0]
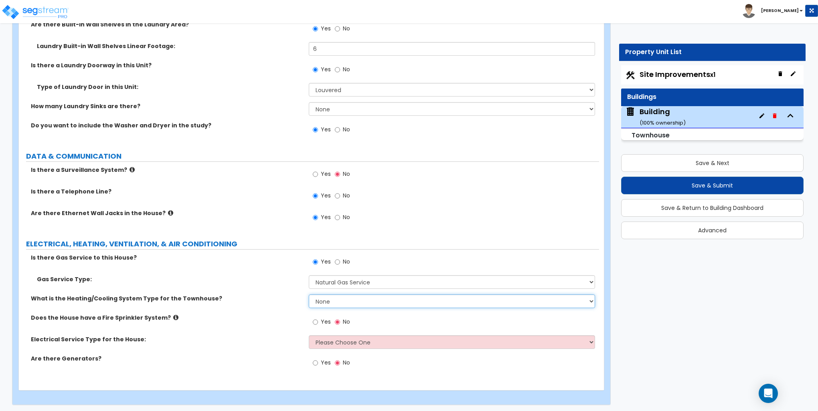
click at [328, 300] on select "None Heat Only Centralized Heating & Cooling Thru Wall Air Conditioners Mini Sp…" at bounding box center [452, 302] width 286 height 14
select select "2"
click at [309, 295] on select "None Heat Only Centralized Heating & Cooling Thru Wall Air Conditioners Mini Sp…" at bounding box center [452, 302] width 286 height 14
click at [334, 341] on select "Please Choose One Overhead Underground" at bounding box center [452, 343] width 286 height 14
select select "1"
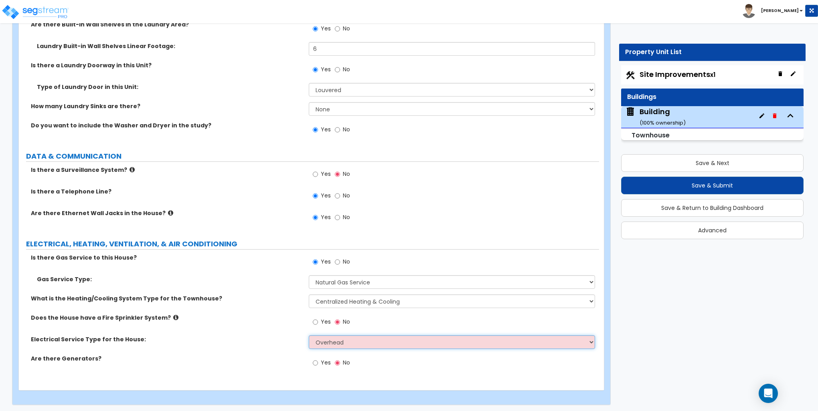
click at [309, 336] on select "Please Choose One Overhead Underground" at bounding box center [452, 343] width 286 height 14
click at [260, 323] on div "Does the House have a Fire Sprinkler System? Yes No" at bounding box center [309, 325] width 580 height 22
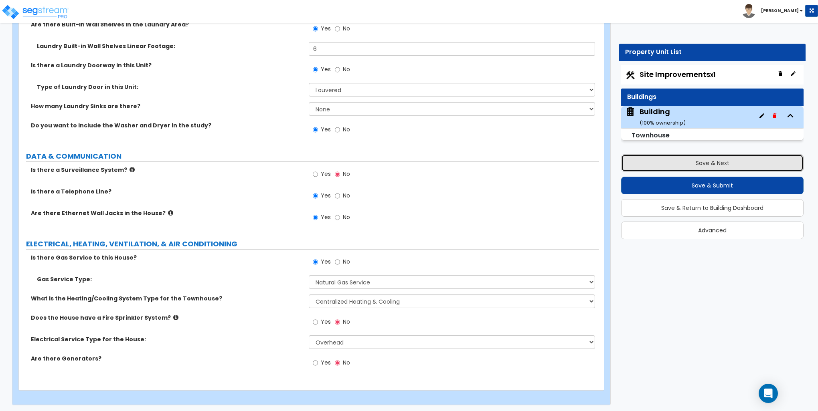
click at [698, 161] on button "Save & Next" at bounding box center [712, 163] width 182 height 18
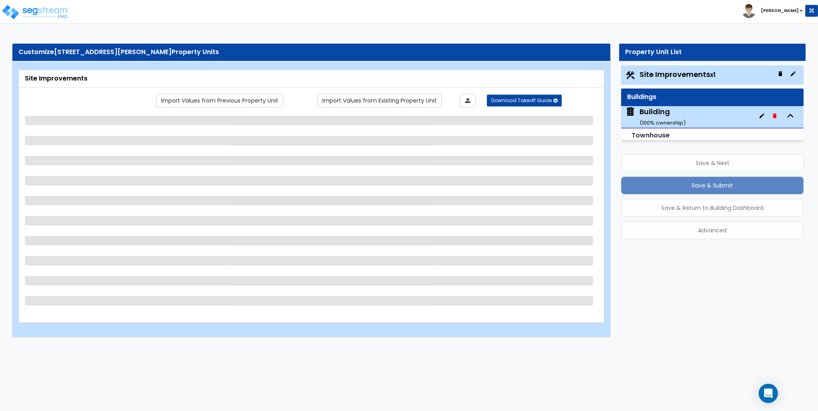
scroll to position [0, 0]
select select "2"
select select "1"
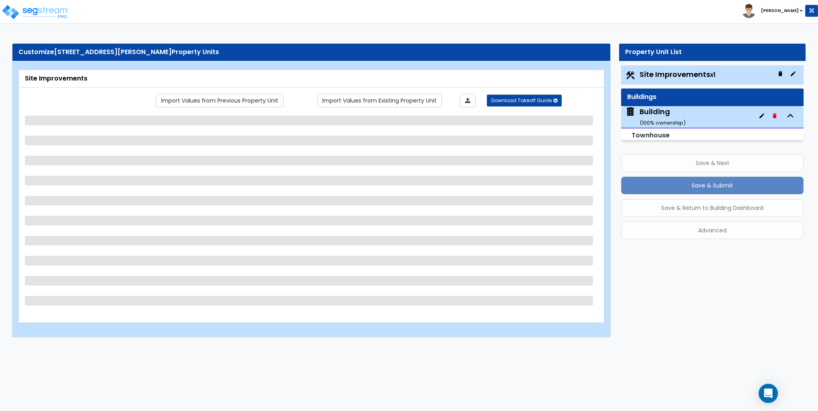
select select "3"
select select "2"
select select "1"
select select "4"
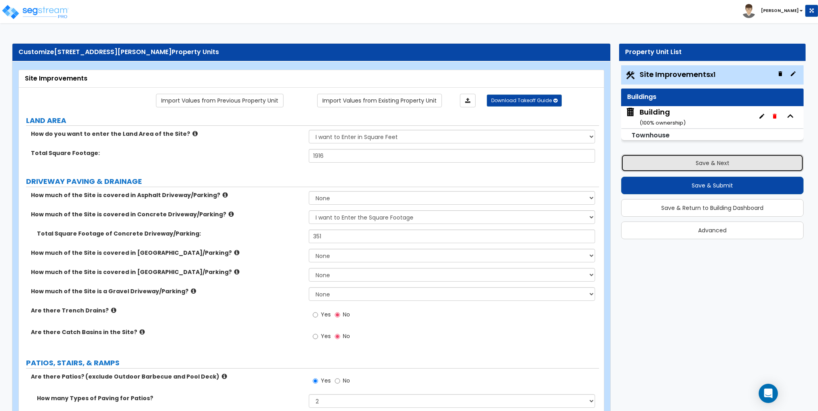
click at [698, 161] on button "Save & Next" at bounding box center [712, 163] width 182 height 18
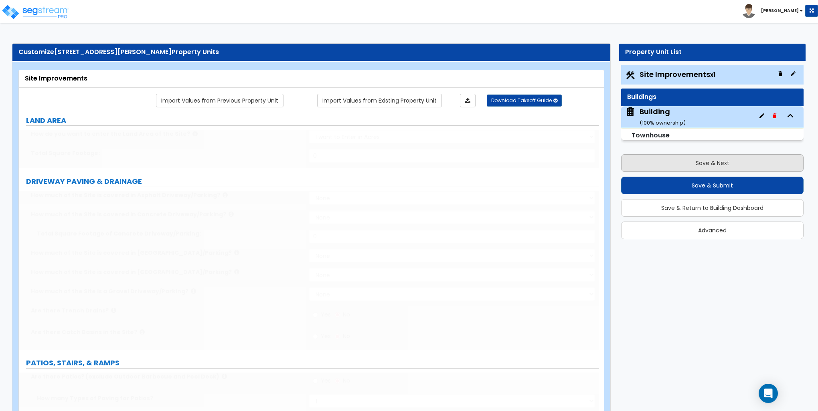
select select "2"
type input "1916"
select select "2"
type input "351"
radio input "true"
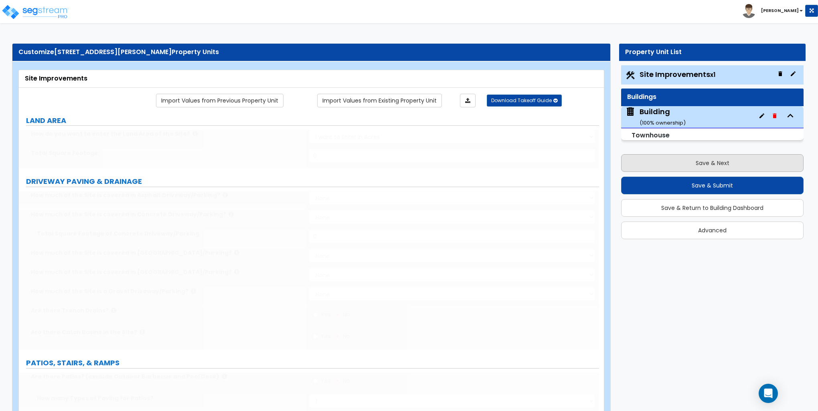
select select "2"
select select "1"
type input "41"
select select "3"
type input "273"
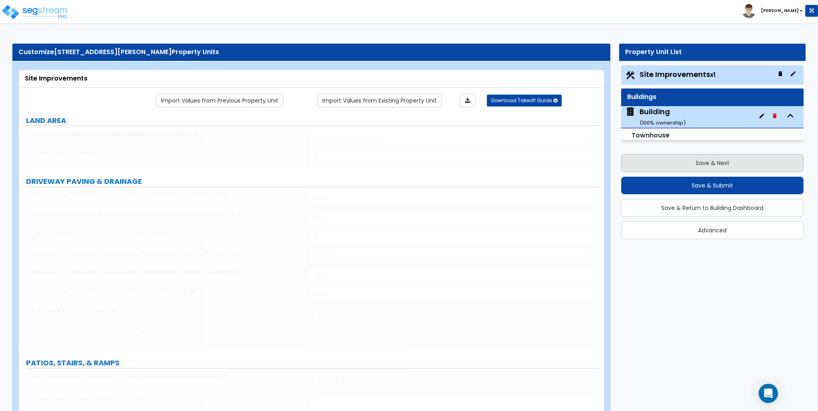
radio input "true"
select select "2"
type input "39"
select select "1"
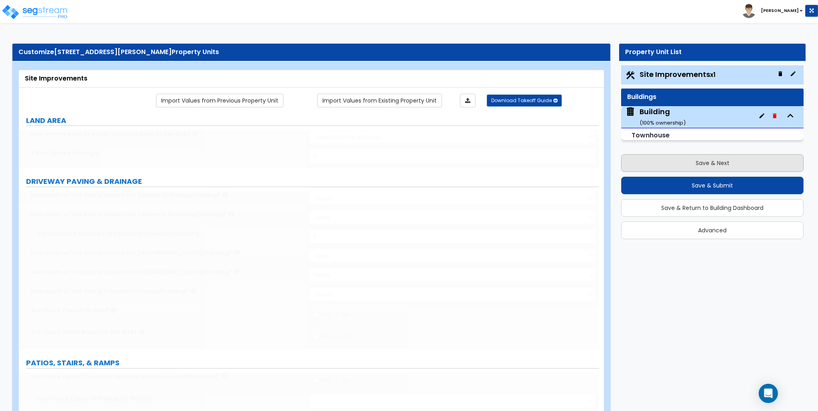
radio input "true"
select select "4"
type input "59"
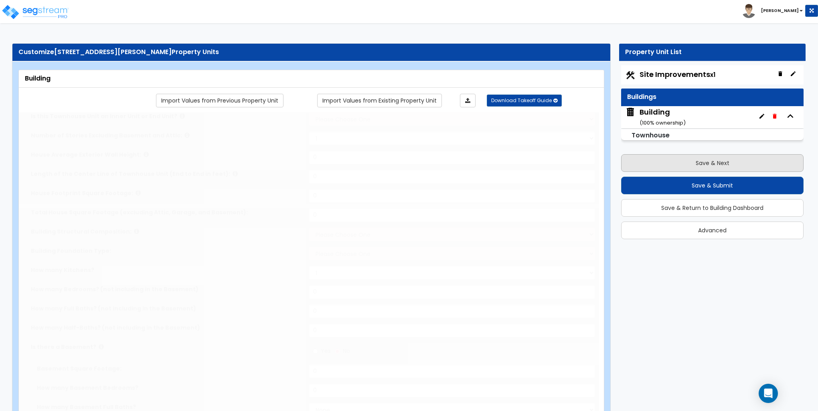
select select "2"
type input "20"
type input "47"
type input "481"
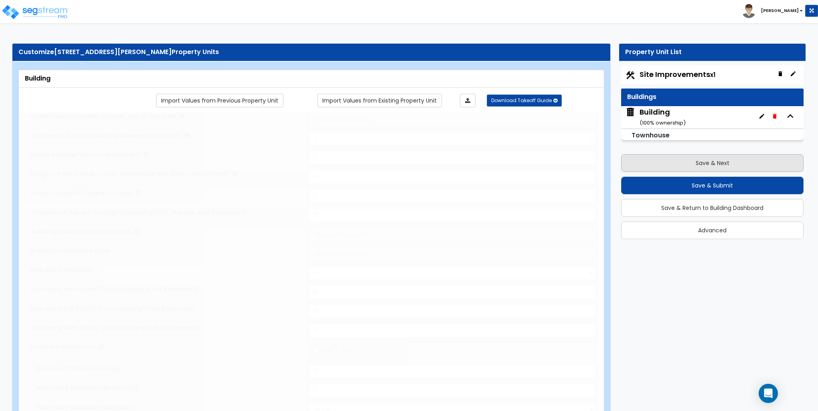
type input "1762"
select select "7"
select select "2"
type input "3"
type input "2"
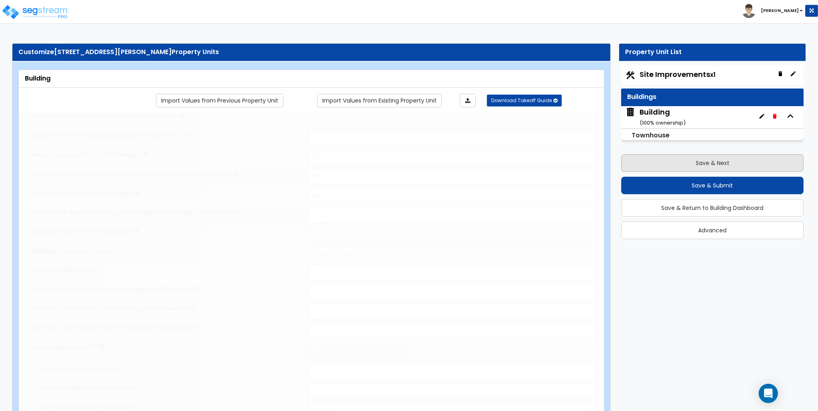
type input "1"
select select "1"
select select "2"
type input "20"
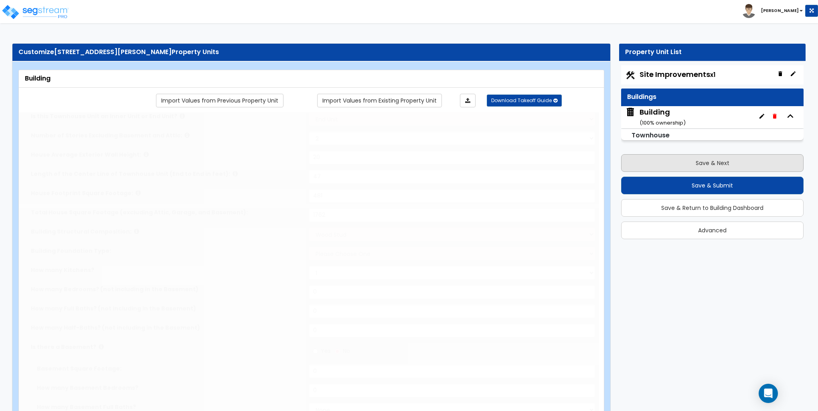
select select "5"
select select "1"
radio input "true"
type input "2"
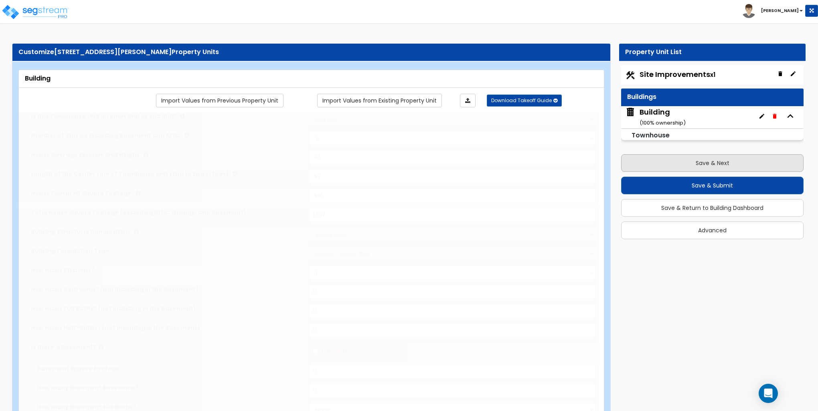
radio input "true"
select select "1"
radio input "true"
type input "1"
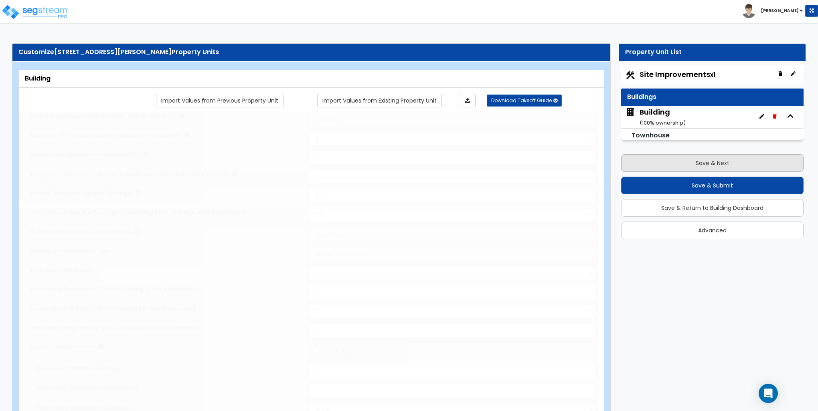
select select "1"
radio input "true"
type input "11"
select select "1"
radio input "true"
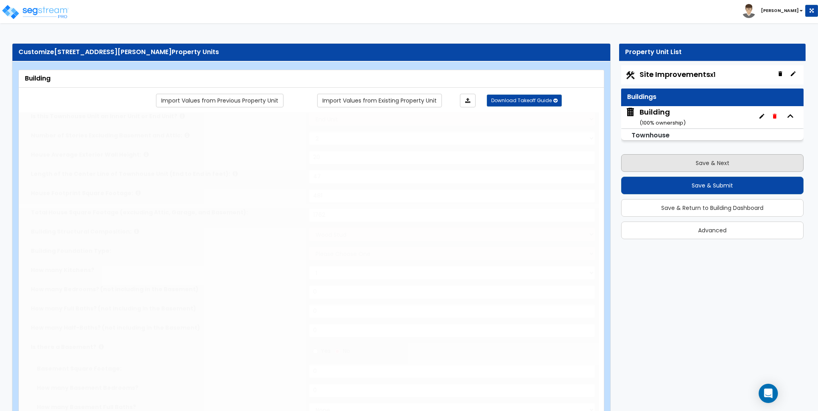
select select "2"
select select "1"
select select "2"
select select "5"
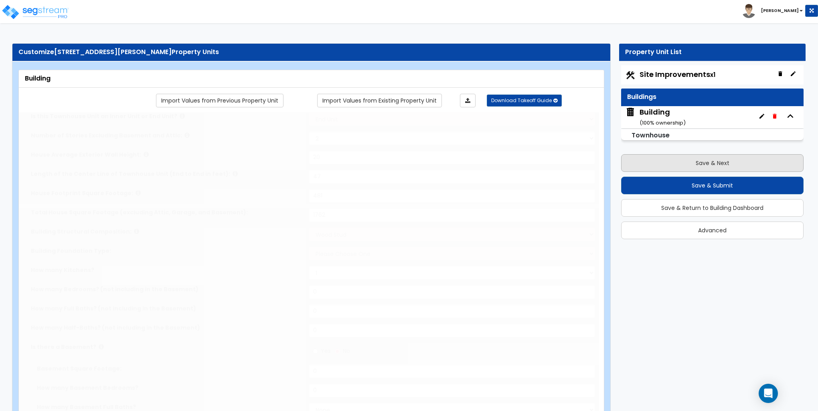
select select "1"
type input "3"
select select "1"
radio input "true"
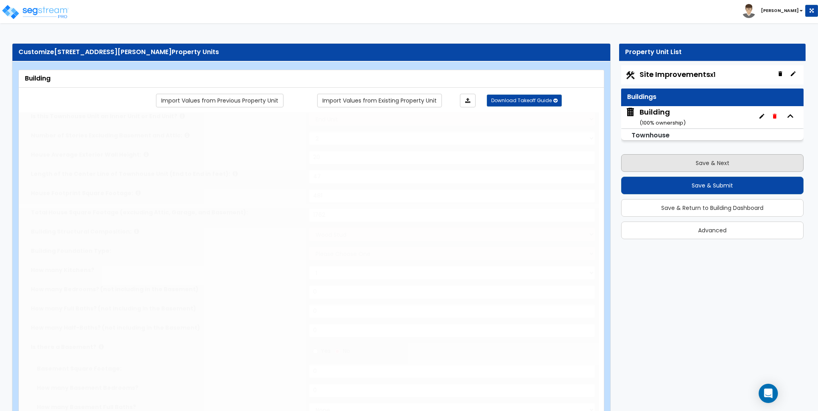
select select "1"
select select "2"
select select "3"
select select "1"
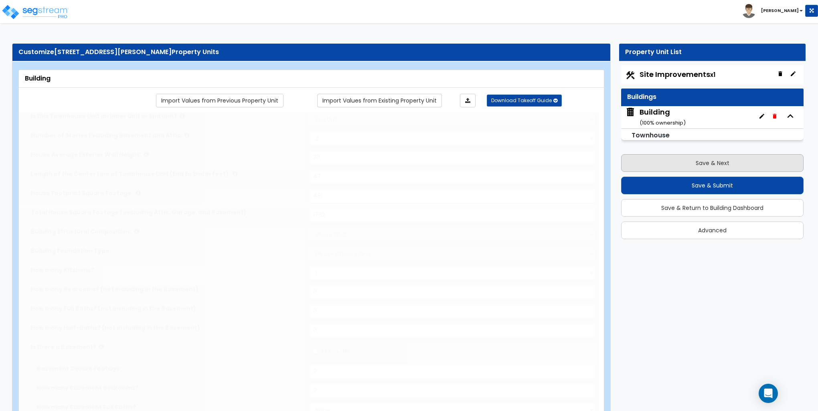
radio input "true"
type input "3"
radio input "true"
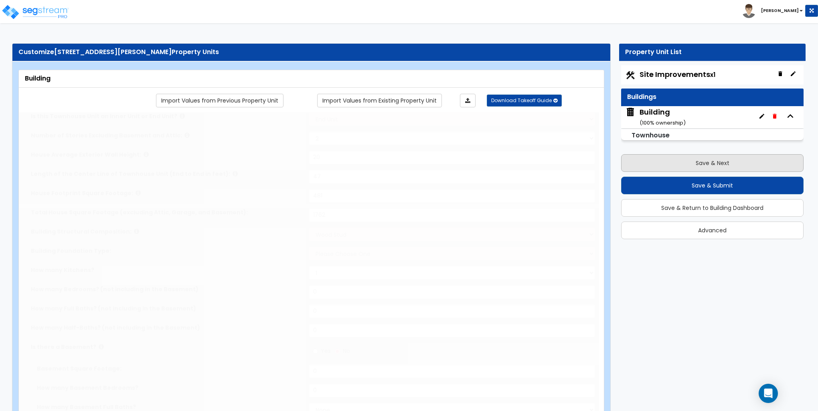
type input "165"
radio input "true"
type input "36"
select select "3"
type input "14"
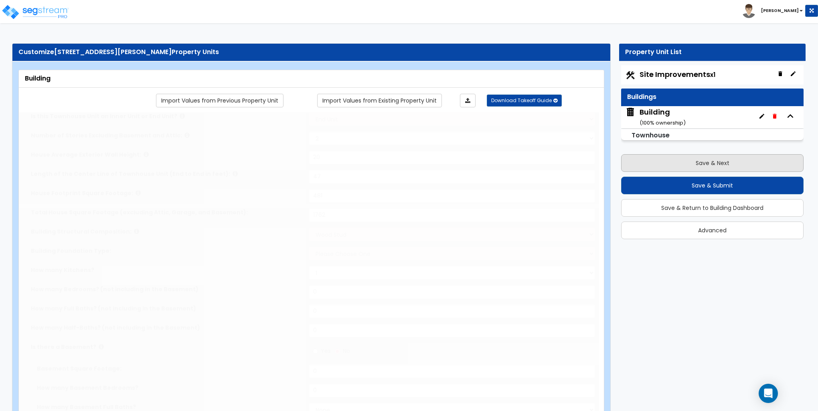
type input "24"
select select "3"
select select "1"
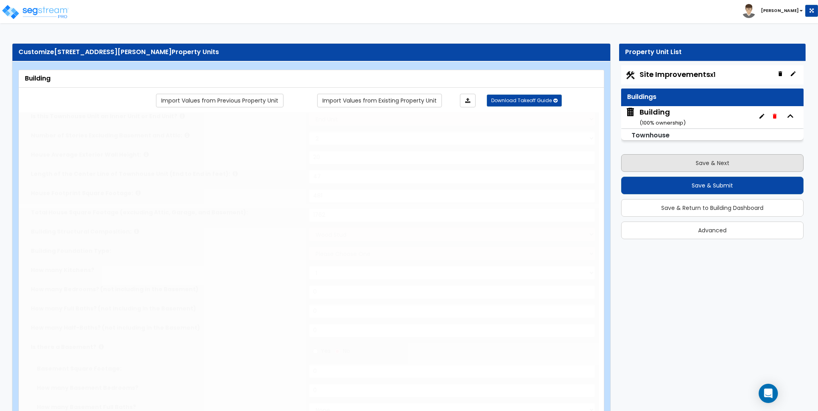
select select "2"
radio input "true"
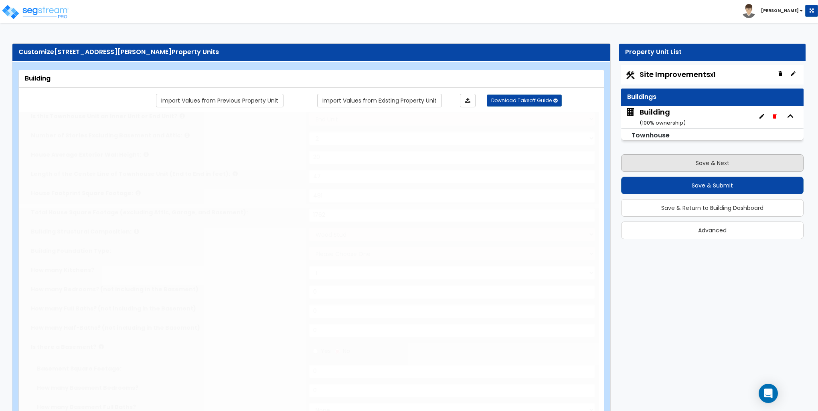
radio input "true"
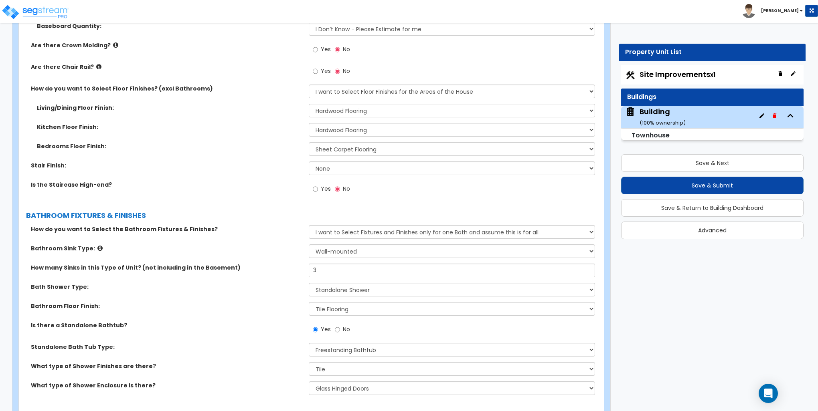
scroll to position [1524, 0]
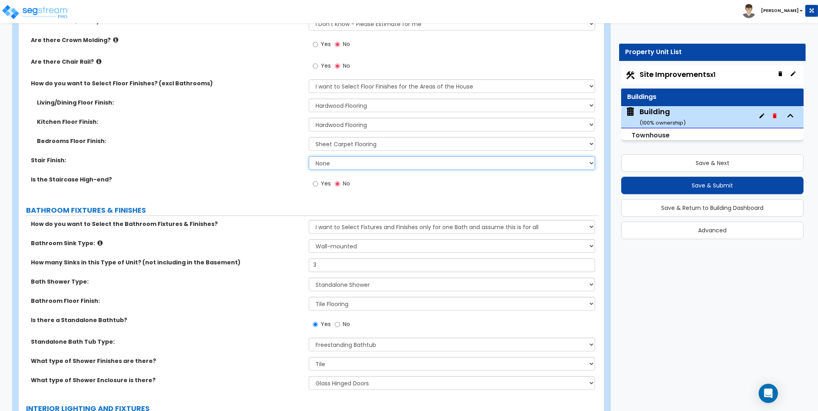
click at [351, 163] on select "None Tile Wood Laminate VCT Sheet Carpet Sheet Vinyl Carpet Tile" at bounding box center [452, 163] width 286 height 14
click at [309, 156] on select "None Tile Wood Laminate VCT Sheet Carpet Sheet Vinyl Carpet Tile" at bounding box center [452, 163] width 286 height 14
click at [238, 142] on label "Bedrooms Floor Finish:" at bounding box center [170, 141] width 266 height 8
click at [314, 44] on input "Yes" at bounding box center [315, 44] width 5 height 9
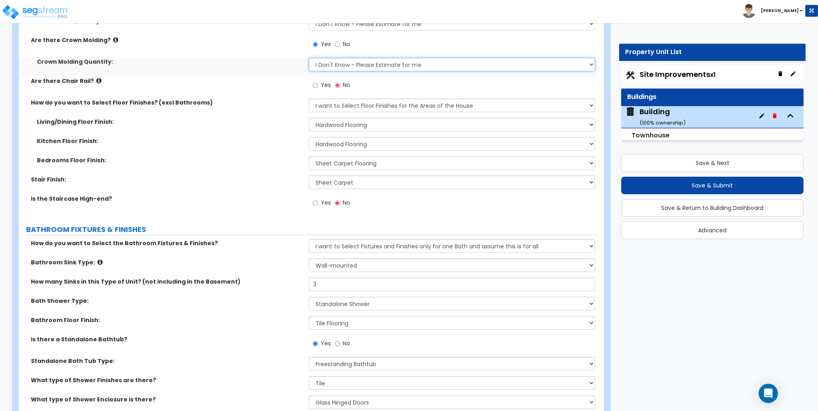
click at [324, 62] on select "I Don't Know - Please Estimate for me I want to Enter the Linear Footage" at bounding box center [452, 65] width 286 height 14
click at [309, 58] on select "I Don't Know - Please Estimate for me I want to Enter the Linear Footage" at bounding box center [452, 65] width 286 height 14
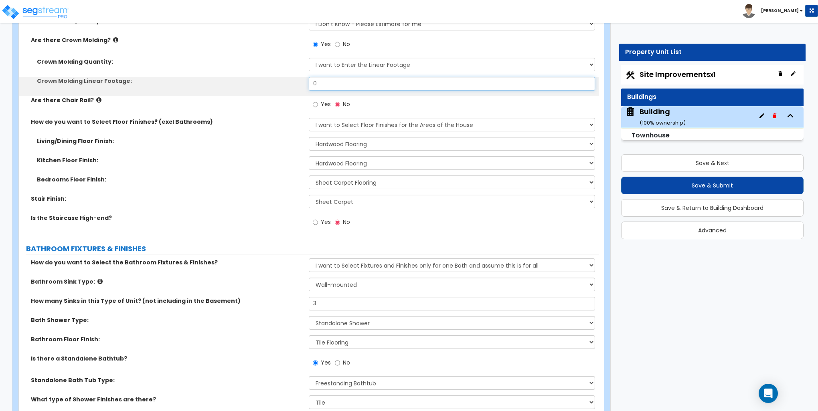
click at [329, 81] on input "0" at bounding box center [452, 84] width 286 height 14
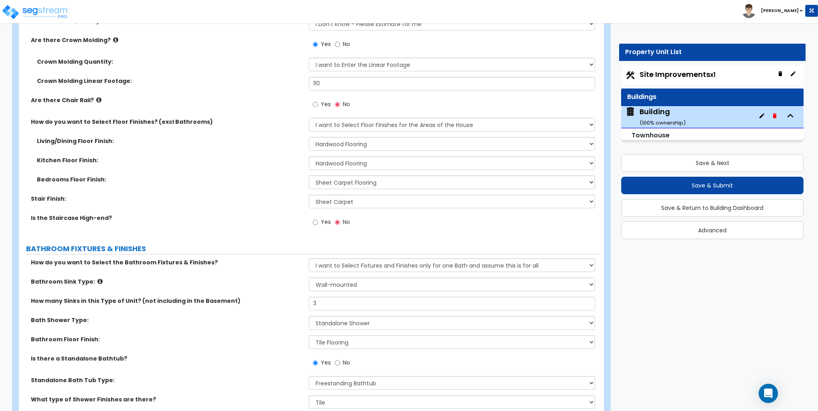
click at [245, 144] on label "Living/Dining Floor Finish:" at bounding box center [170, 141] width 266 height 8
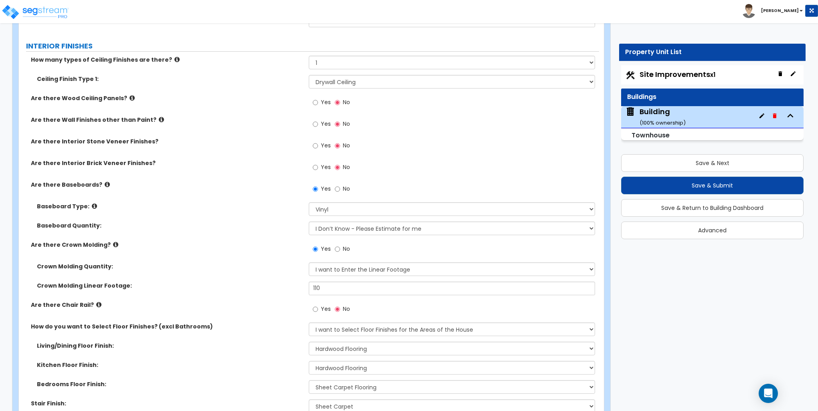
scroll to position [1283, 0]
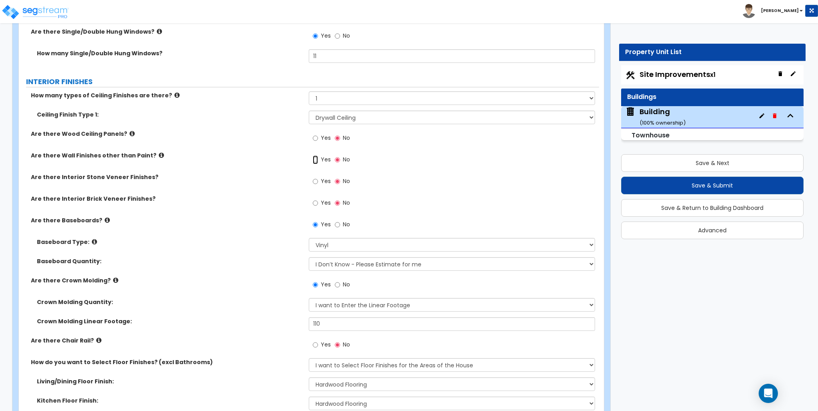
click at [316, 158] on input "Yes" at bounding box center [315, 160] width 5 height 9
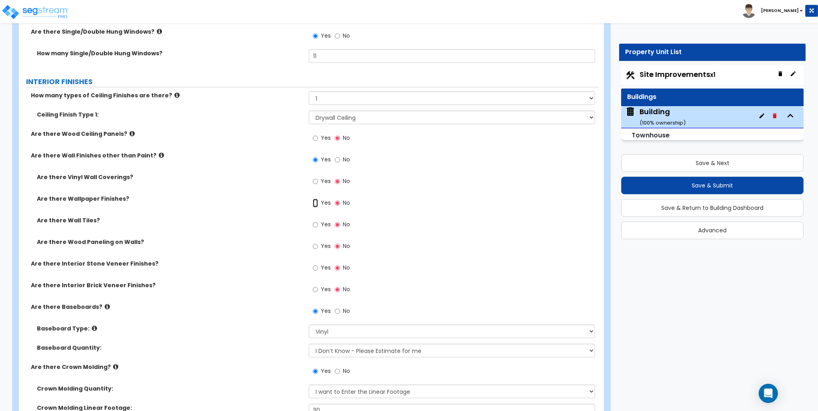
click at [314, 201] on input "Yes" at bounding box center [315, 203] width 5 height 9
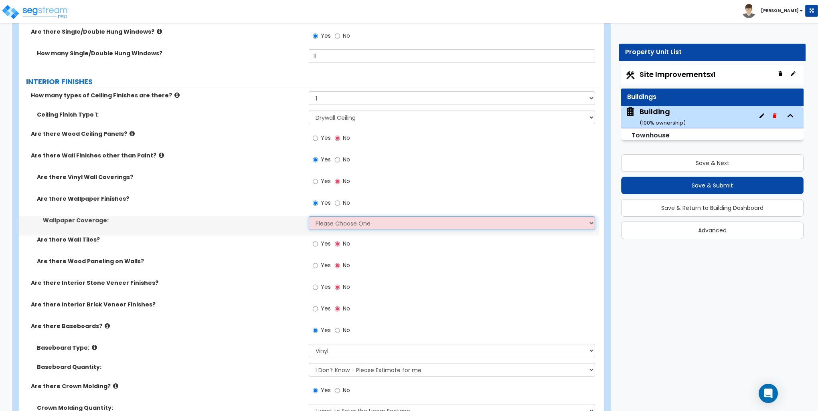
click at [325, 221] on select "Please Choose One Only a Small Portion of Walls are Covered Several Walls are C…" at bounding box center [452, 224] width 286 height 14
click at [309, 217] on select "Please Choose One Only a Small Portion of Walls are Covered Several Walls are C…" at bounding box center [452, 224] width 286 height 14
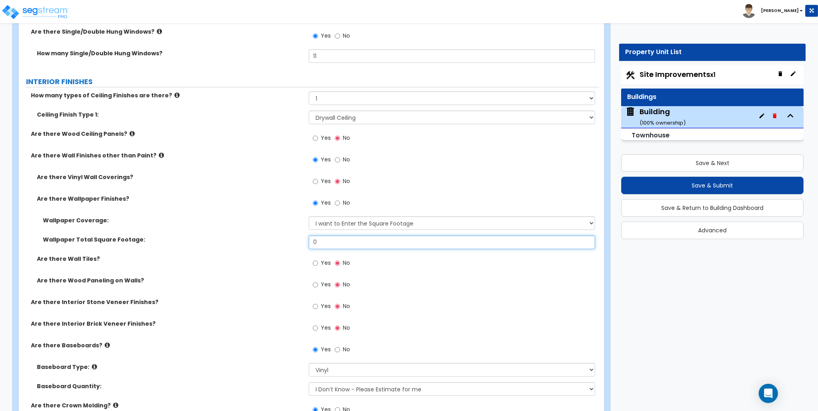
click at [333, 239] on input "0" at bounding box center [452, 243] width 286 height 14
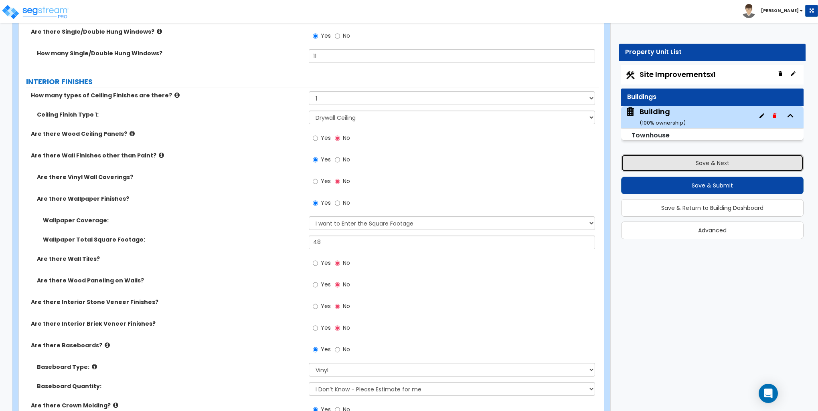
click at [699, 161] on button "Save & Next" at bounding box center [712, 163] width 182 height 18
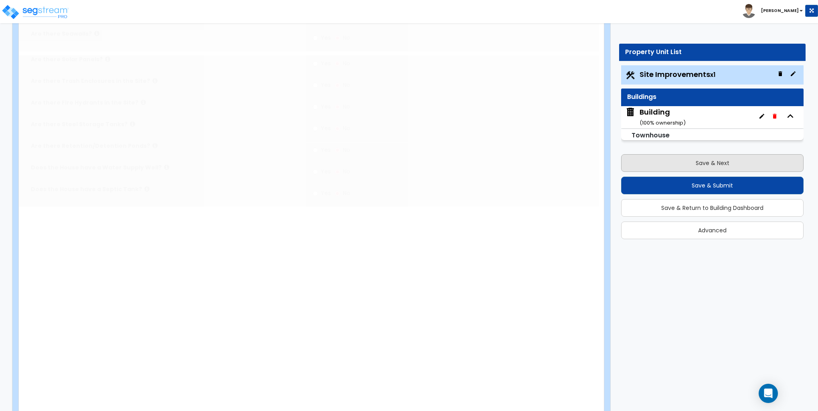
scroll to position [0, 0]
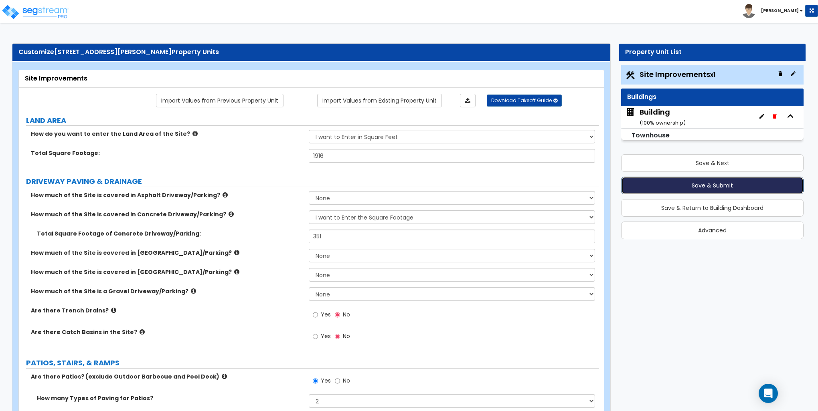
click at [699, 183] on button "Save & Submit" at bounding box center [712, 186] width 182 height 18
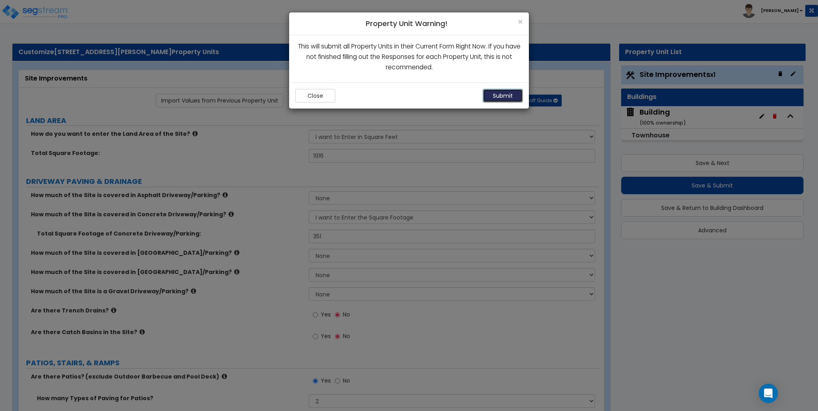
click at [507, 92] on button "Submit" at bounding box center [503, 96] width 40 height 14
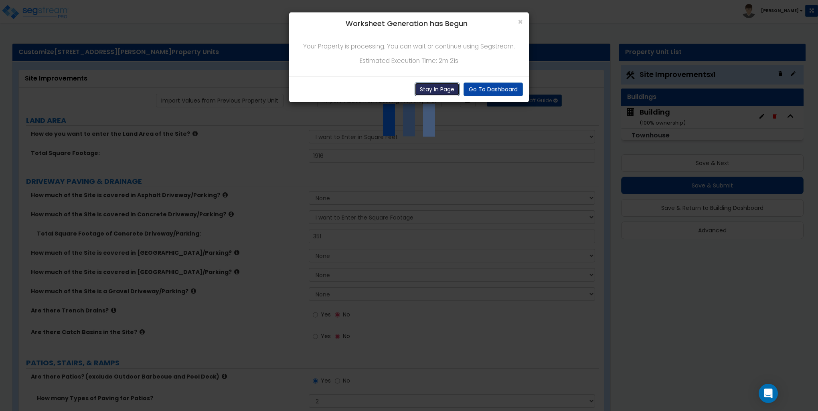
click at [442, 87] on button "Stay In Page" at bounding box center [437, 90] width 45 height 14
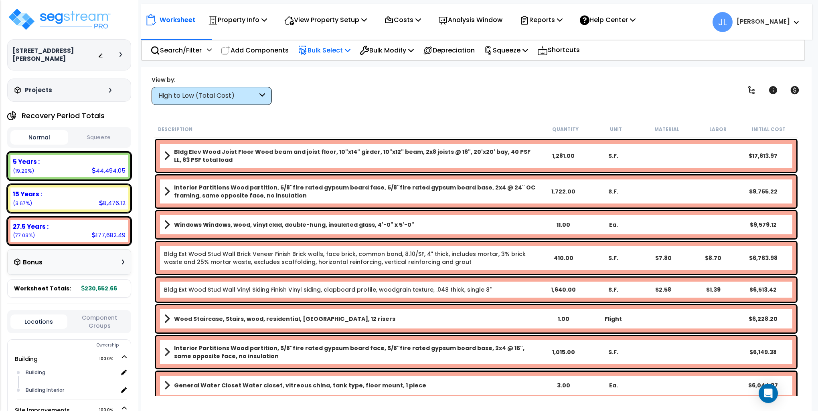
click at [328, 50] on p "Bulk Select" at bounding box center [324, 50] width 53 height 11
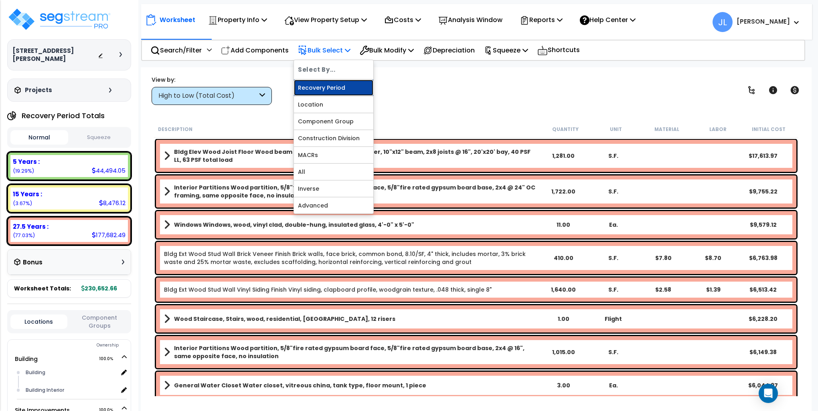
click at [326, 87] on link "Recovery Period" at bounding box center [333, 88] width 79 height 16
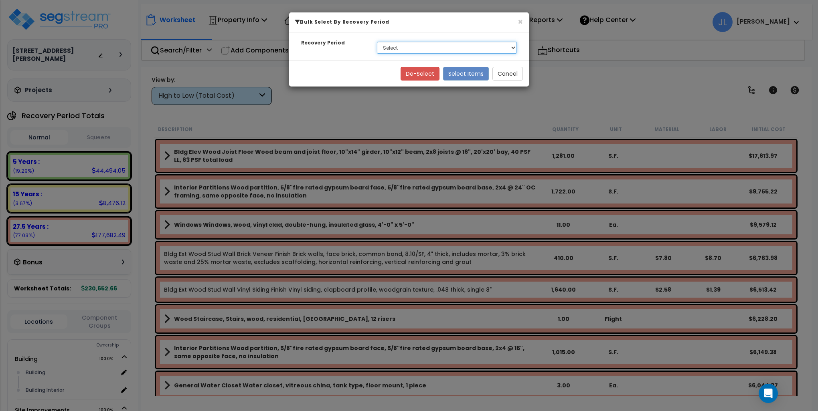
click at [398, 46] on select "Select 5 Years 15 Years 27.5 Years" at bounding box center [447, 48] width 140 height 12
select select "15Y"
click at [377, 42] on select "Select 5 Years 15 Years 27.5 Years" at bounding box center [447, 48] width 140 height 12
click at [472, 75] on button "Select Items" at bounding box center [466, 74] width 46 height 14
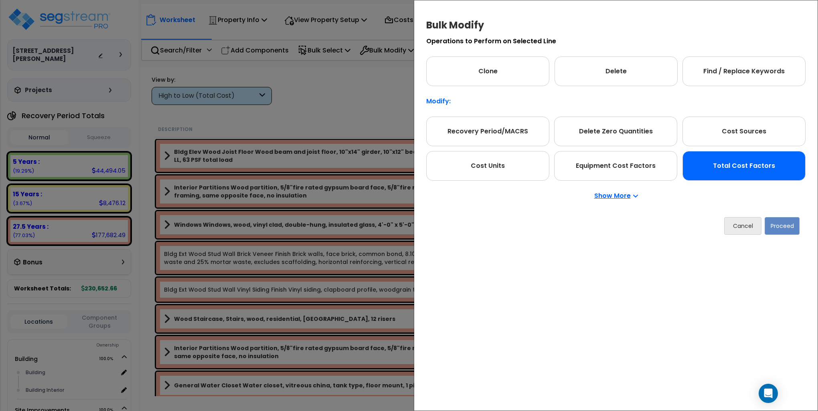
click at [725, 166] on div "Total Cost Factors" at bounding box center [743, 166] width 123 height 30
click at [785, 226] on button "Proceed" at bounding box center [782, 226] width 35 height 18
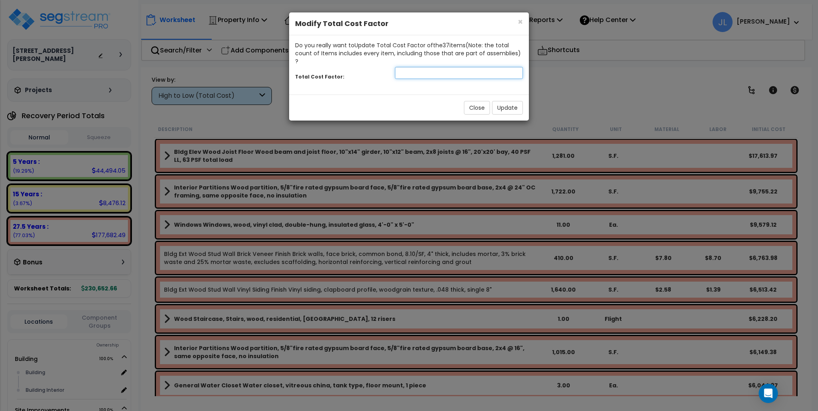
click at [421, 69] on input "number" at bounding box center [459, 73] width 128 height 12
type input "3"
click at [507, 101] on button "Update" at bounding box center [507, 108] width 31 height 14
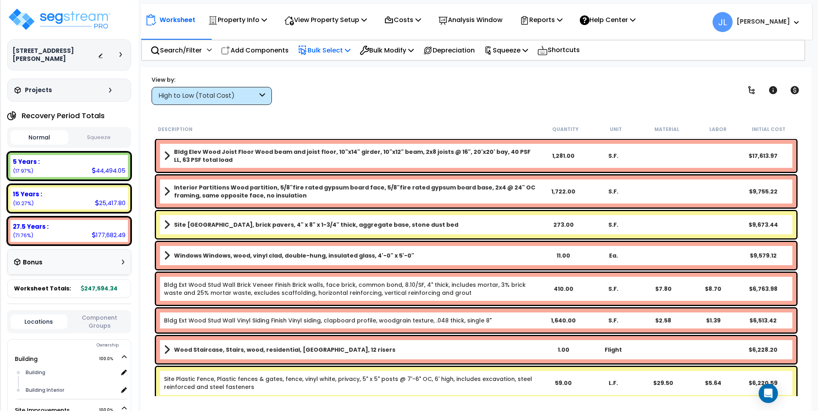
click at [331, 49] on p "Bulk Select" at bounding box center [324, 50] width 53 height 11
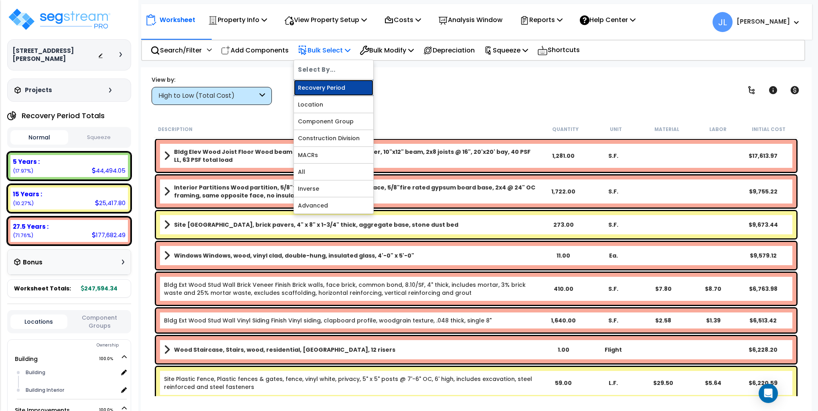
click at [314, 83] on link "Recovery Period" at bounding box center [333, 88] width 79 height 16
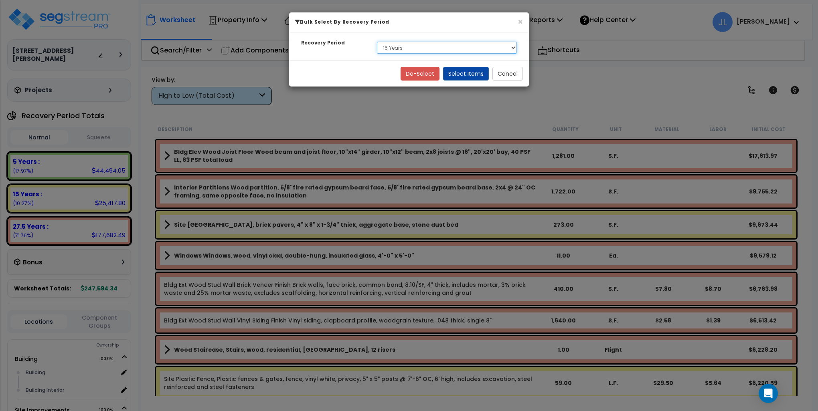
click at [433, 47] on select "Select 5 Years 15 Years 27.5 Years" at bounding box center [447, 48] width 140 height 12
select select "5Y"
click at [377, 42] on select "Select 5 Years 15 Years 27.5 Years" at bounding box center [447, 48] width 140 height 12
click at [470, 75] on button "Select Items" at bounding box center [466, 74] width 46 height 14
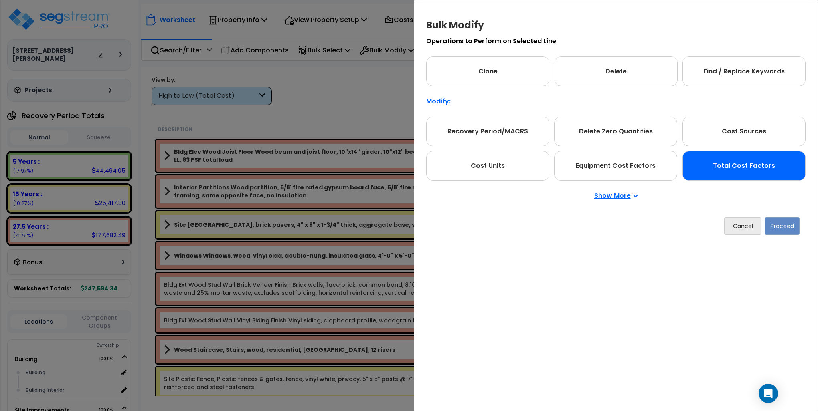
click at [727, 172] on div "Total Cost Factors" at bounding box center [743, 166] width 123 height 30
click at [790, 226] on button "Proceed" at bounding box center [782, 226] width 35 height 18
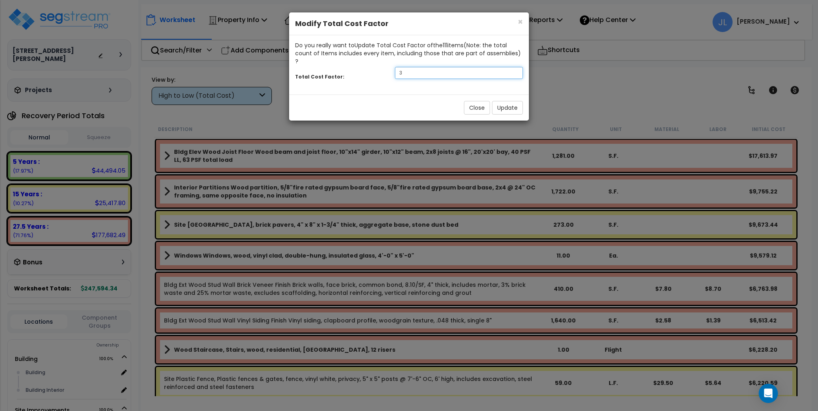
click at [437, 67] on input "3" at bounding box center [459, 73] width 128 height 12
type input "1.5"
click at [511, 101] on button "Update" at bounding box center [507, 108] width 31 height 14
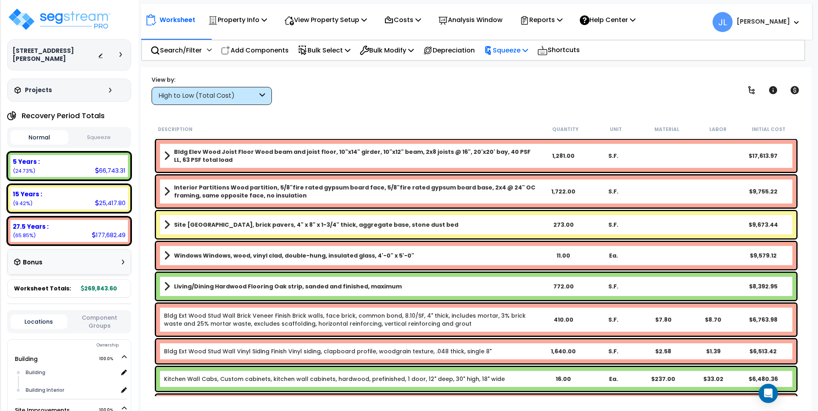
click at [528, 52] on p "Squeeze" at bounding box center [506, 50] width 44 height 11
click at [513, 66] on link "Squeeze" at bounding box center [519, 68] width 79 height 16
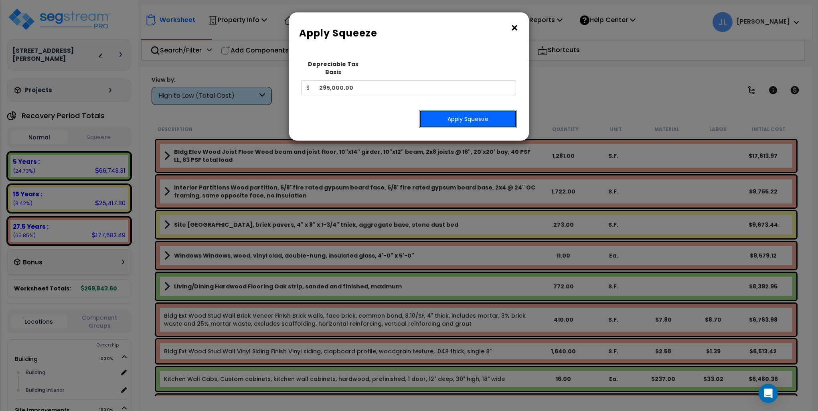
click at [474, 113] on button "Apply Squeeze" at bounding box center [468, 119] width 98 height 18
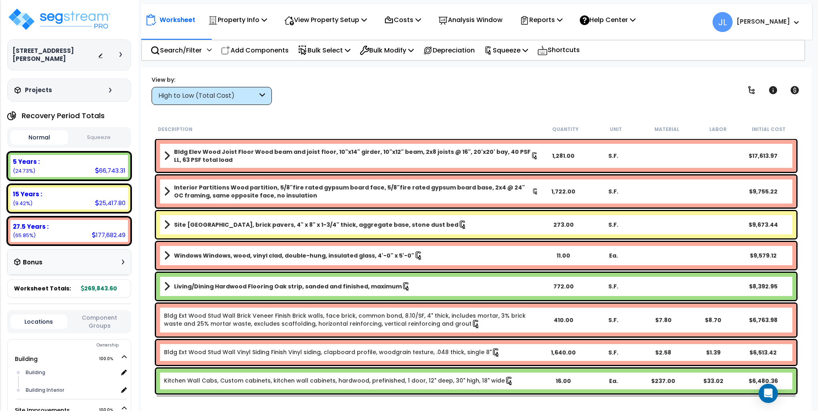
click at [101, 133] on button "Squeeze" at bounding box center [99, 138] width 58 height 14
click at [553, 23] on p "Reports" at bounding box center [541, 19] width 43 height 11
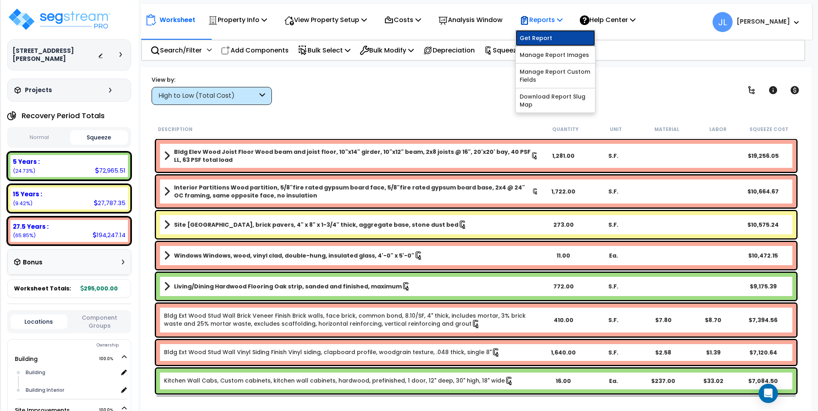
click at [551, 35] on link "Get Report" at bounding box center [555, 38] width 79 height 16
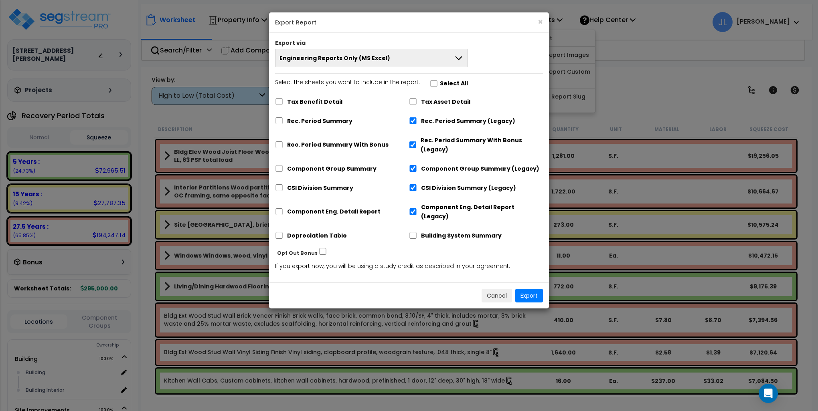
click at [355, 55] on span "Engineering Reports Only (MS Excel)" at bounding box center [334, 58] width 111 height 8
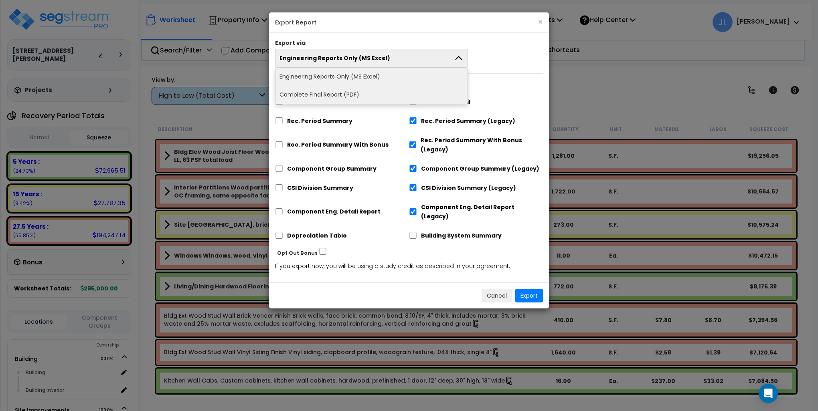
click at [320, 97] on li "Complete Final Report (PDF)" at bounding box center [371, 95] width 192 height 18
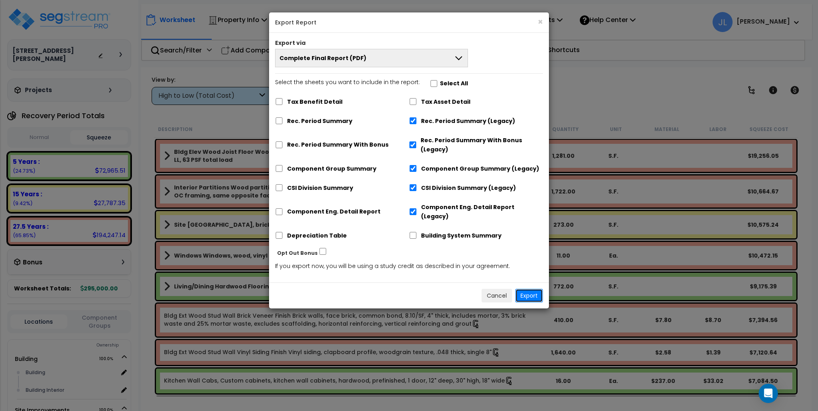
click at [528, 289] on button "Export" at bounding box center [529, 296] width 28 height 14
